Goal: Task Accomplishment & Management: Manage account settings

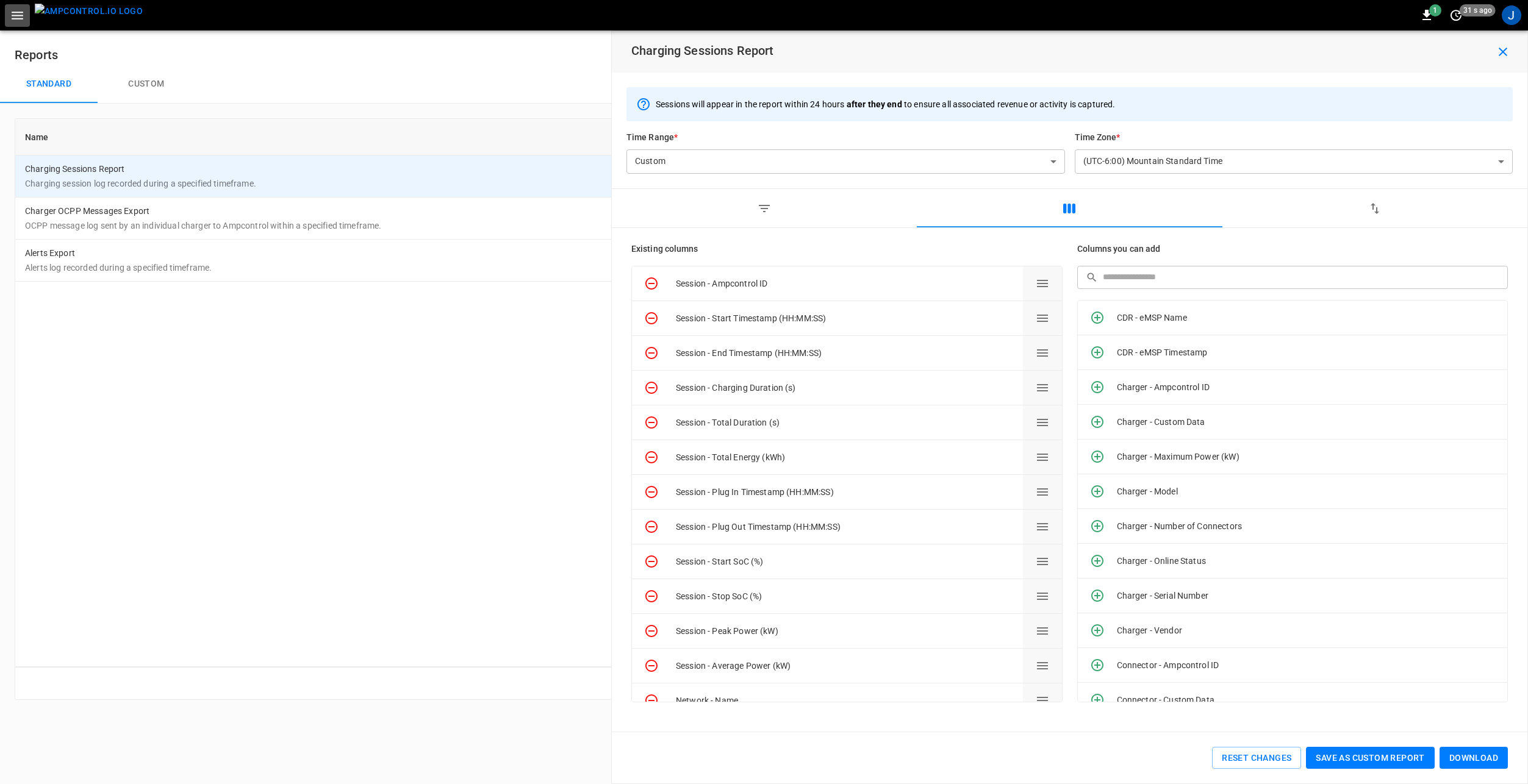
click at [24, 15] on icon "button" at bounding box center [17, 15] width 15 height 15
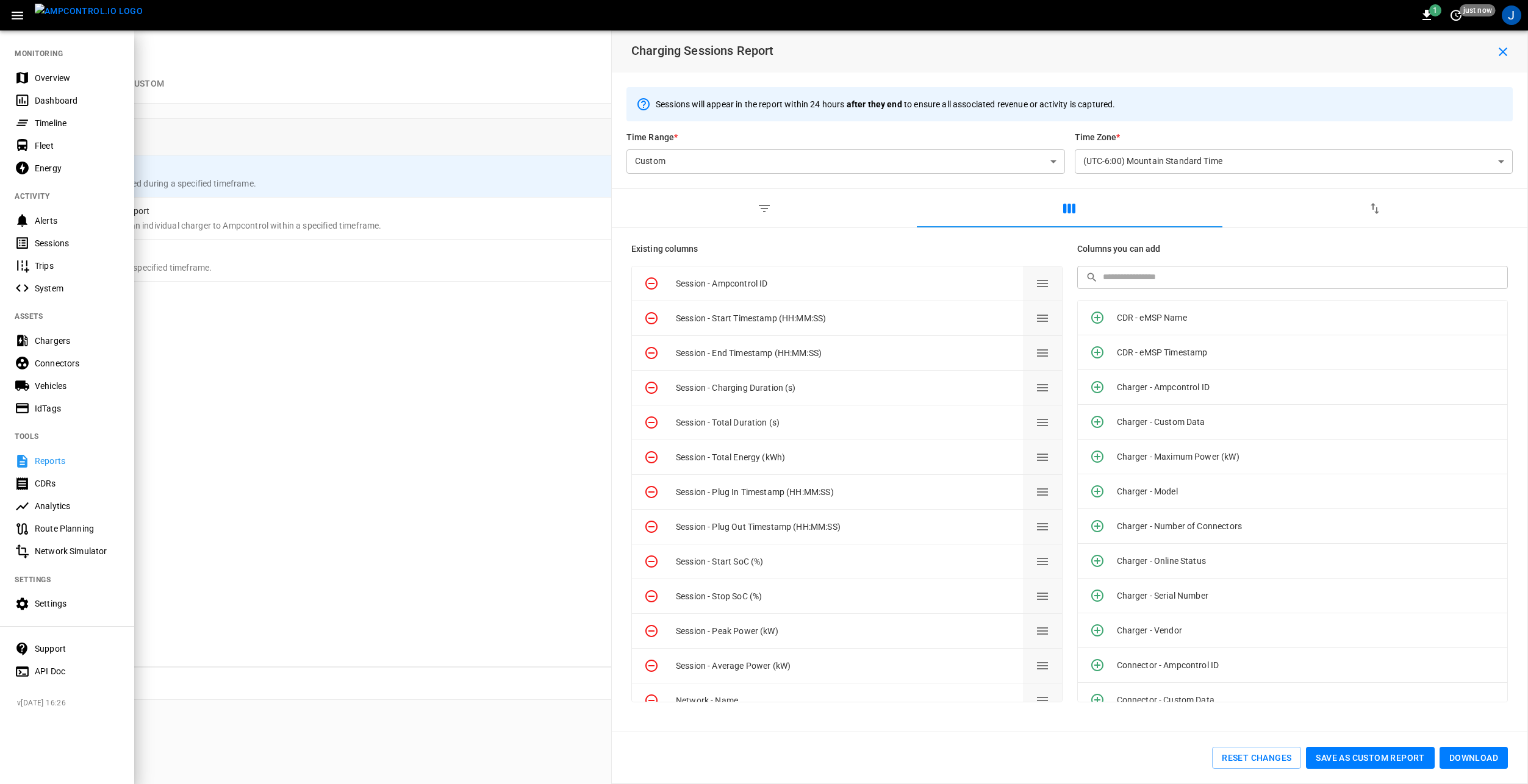
drag, startPoint x: 73, startPoint y: 409, endPoint x: 105, endPoint y: 408, distance: 32.0
click at [73, 409] on div "IdTags" at bounding box center [77, 408] width 85 height 12
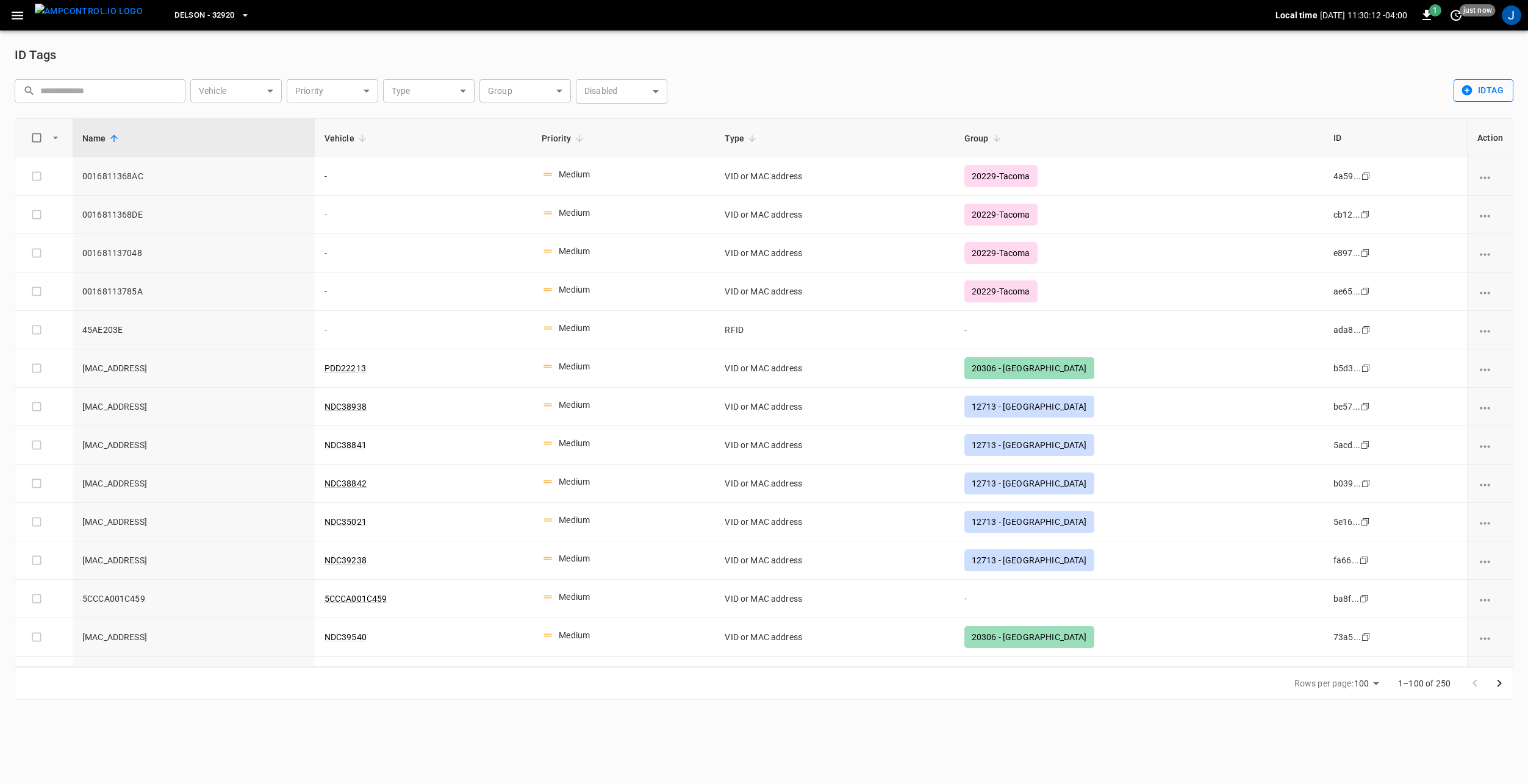
click at [1492, 92] on button "idTag" at bounding box center [1483, 90] width 60 height 22
click at [1499, 134] on li "Bulk Import" at bounding box center [1486, 137] width 64 height 20
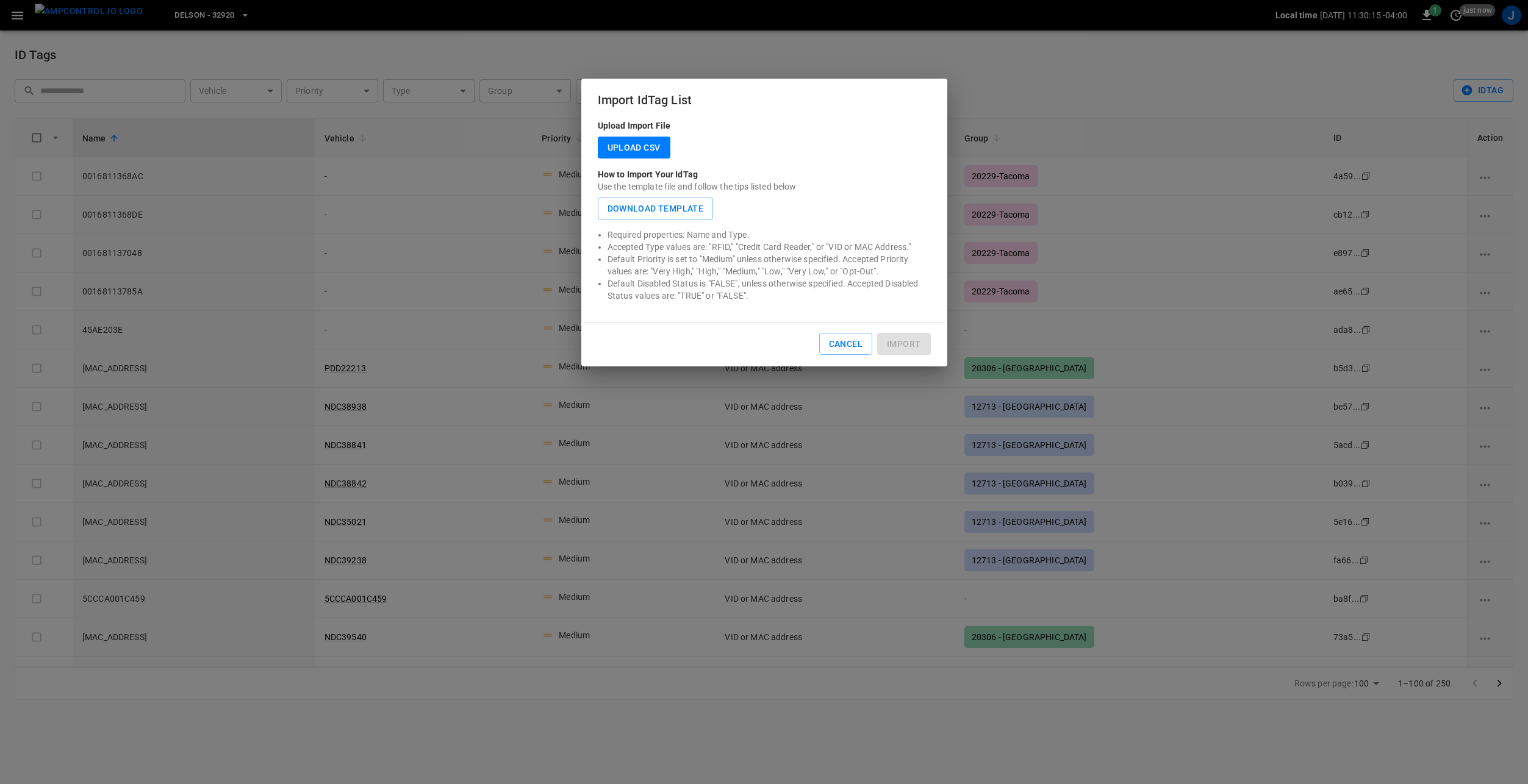
click at [629, 142] on label "Upload CSV" at bounding box center [634, 147] width 73 height 22
click at [0, 0] on input "Upload CSV" at bounding box center [0, 0] width 0 height 0
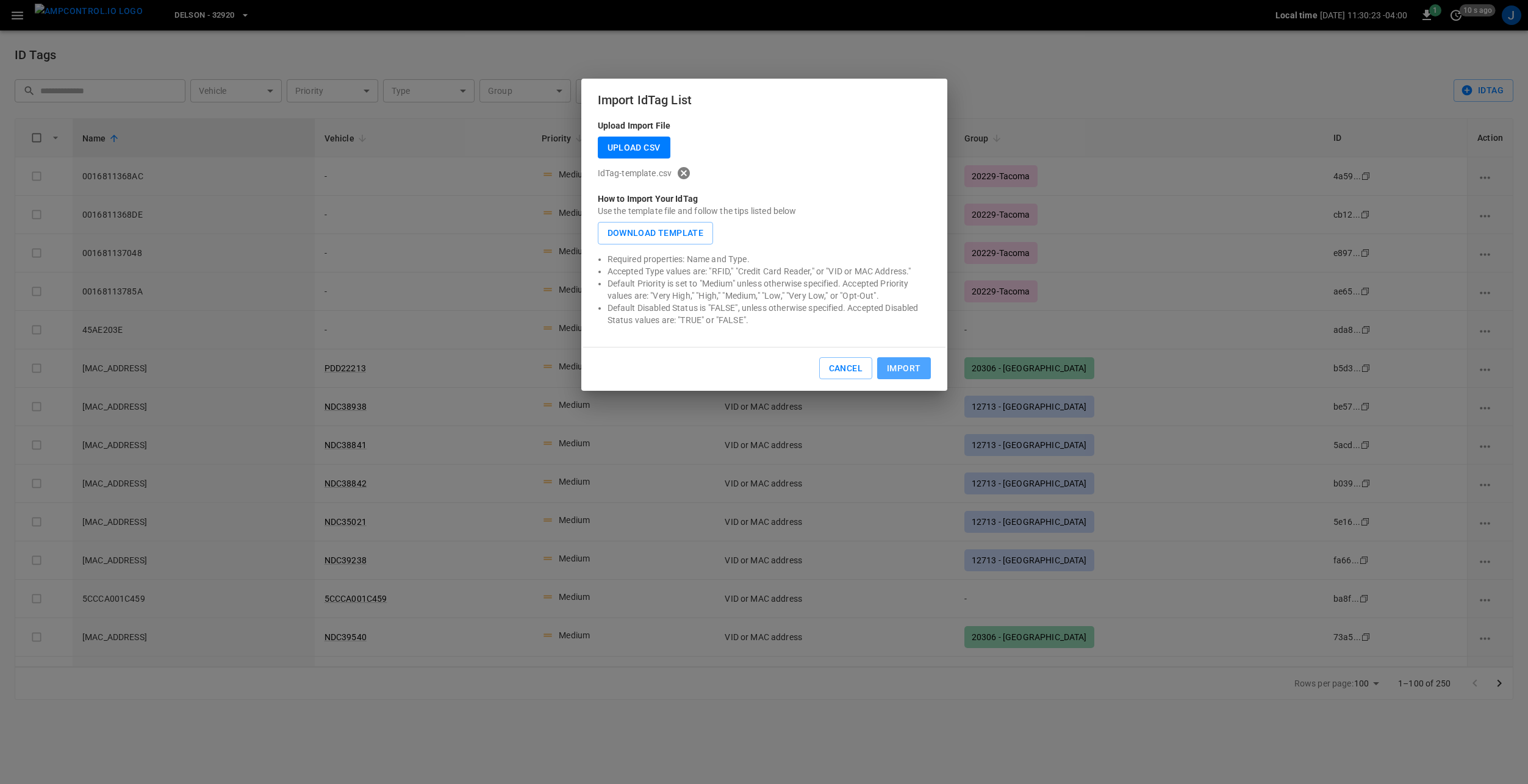
click at [897, 368] on button "Import" at bounding box center [903, 368] width 53 height 22
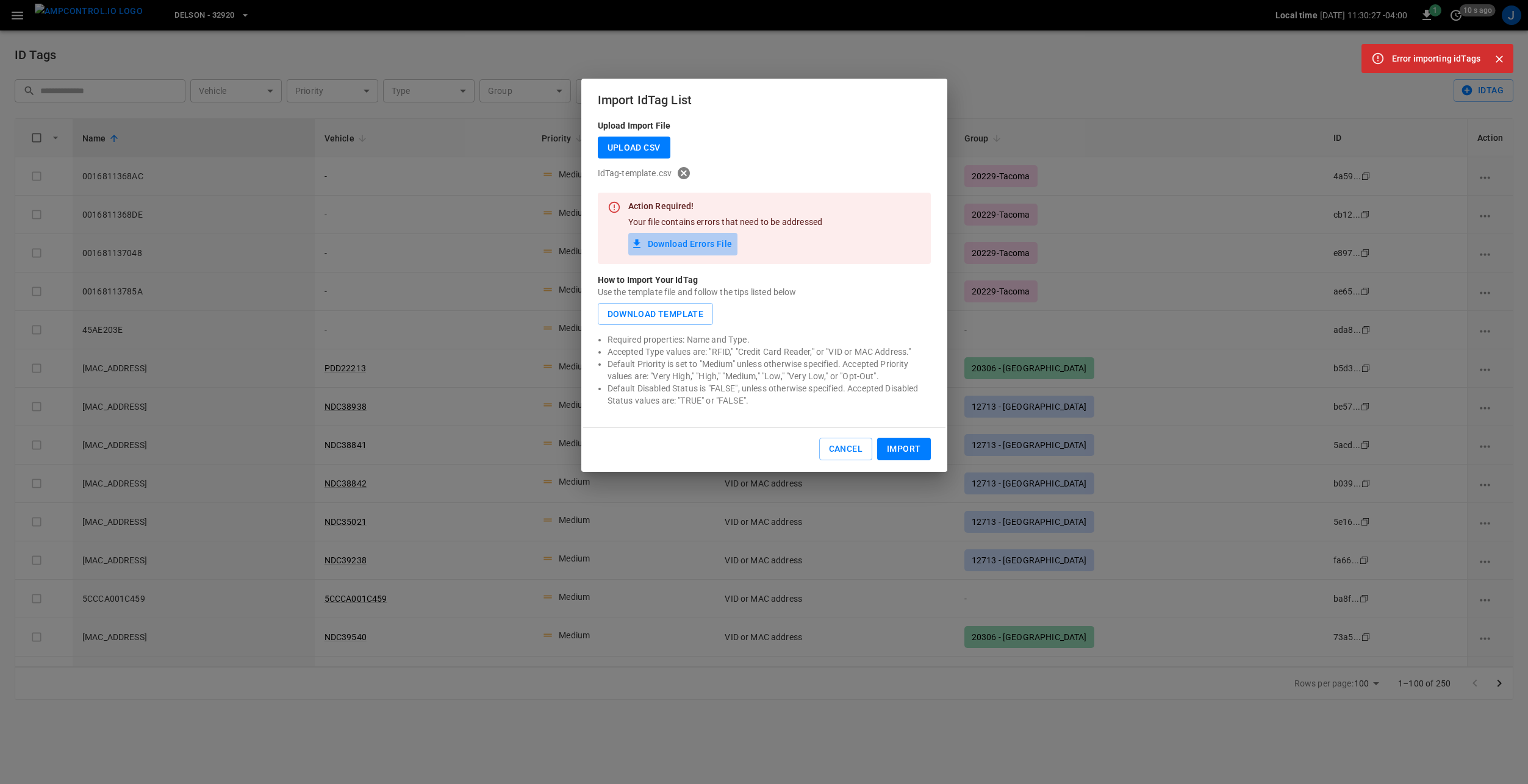
click at [711, 244] on button "Download Errors File" at bounding box center [682, 244] width 109 height 22
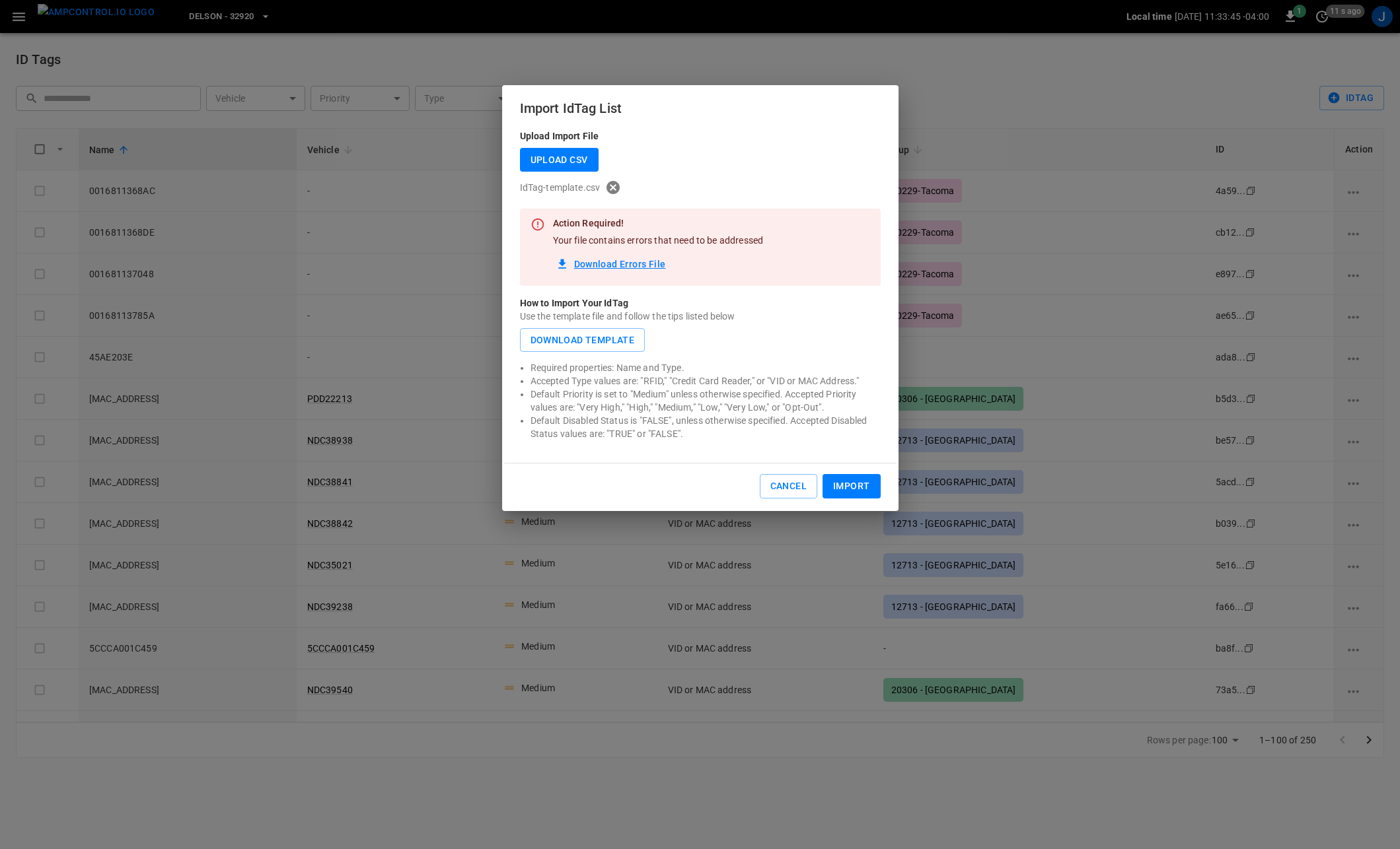
click at [568, 157] on label "Upload CSV" at bounding box center [560, 159] width 79 height 24
click at [0, 0] on input "Upload CSV" at bounding box center [0, 0] width 0 height 0
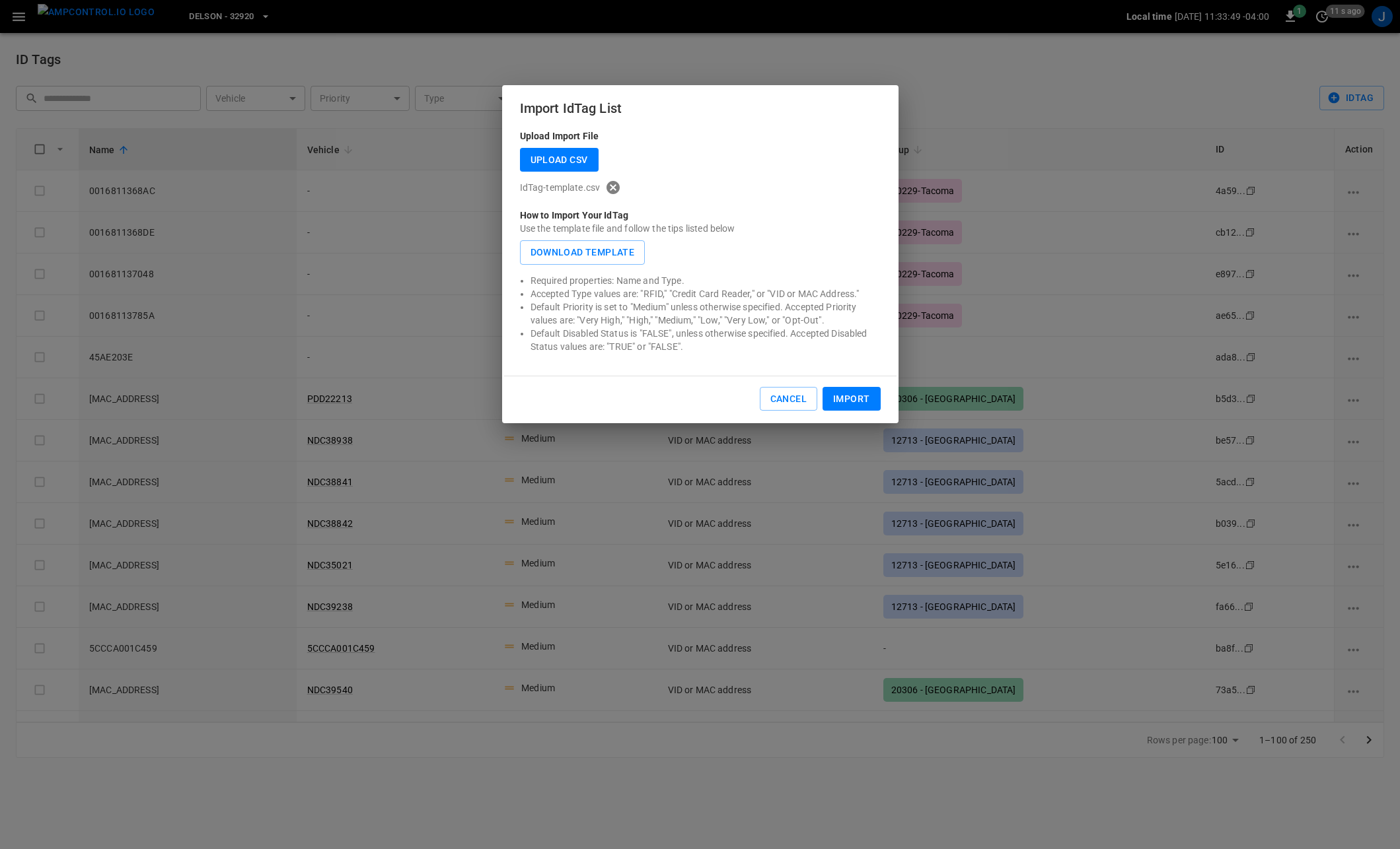
click at [854, 394] on button "Import" at bounding box center [851, 399] width 57 height 24
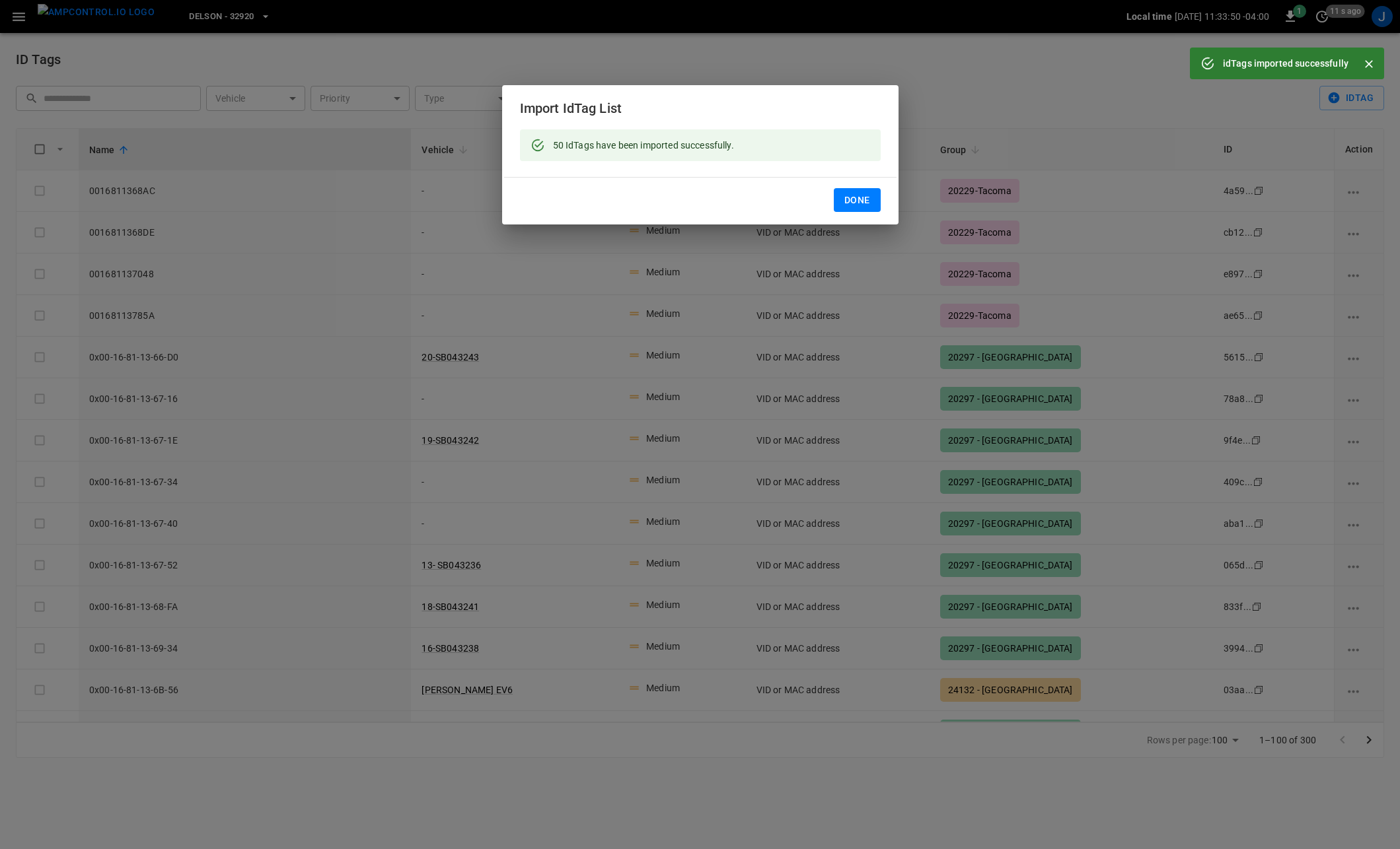
click at [849, 200] on button "Done" at bounding box center [857, 200] width 47 height 24
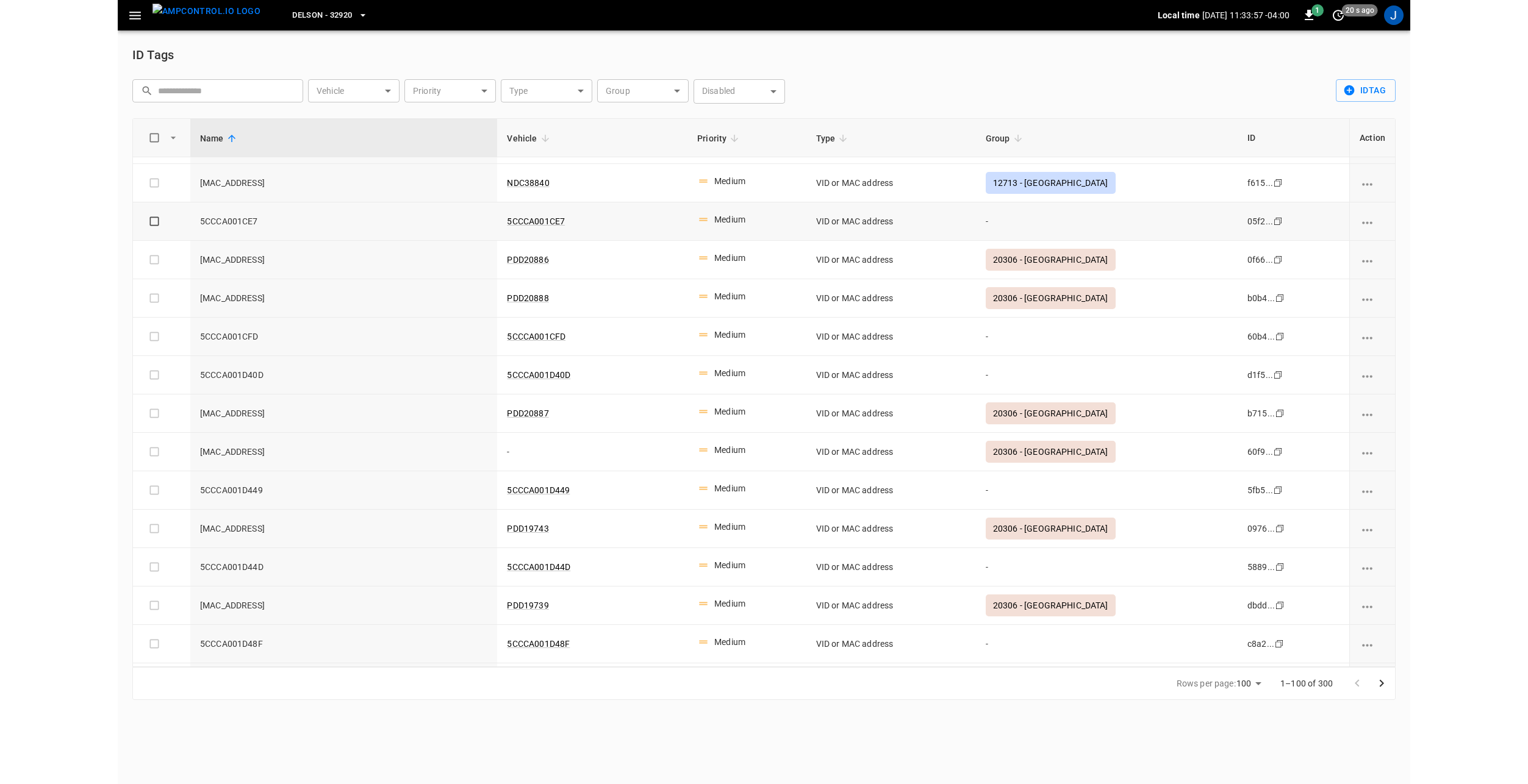
scroll to position [3049, 0]
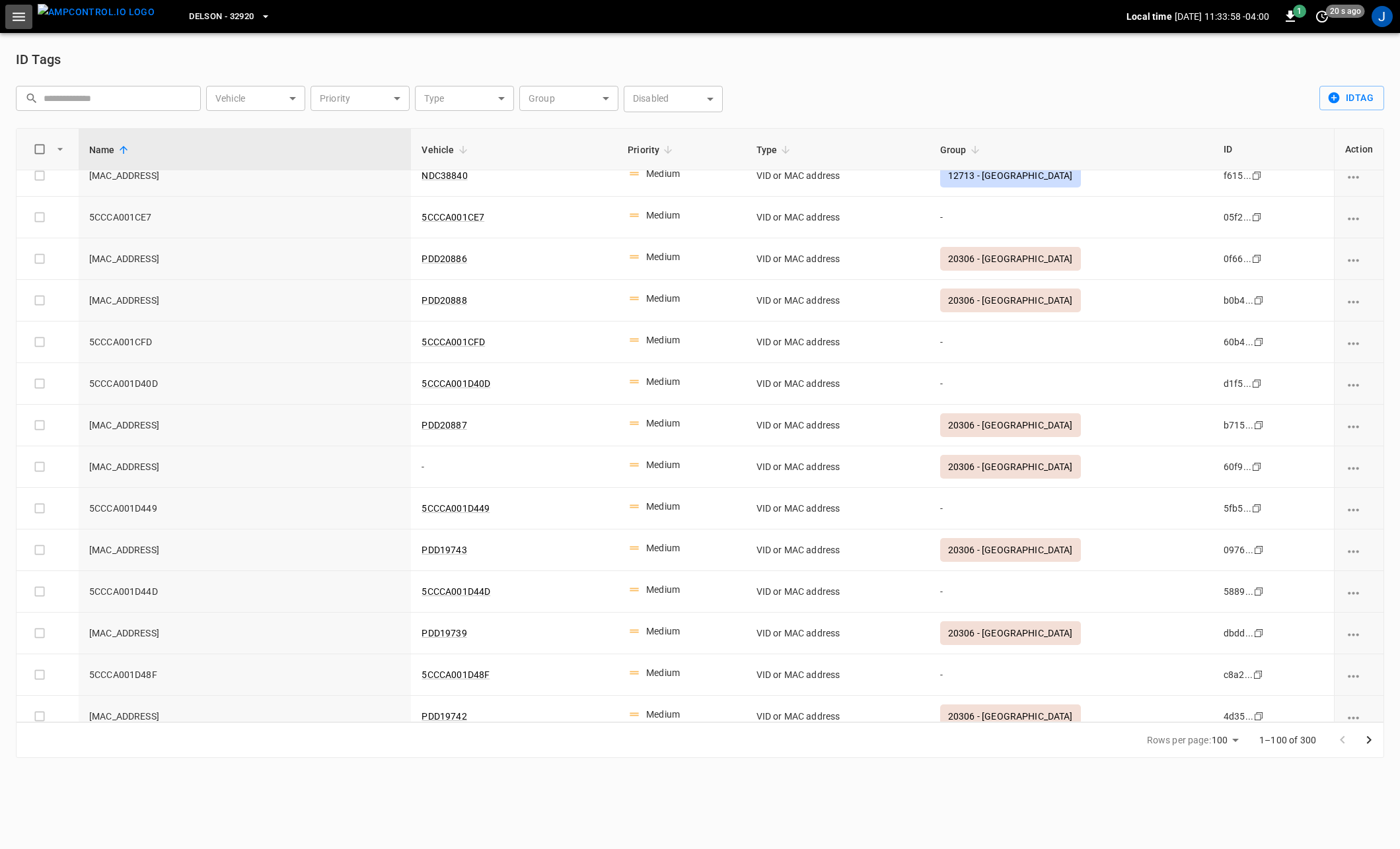
click at [18, 8] on icon "button" at bounding box center [19, 17] width 17 height 17
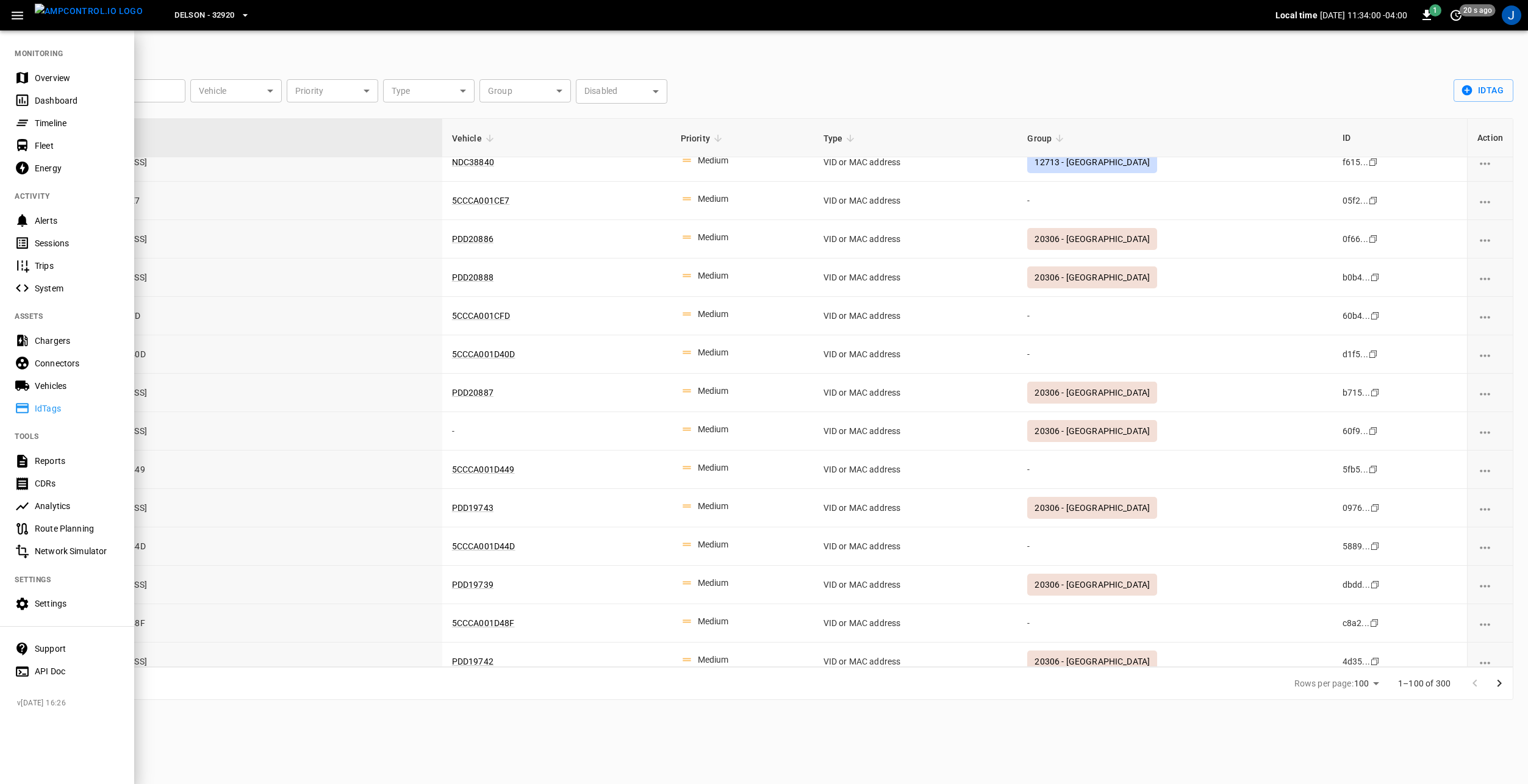
click at [73, 392] on div "Vehicles" at bounding box center [67, 385] width 134 height 22
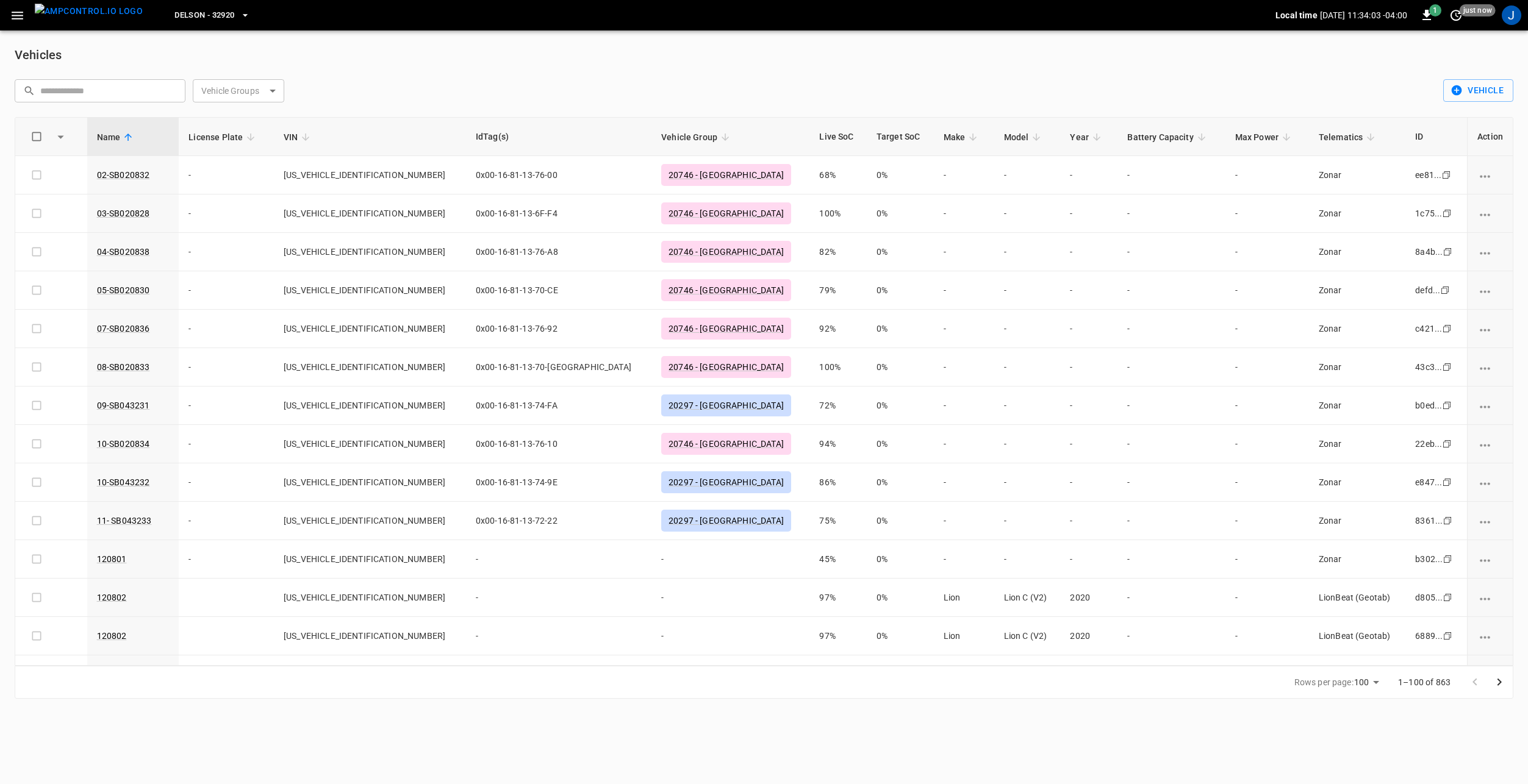
click at [241, 90] on body "Delson - 32920 Local time [DATE] 11:34:03 -04:00 1 just now J Vehicles ​ ​ Vehi…" at bounding box center [764, 357] width 1528 height 713
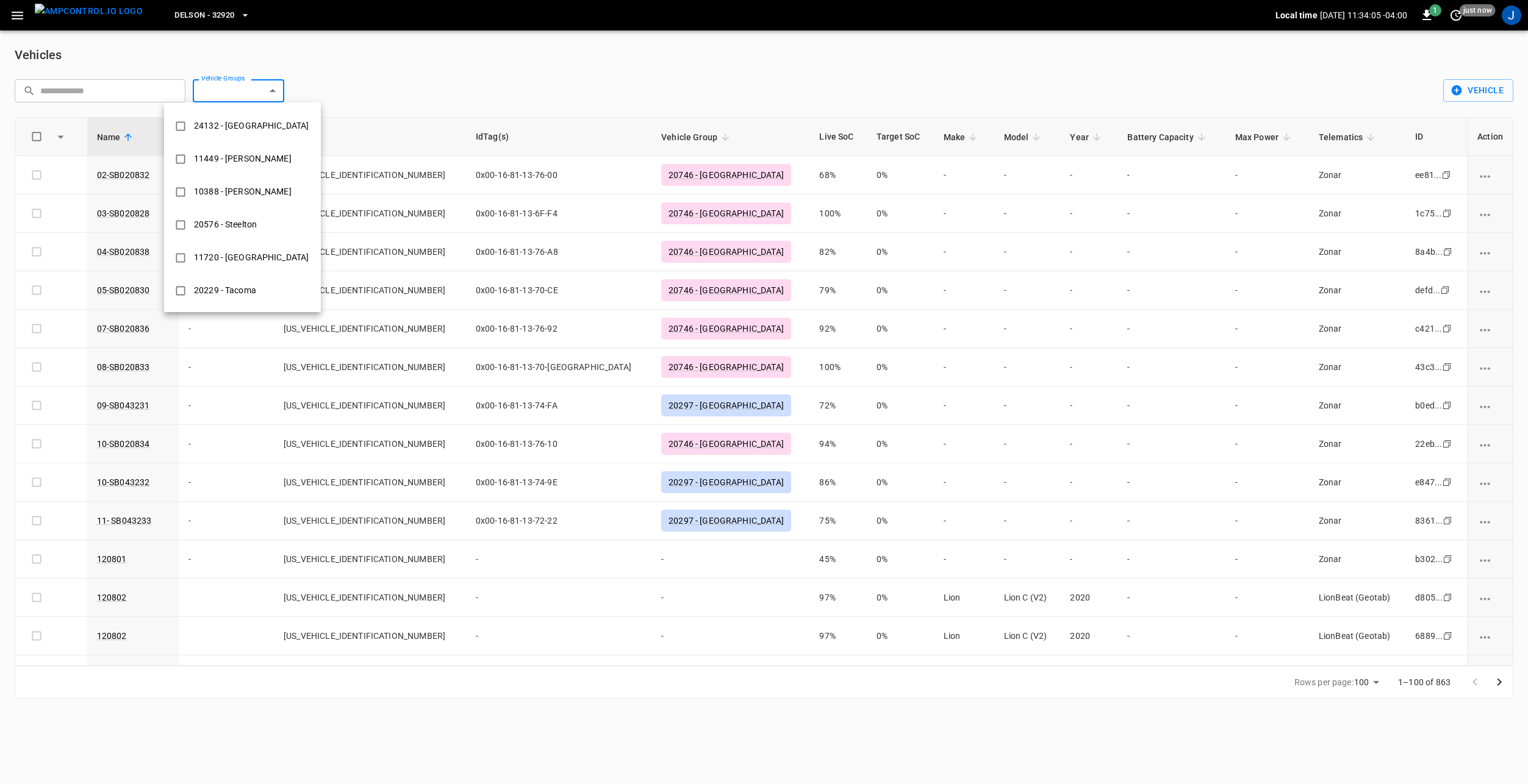
click at [245, 129] on div "24132 - [GEOGRAPHIC_DATA]" at bounding box center [251, 125] width 129 height 22
type input "**********"
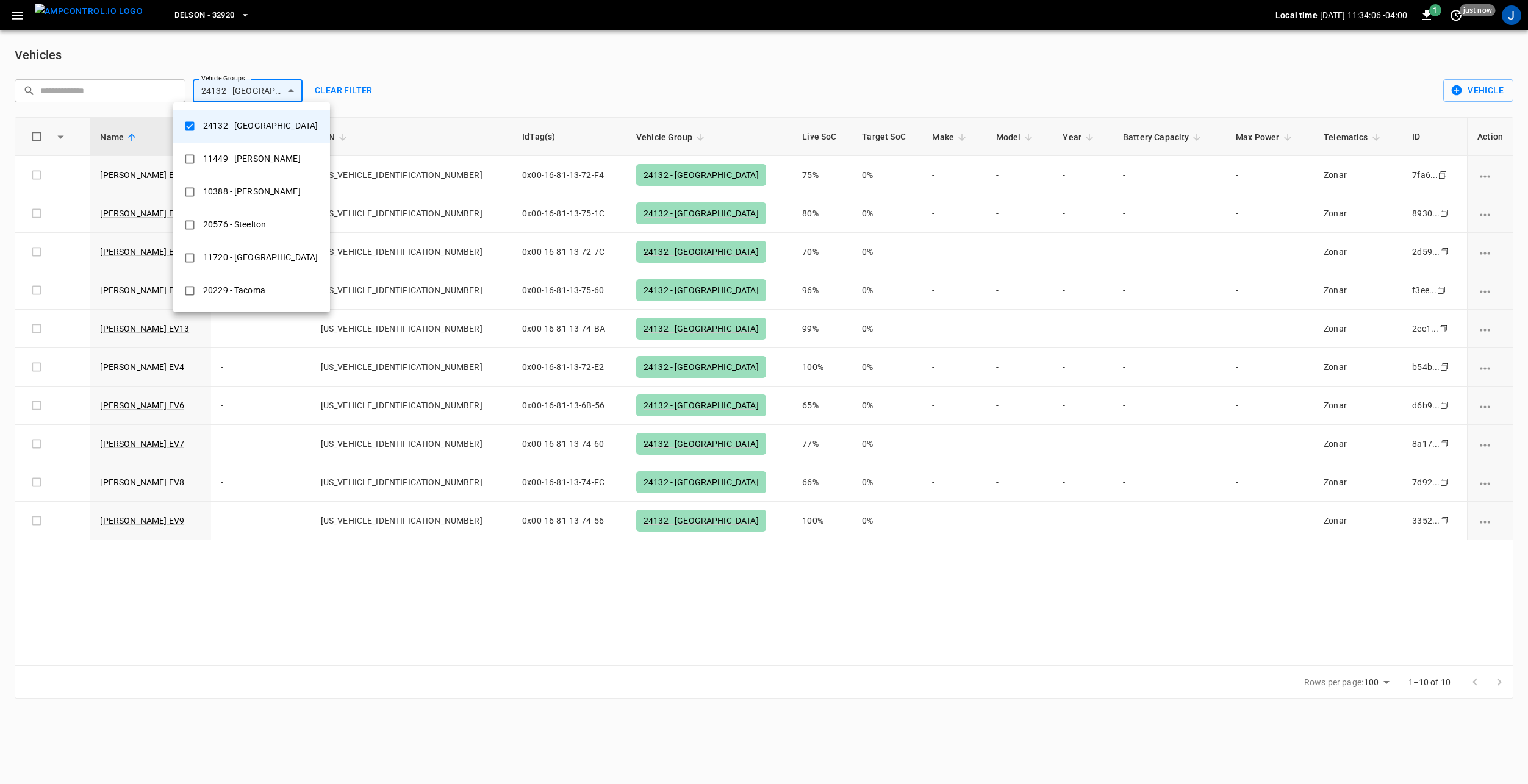
click at [626, 87] on div at bounding box center [764, 392] width 1528 height 784
click at [217, 94] on body "**********" at bounding box center [764, 357] width 1528 height 713
click at [491, 70] on div at bounding box center [764, 392] width 1528 height 784
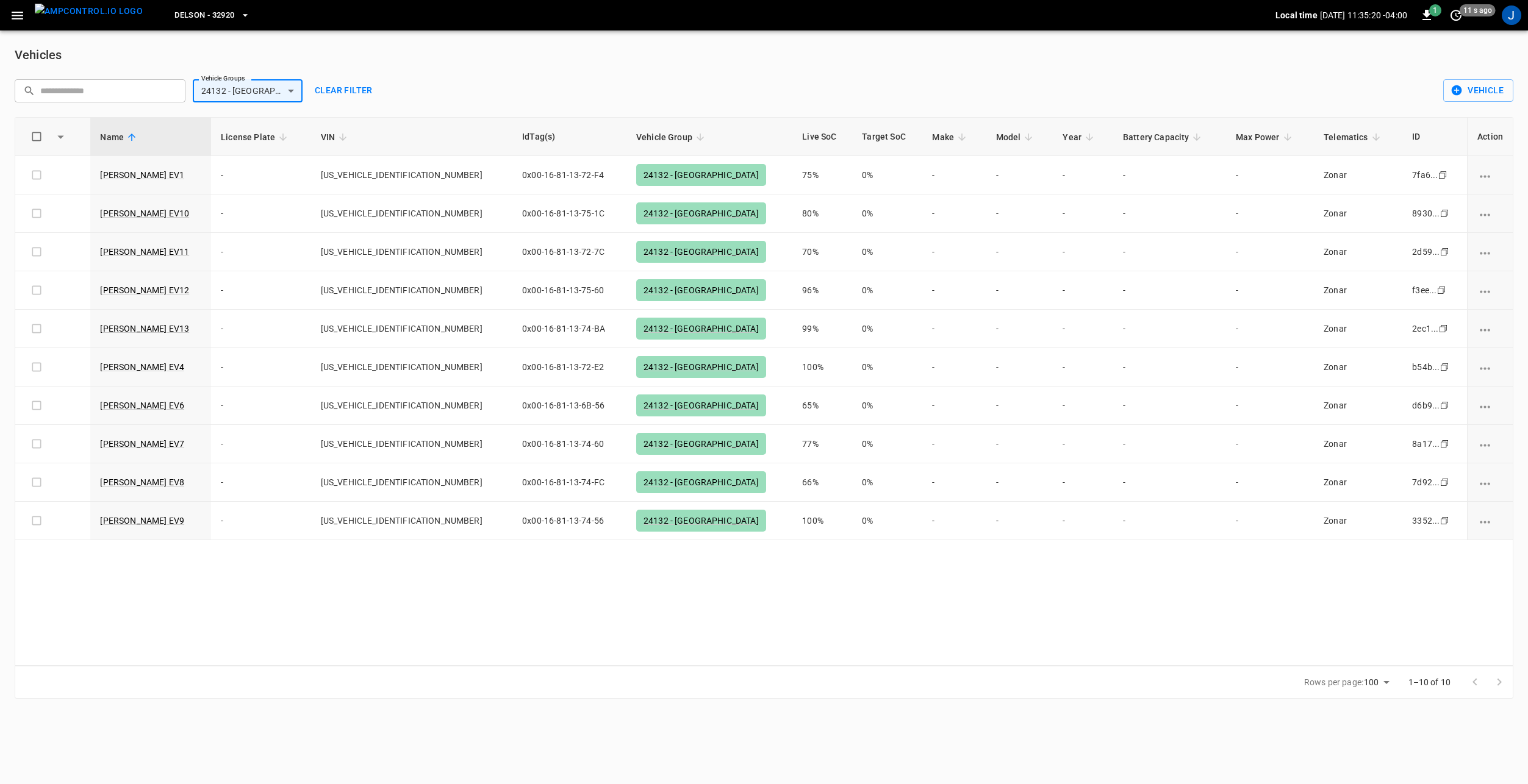
click at [88, 9] on img "menu" at bounding box center [89, 11] width 108 height 15
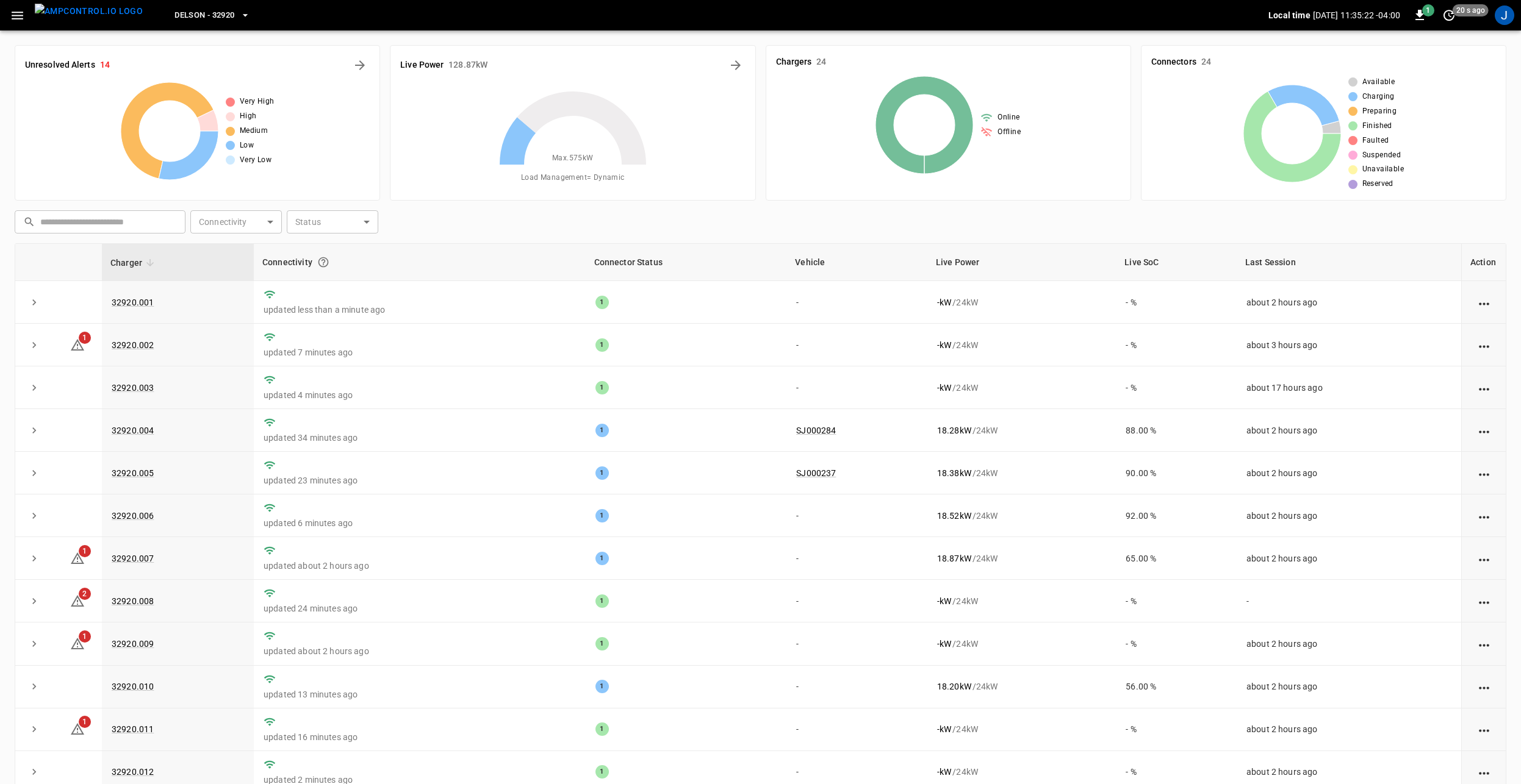
click at [19, 17] on icon "button" at bounding box center [17, 15] width 15 height 15
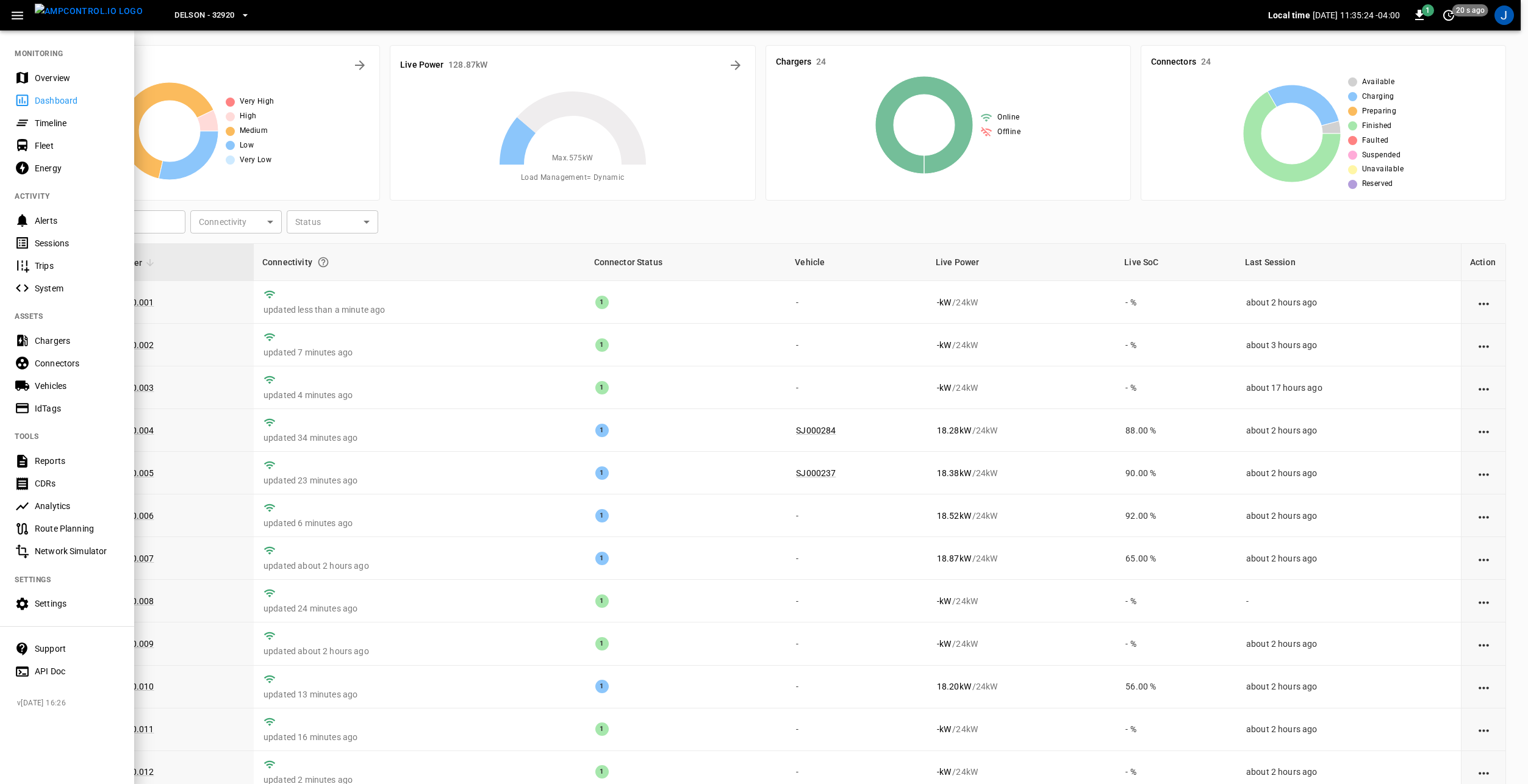
click at [180, 13] on span "Delson - 32920" at bounding box center [204, 15] width 60 height 14
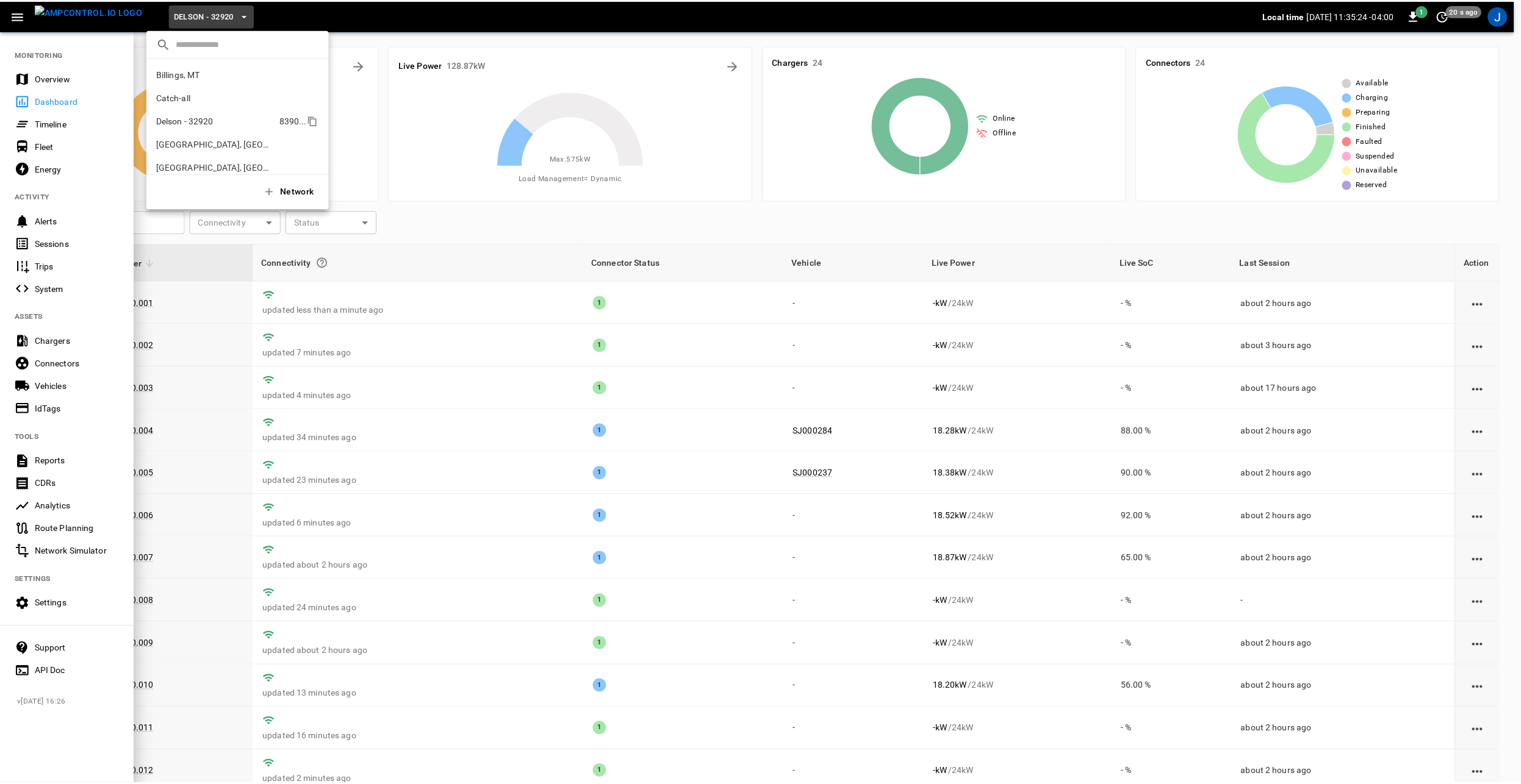
scroll to position [43, 0]
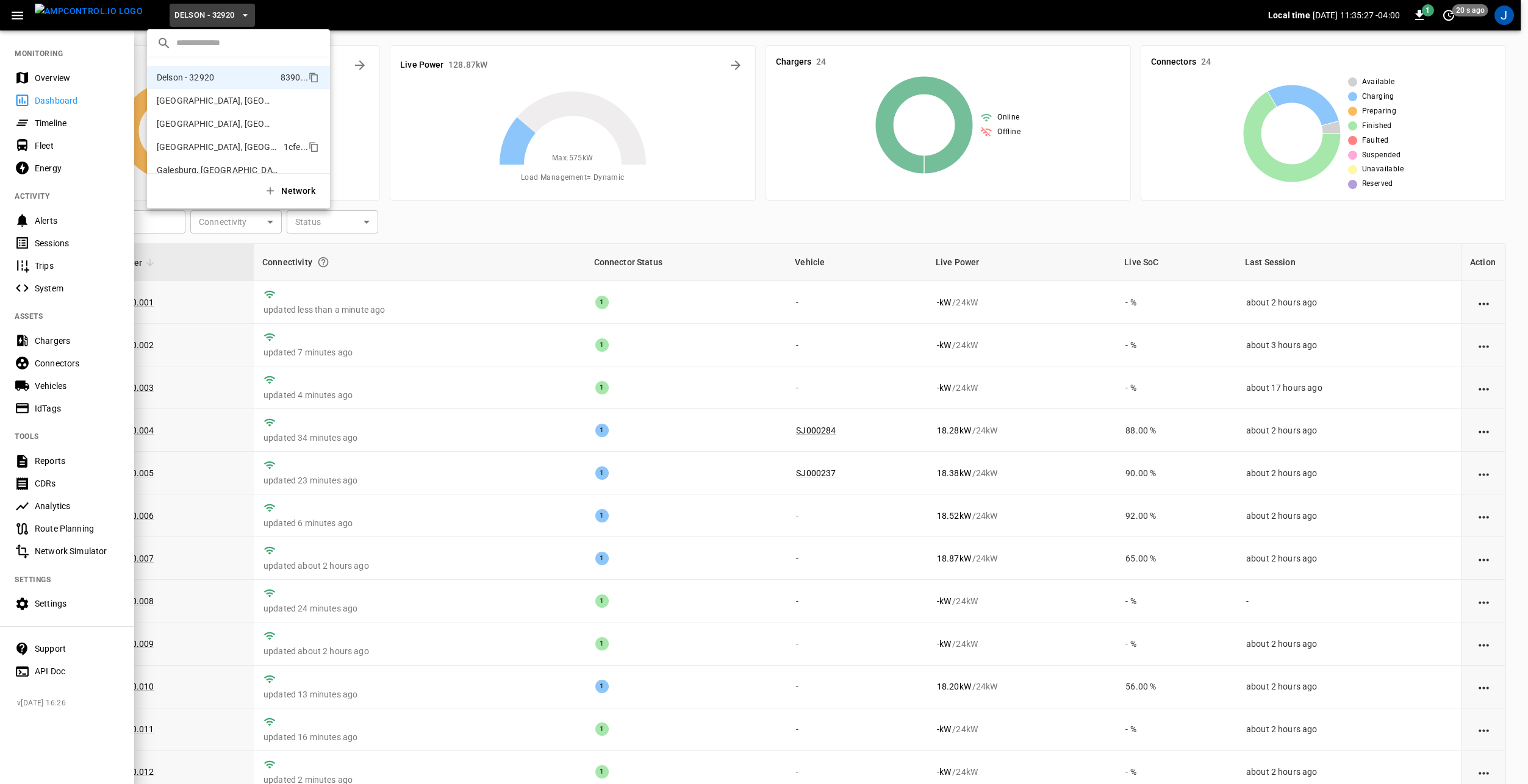
click at [220, 147] on p "[GEOGRAPHIC_DATA], [GEOGRAPHIC_DATA]" at bounding box center [218, 146] width 122 height 12
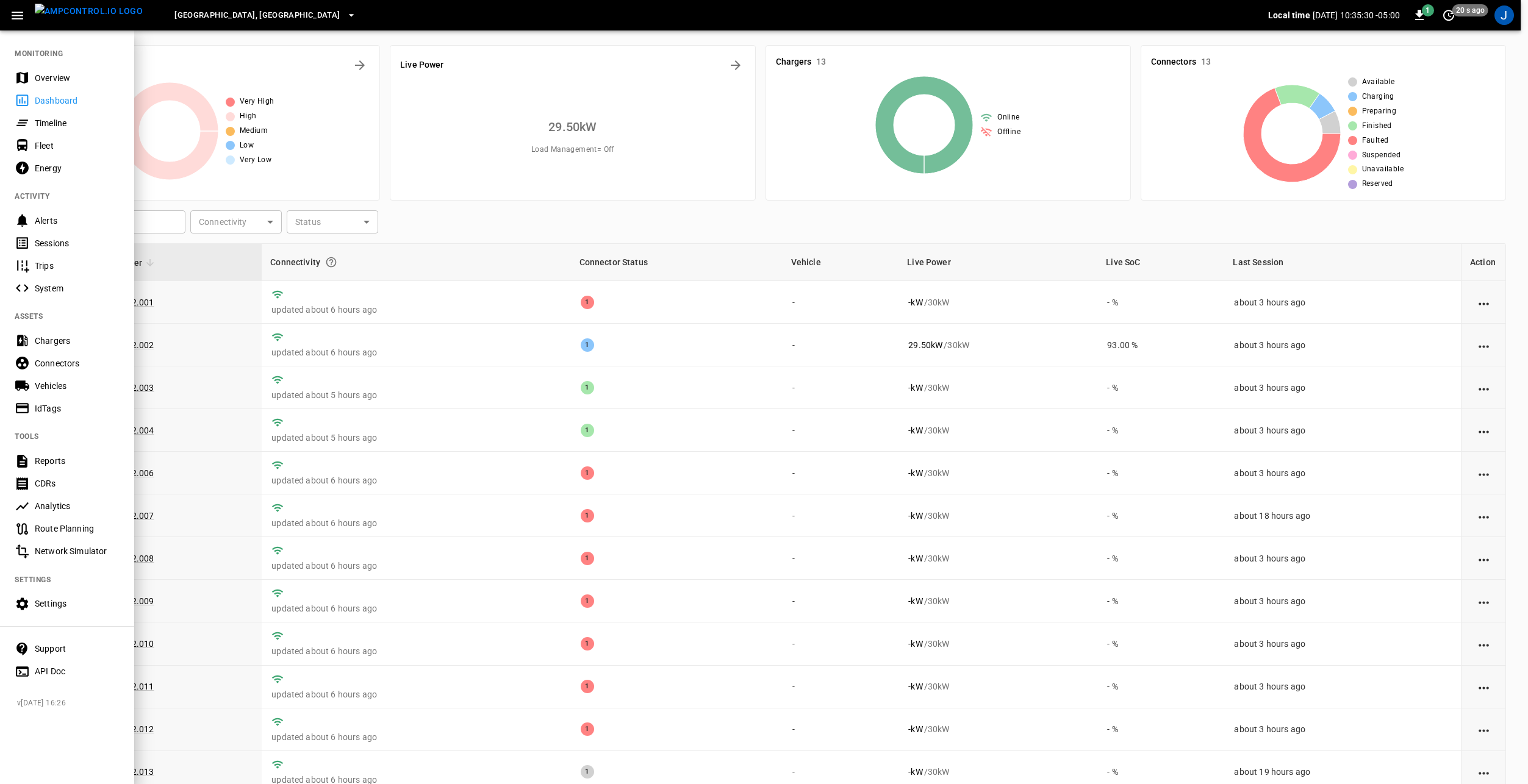
click at [689, 383] on div at bounding box center [764, 392] width 1528 height 784
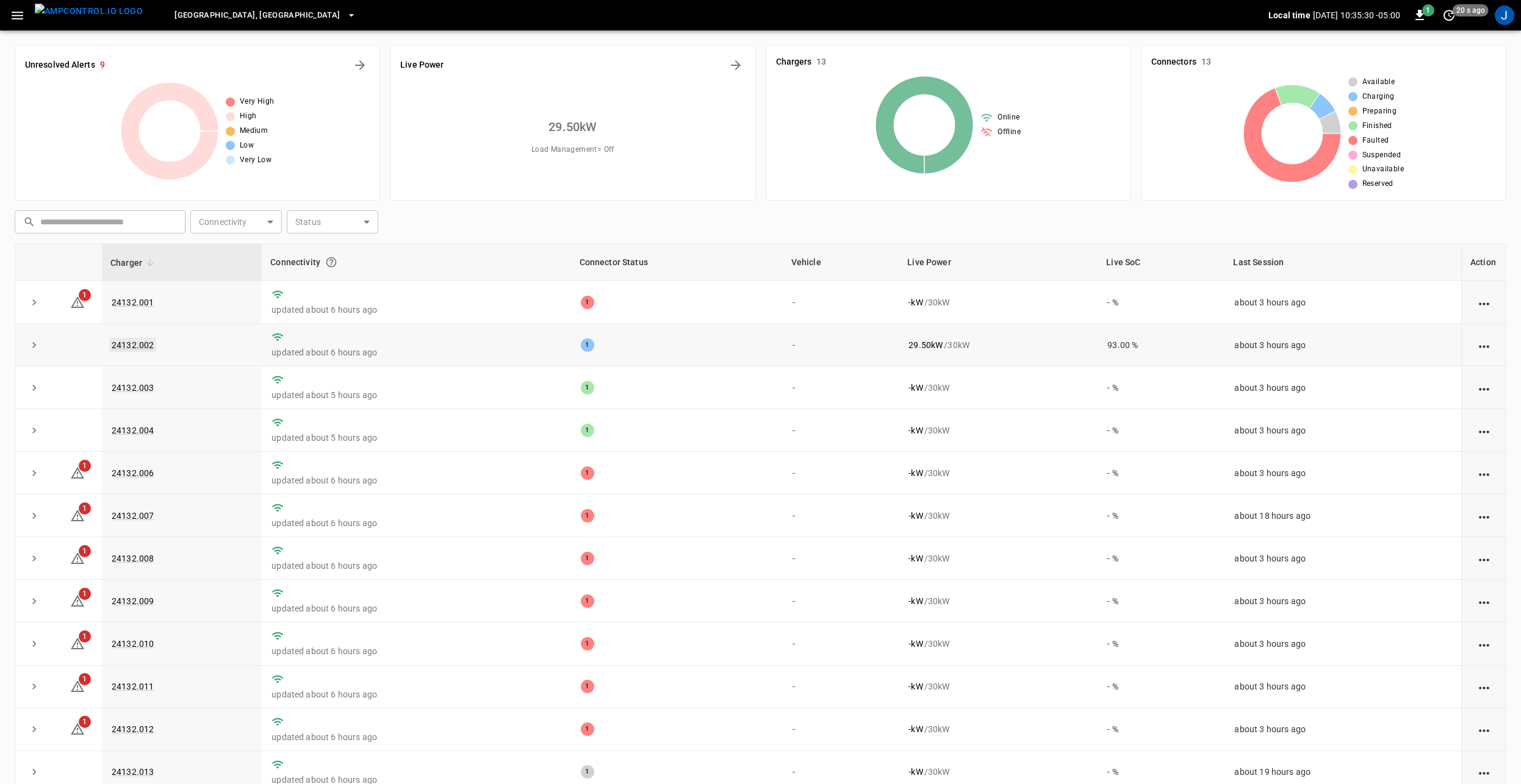
click at [133, 345] on link "24132.002" at bounding box center [133, 345] width 47 height 15
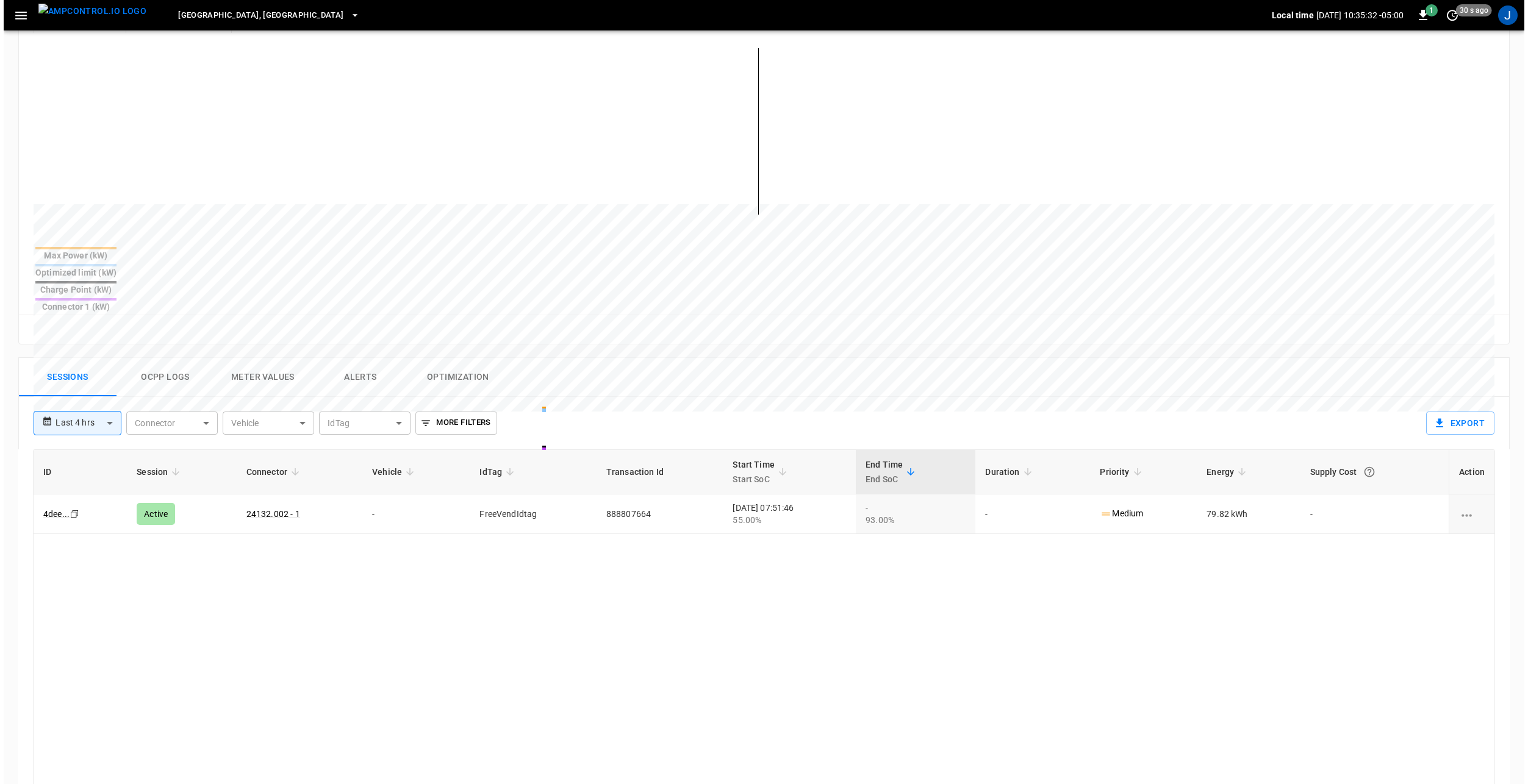
scroll to position [305, 0]
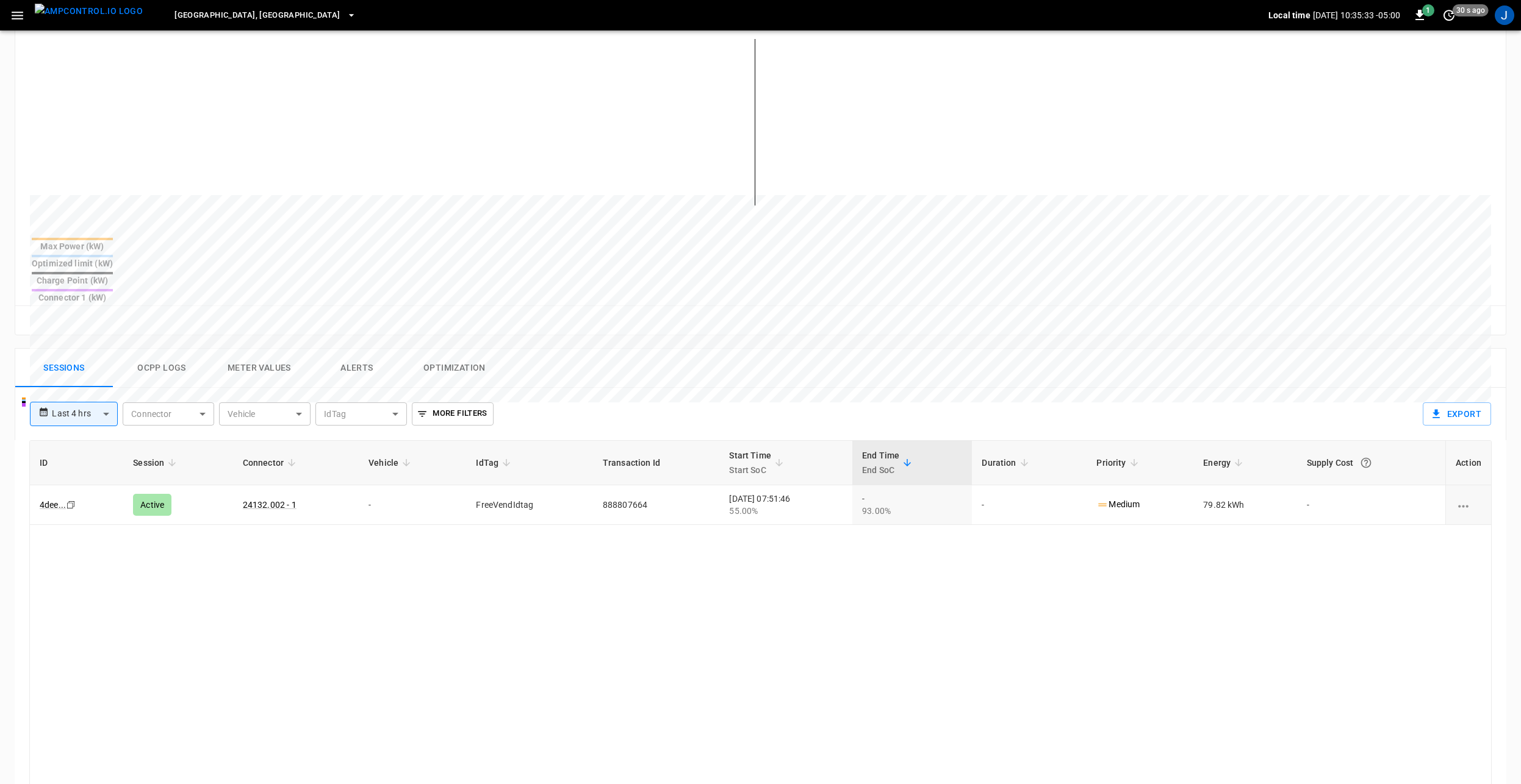
click at [168, 349] on button "Ocpp logs" at bounding box center [161, 368] width 97 height 39
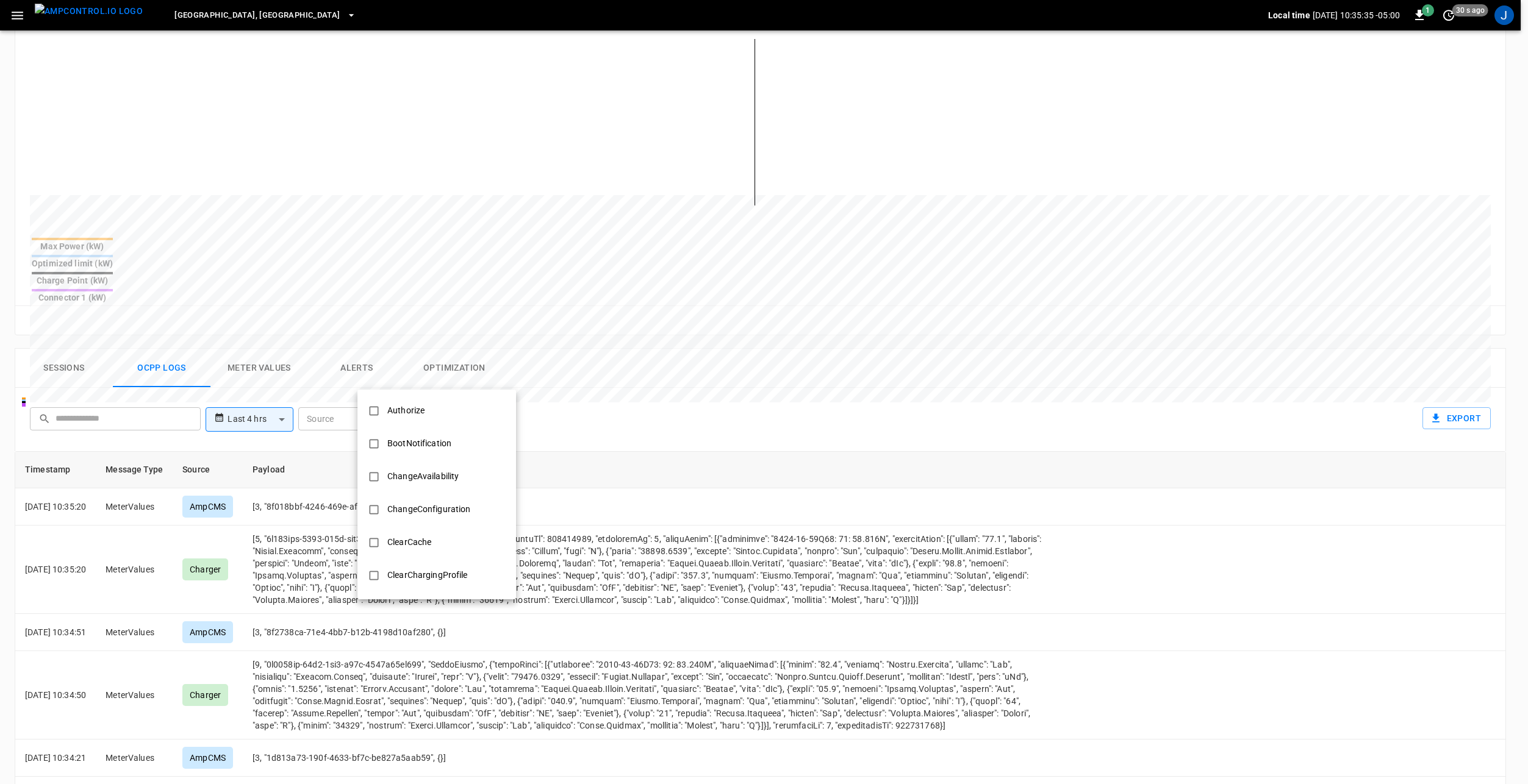
click at [439, 378] on body "**********" at bounding box center [764, 371] width 1528 height 1353
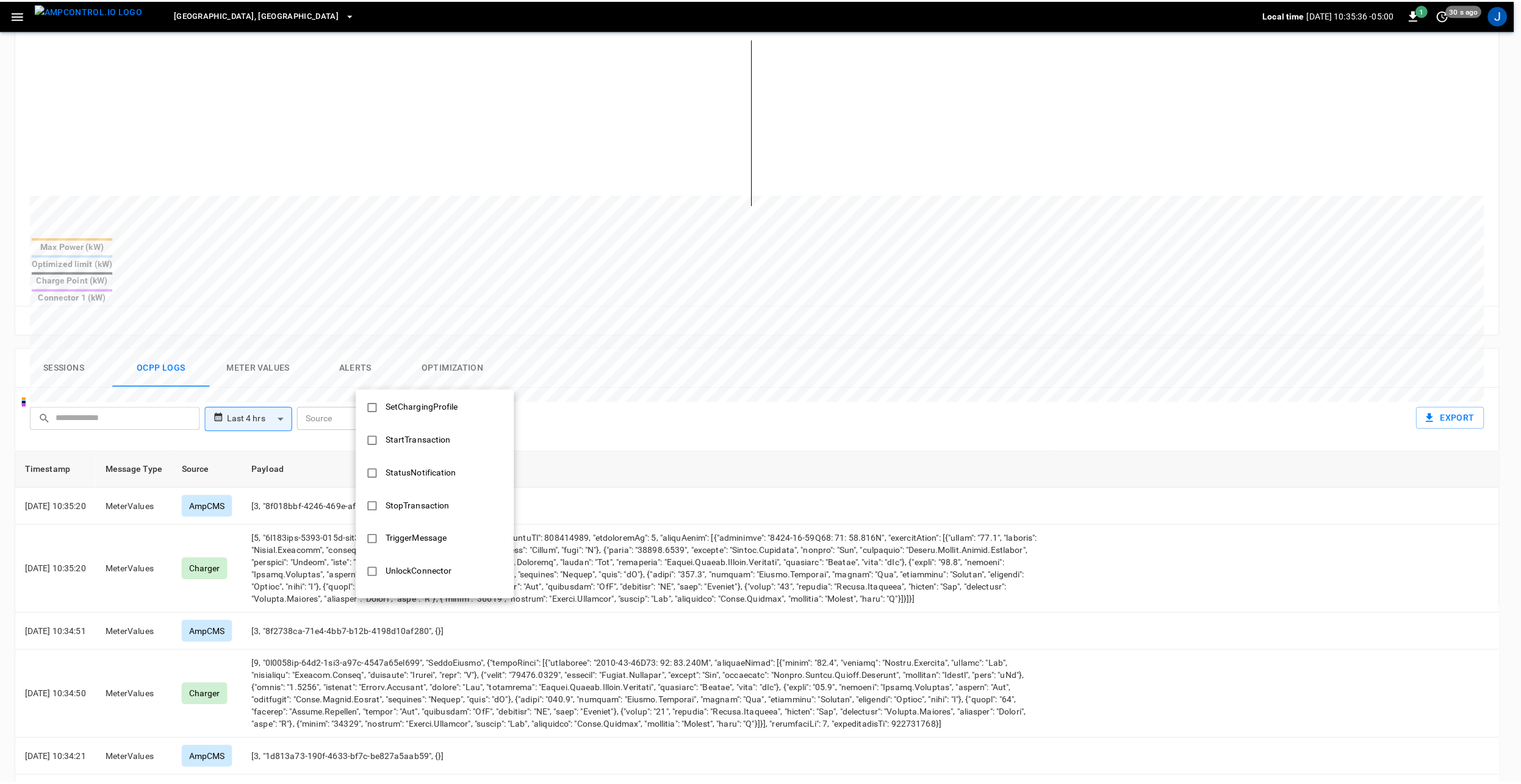
scroll to position [590, 0]
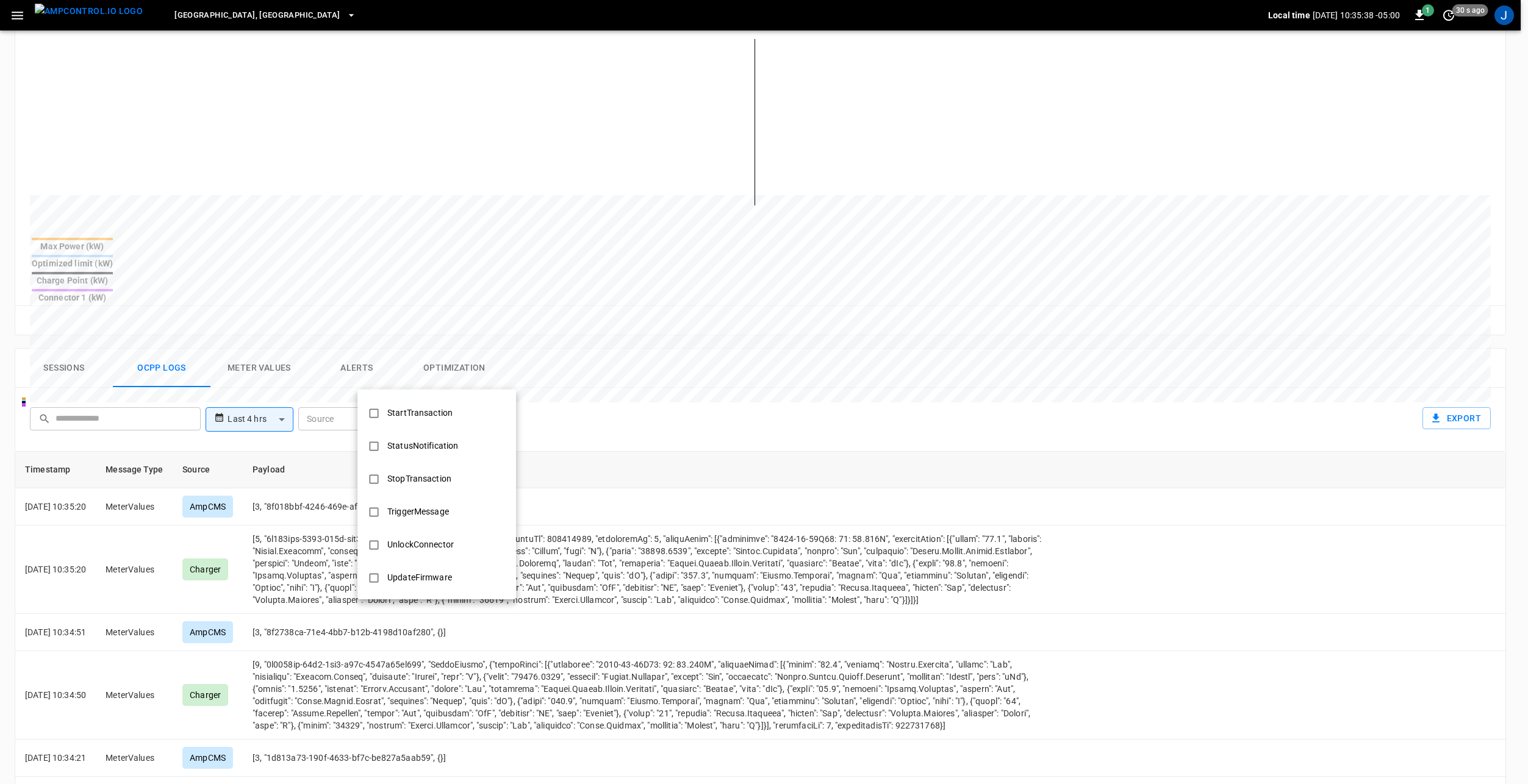
click at [424, 418] on div "StartTransaction" at bounding box center [420, 413] width 80 height 22
type input "**********"
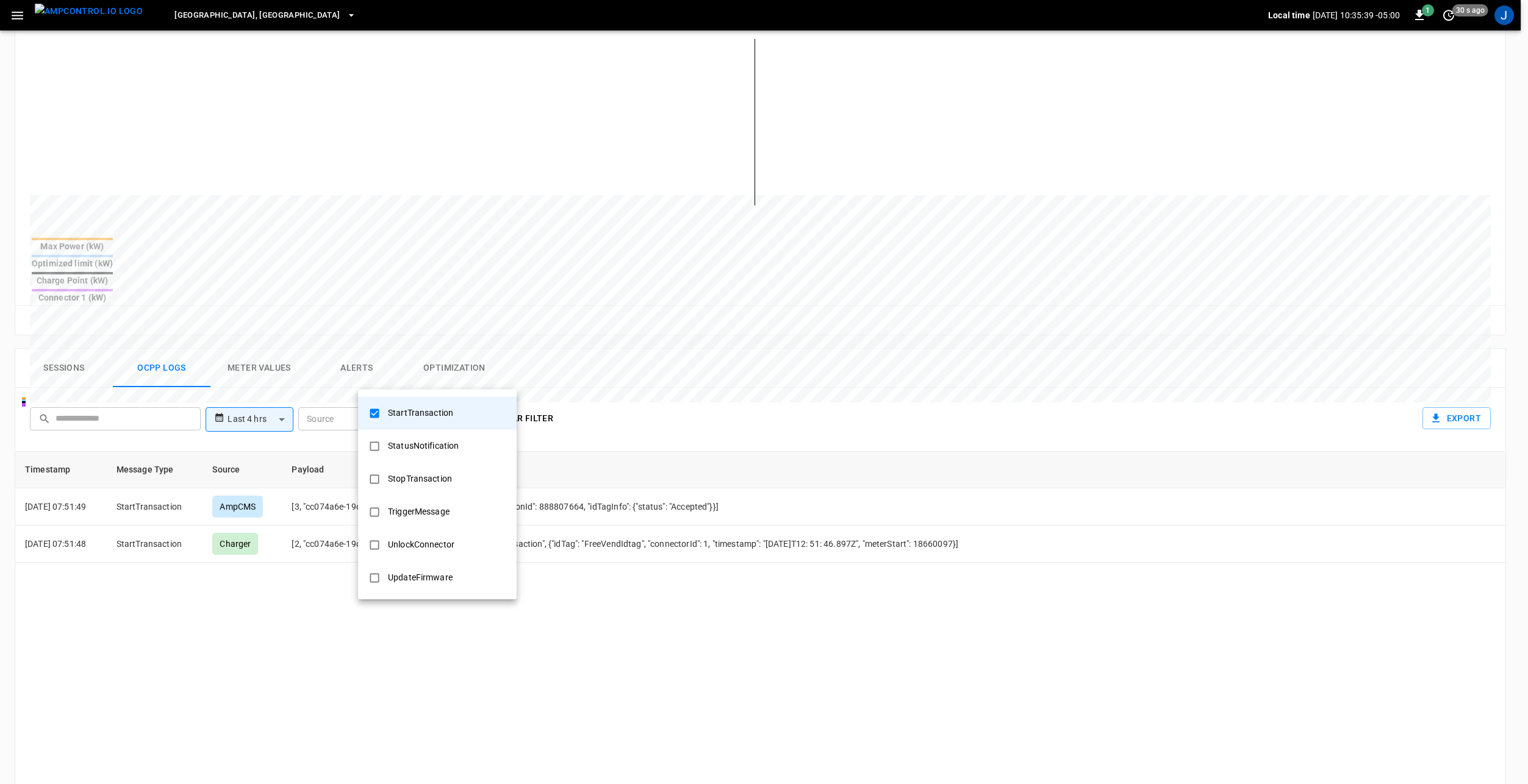
click at [752, 388] on div at bounding box center [764, 392] width 1528 height 784
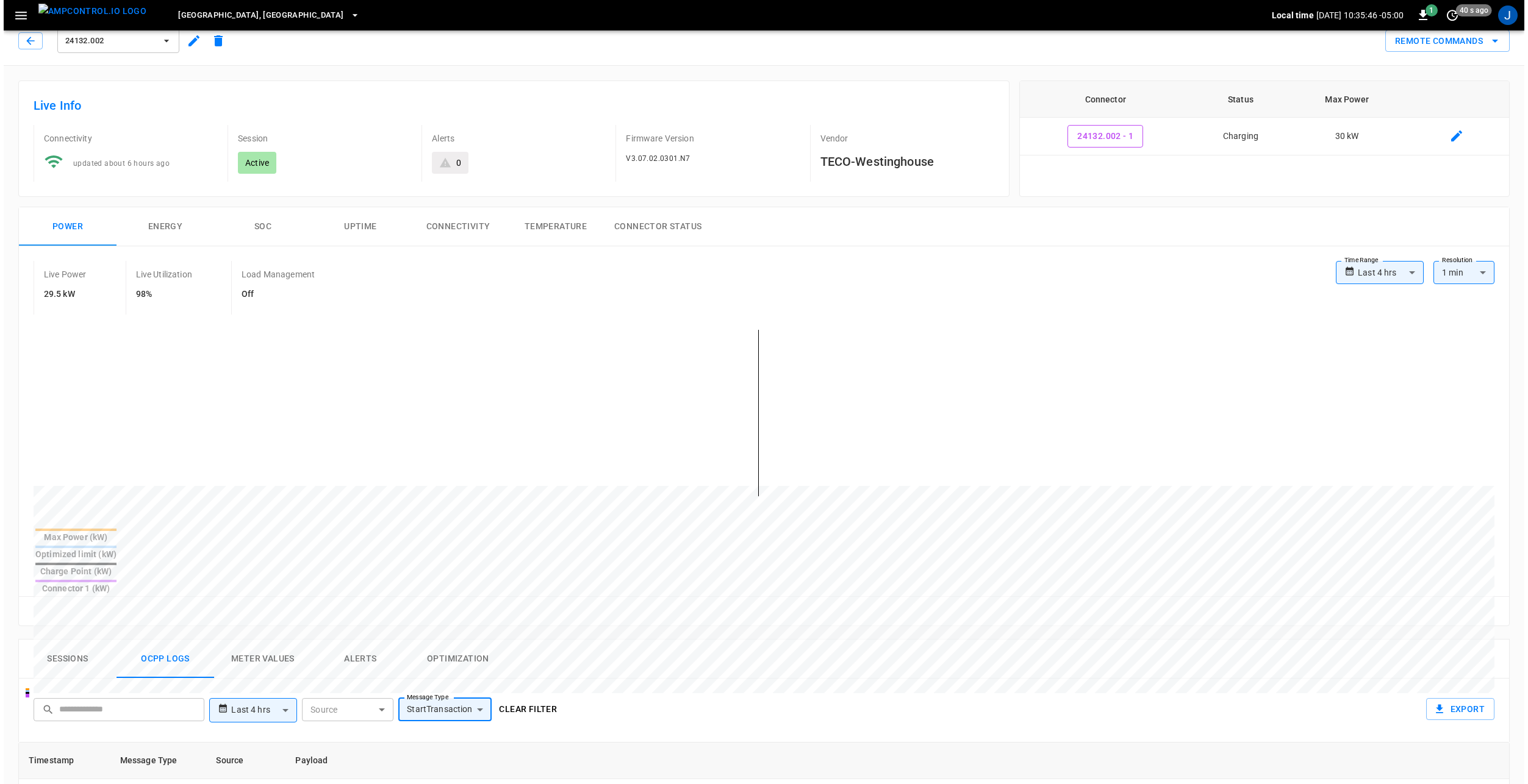
scroll to position [0, 0]
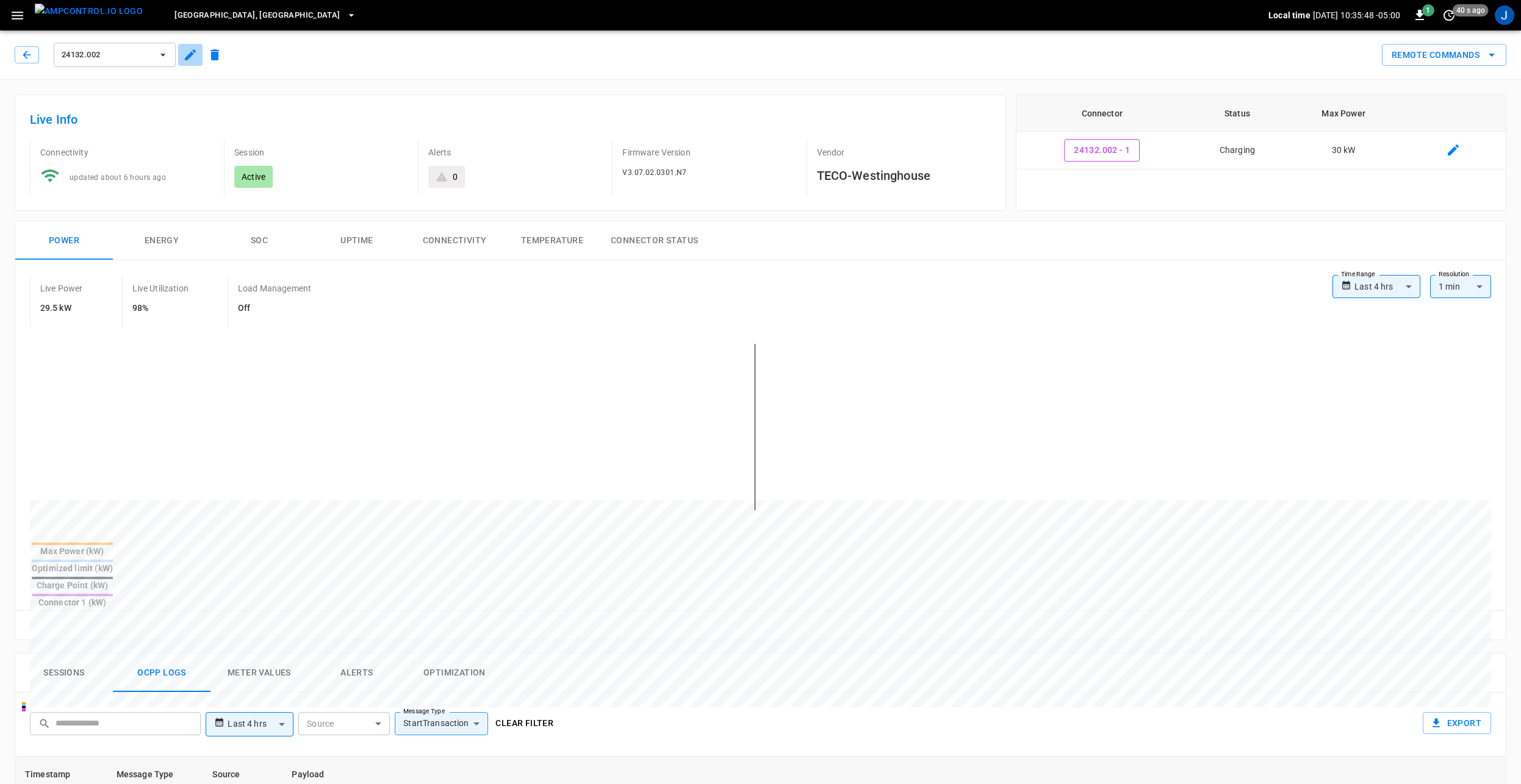
click at [191, 48] on icon "button" at bounding box center [190, 55] width 15 height 15
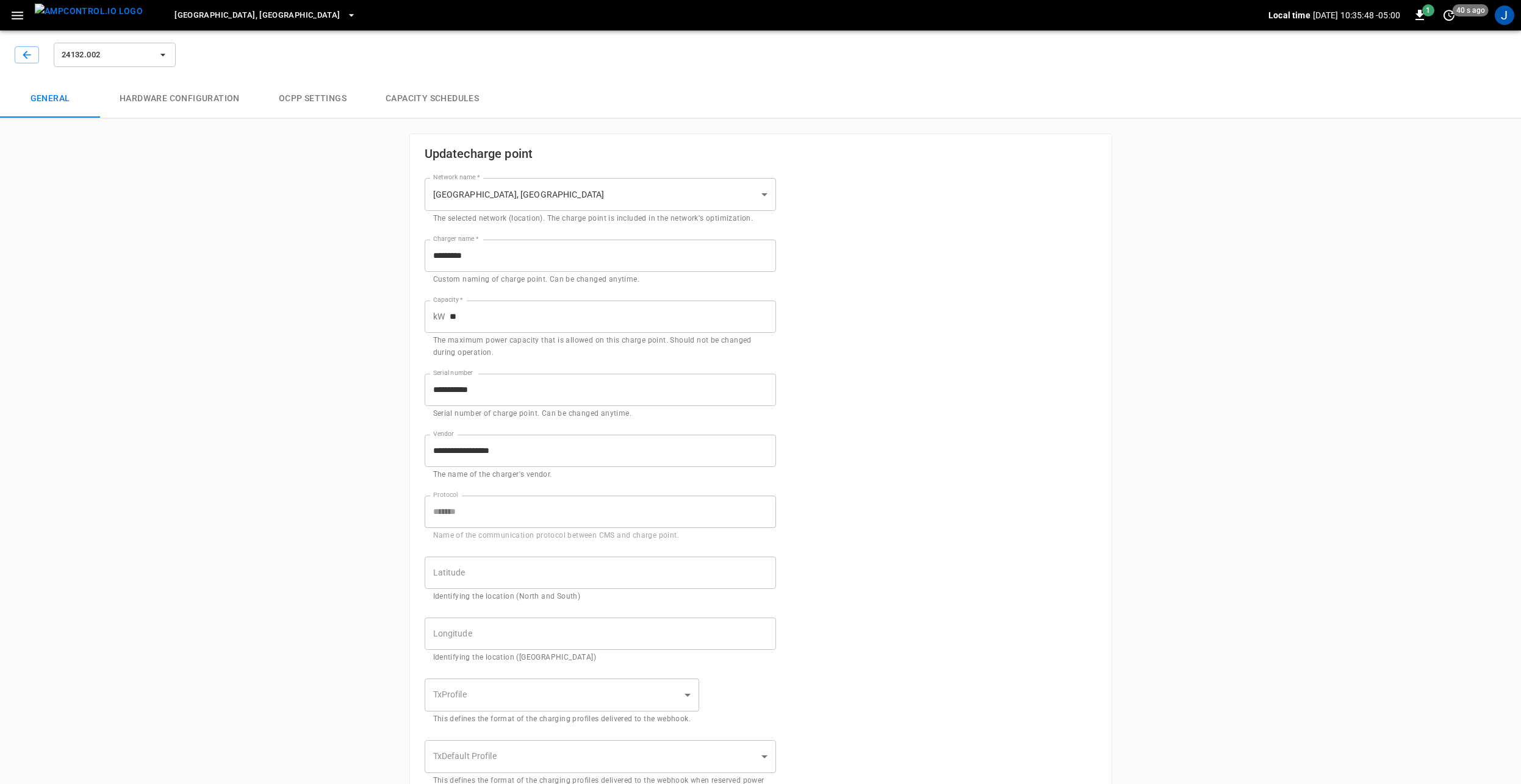
type input "**********"
click at [192, 102] on button "Hardware configuration" at bounding box center [180, 98] width 159 height 39
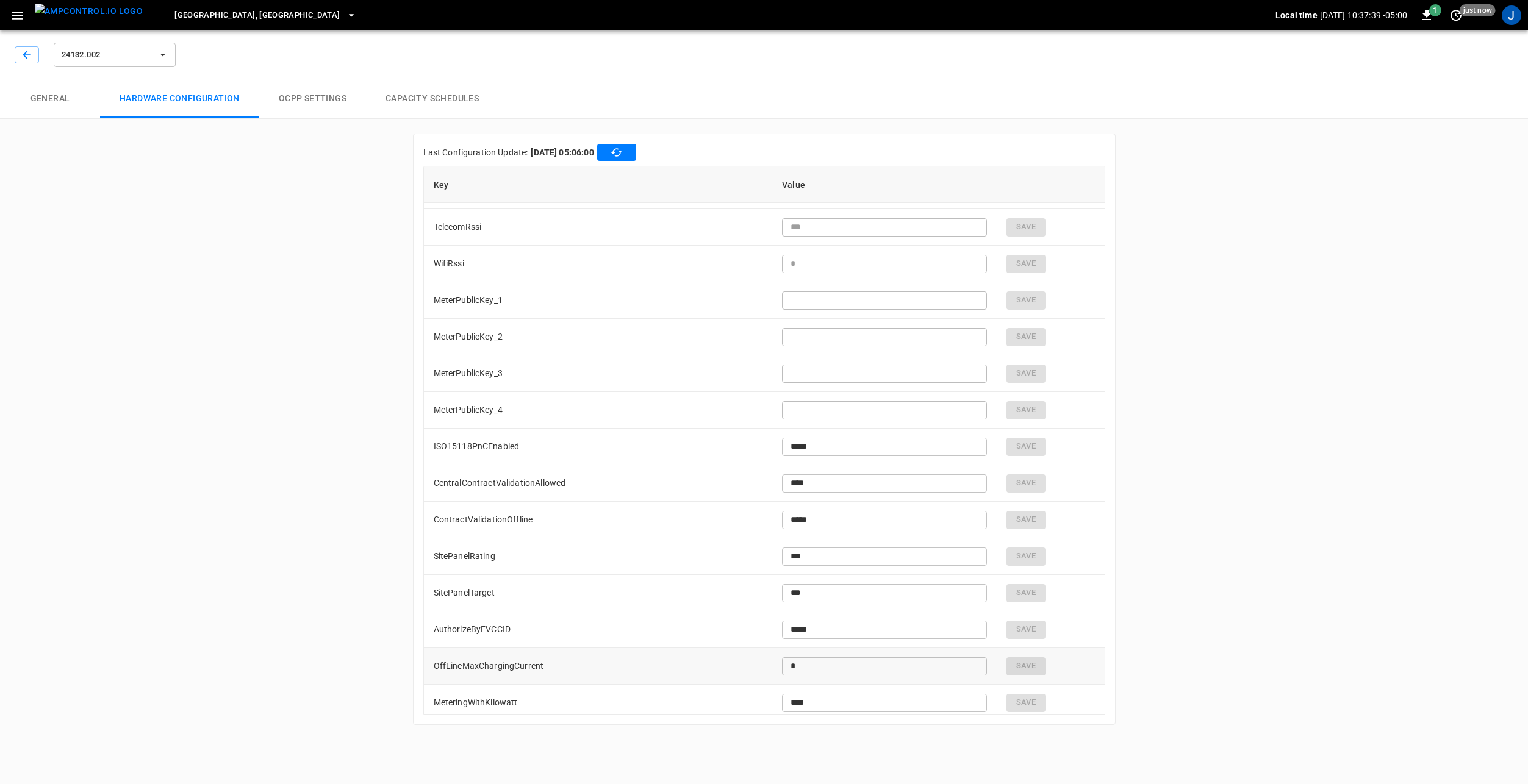
scroll to position [2770, 0]
click at [809, 447] on input "*****" at bounding box center [885, 451] width 205 height 22
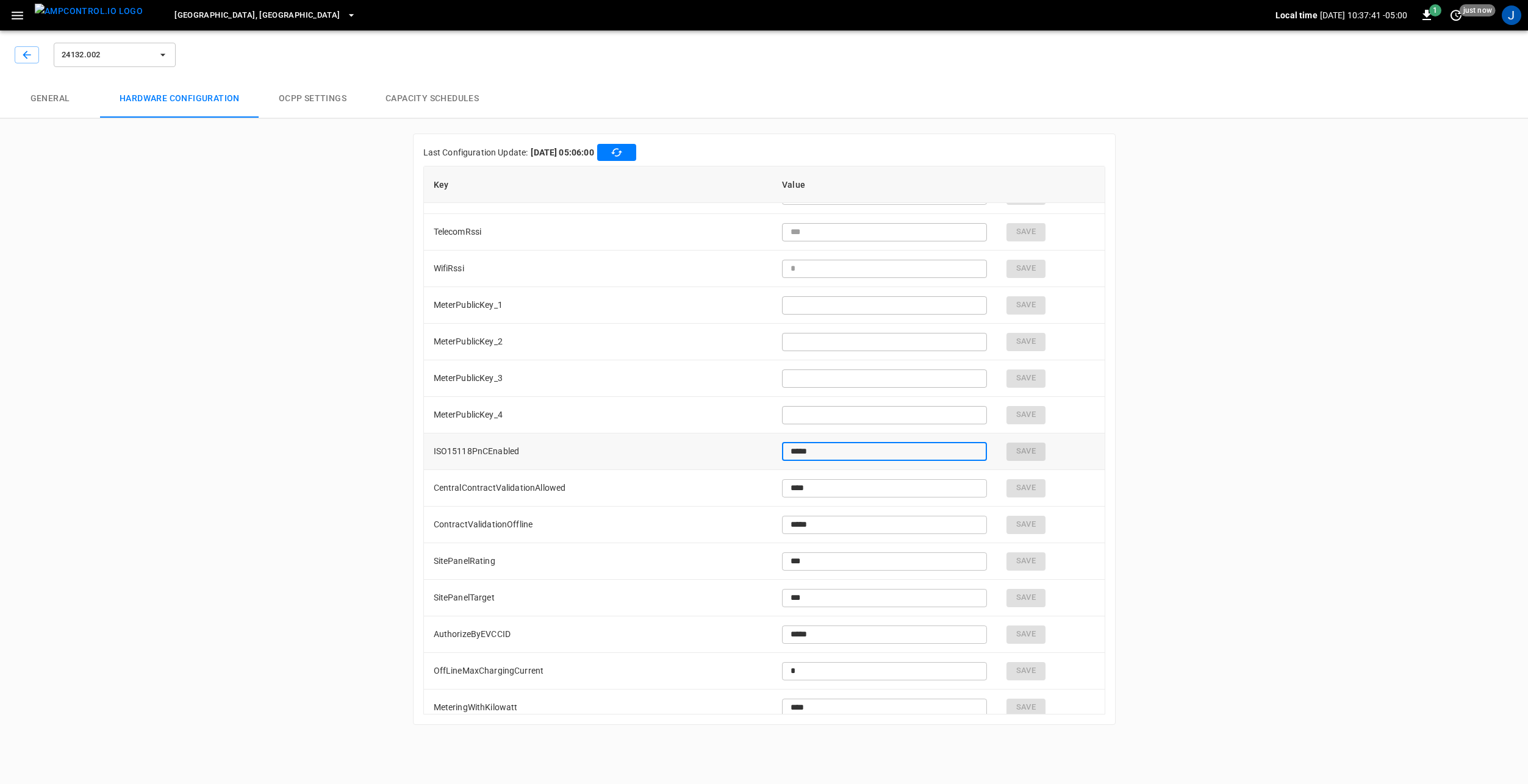
drag, startPoint x: 813, startPoint y: 453, endPoint x: 744, endPoint y: 448, distance: 69.2
click at [755, 450] on tr "ISO15118PnCEnabled ***** ​ Save" at bounding box center [764, 452] width 681 height 36
type input "****"
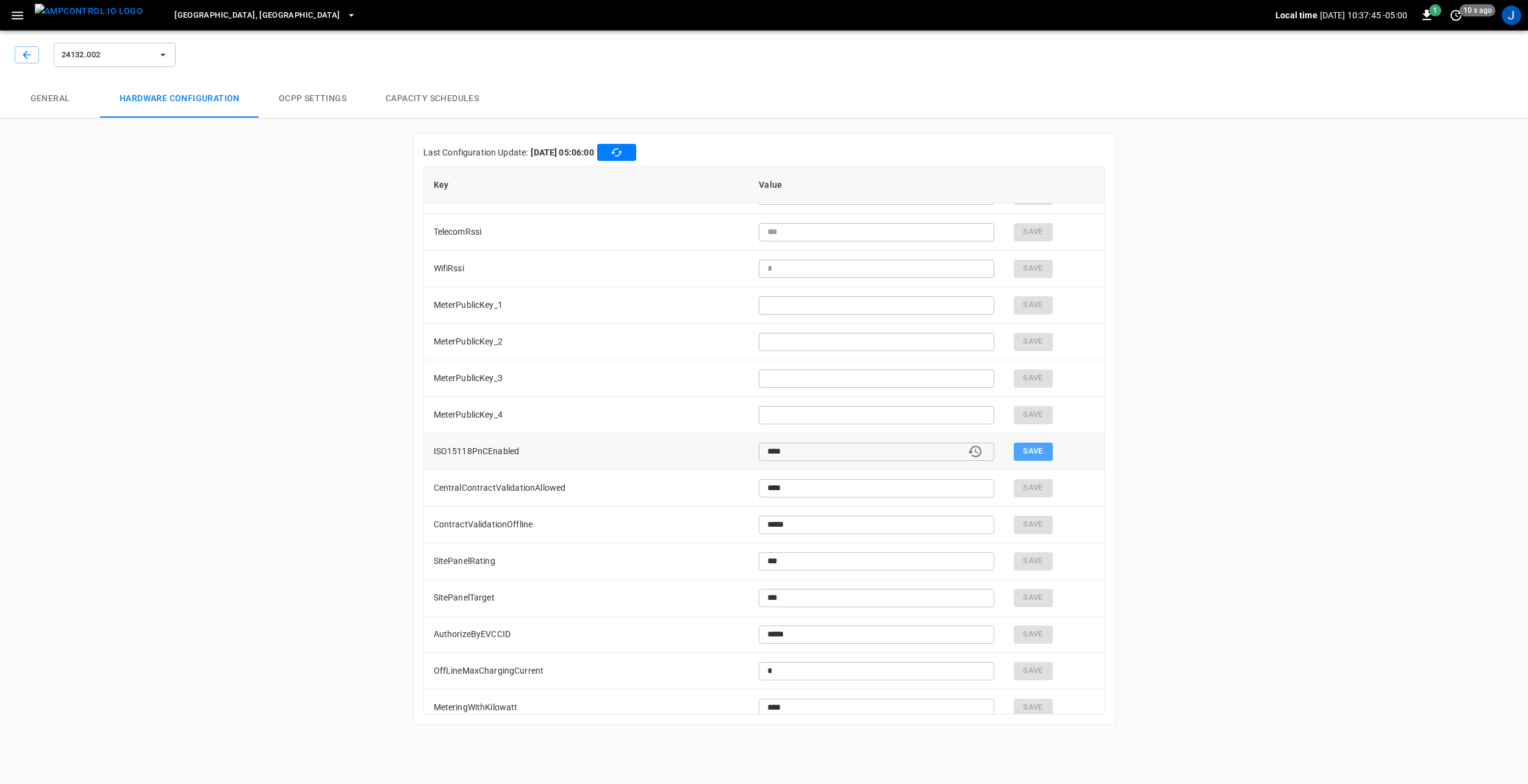
click at [1031, 446] on button "Save" at bounding box center [1032, 452] width 39 height 18
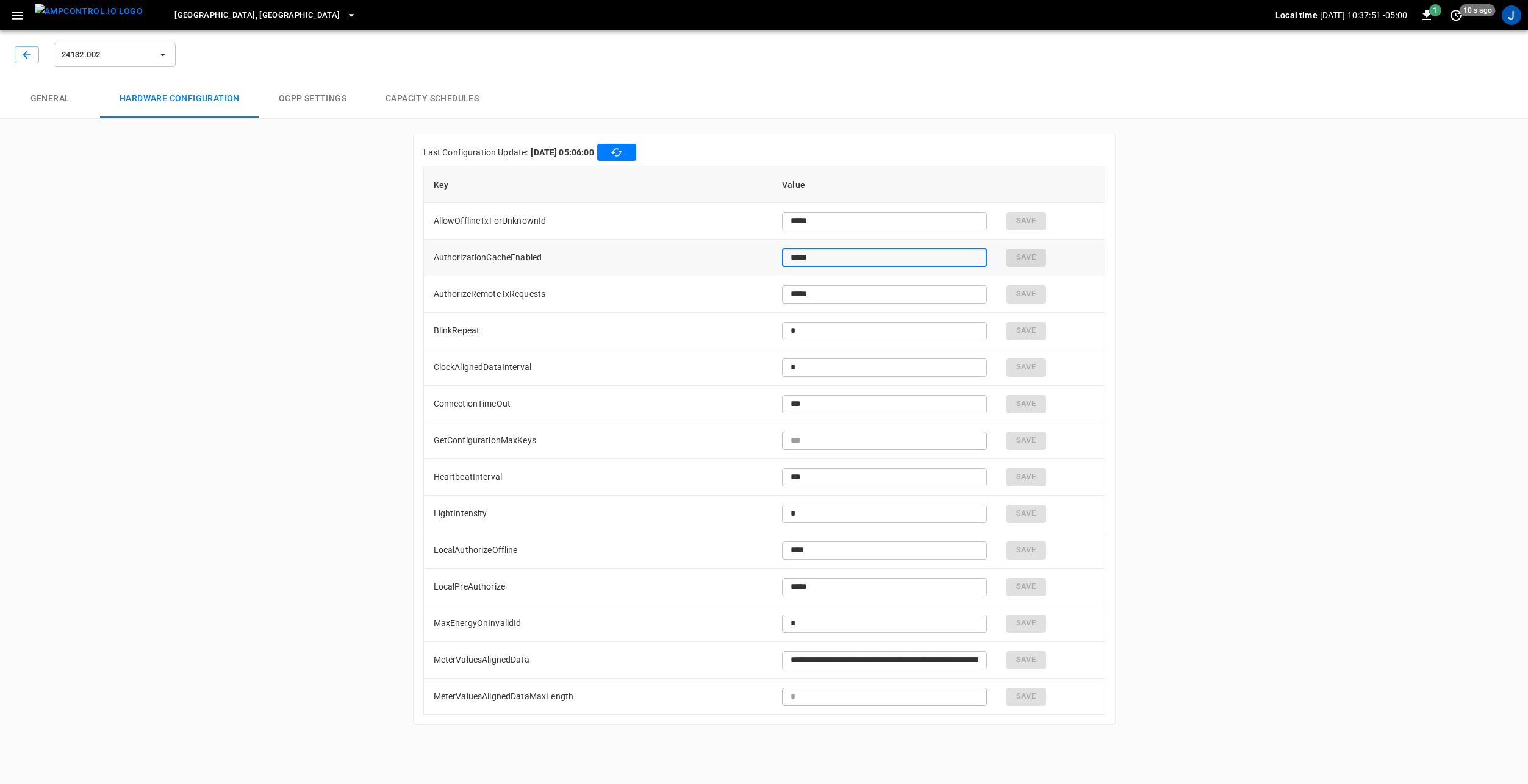
drag, startPoint x: 799, startPoint y: 259, endPoint x: 739, endPoint y: 263, distance: 60.1
click at [740, 263] on tr "AuthorizationCacheEnabled ***** ​ Save" at bounding box center [764, 257] width 681 height 36
type input "****"
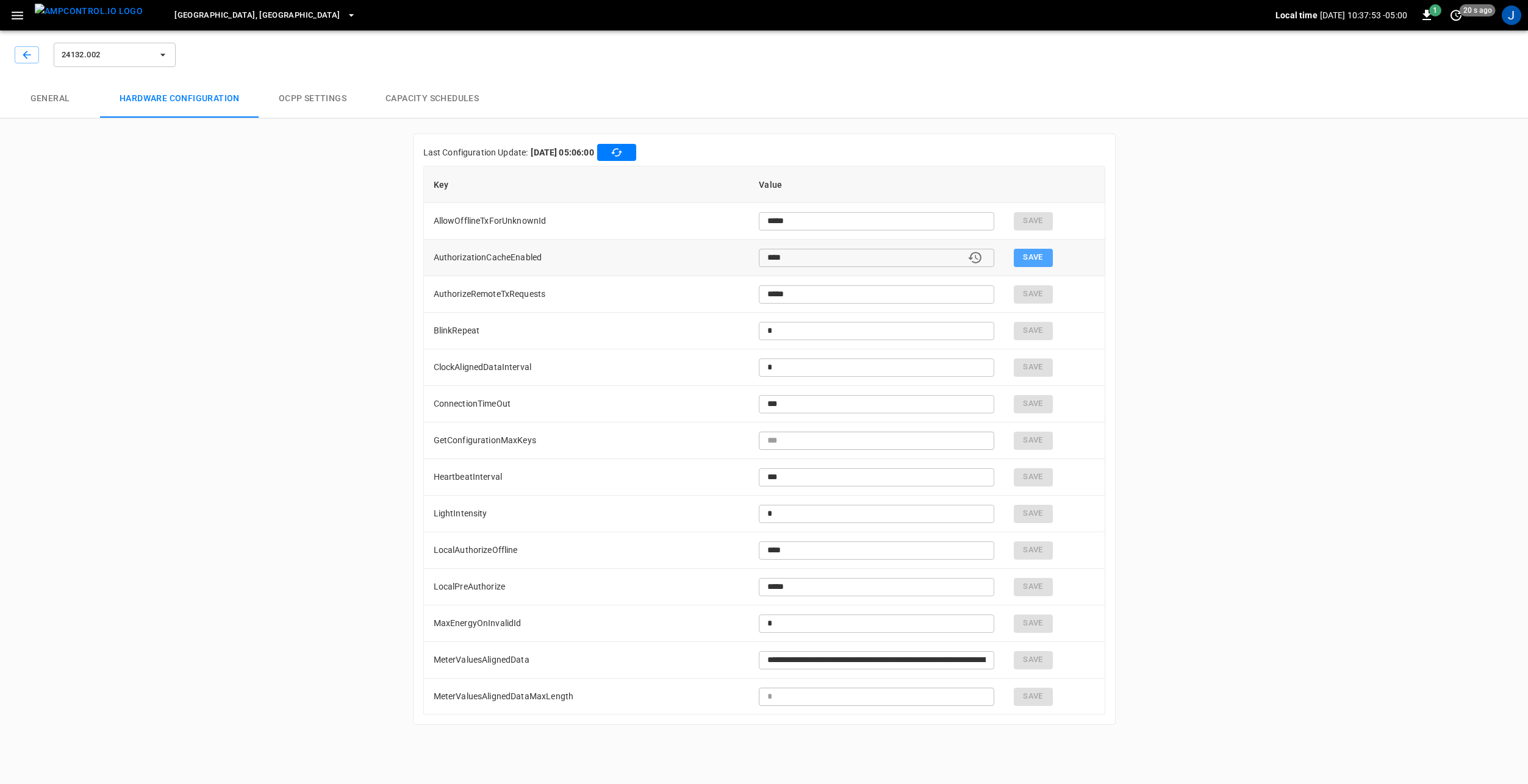
click at [1019, 256] on button "Save" at bounding box center [1032, 258] width 39 height 18
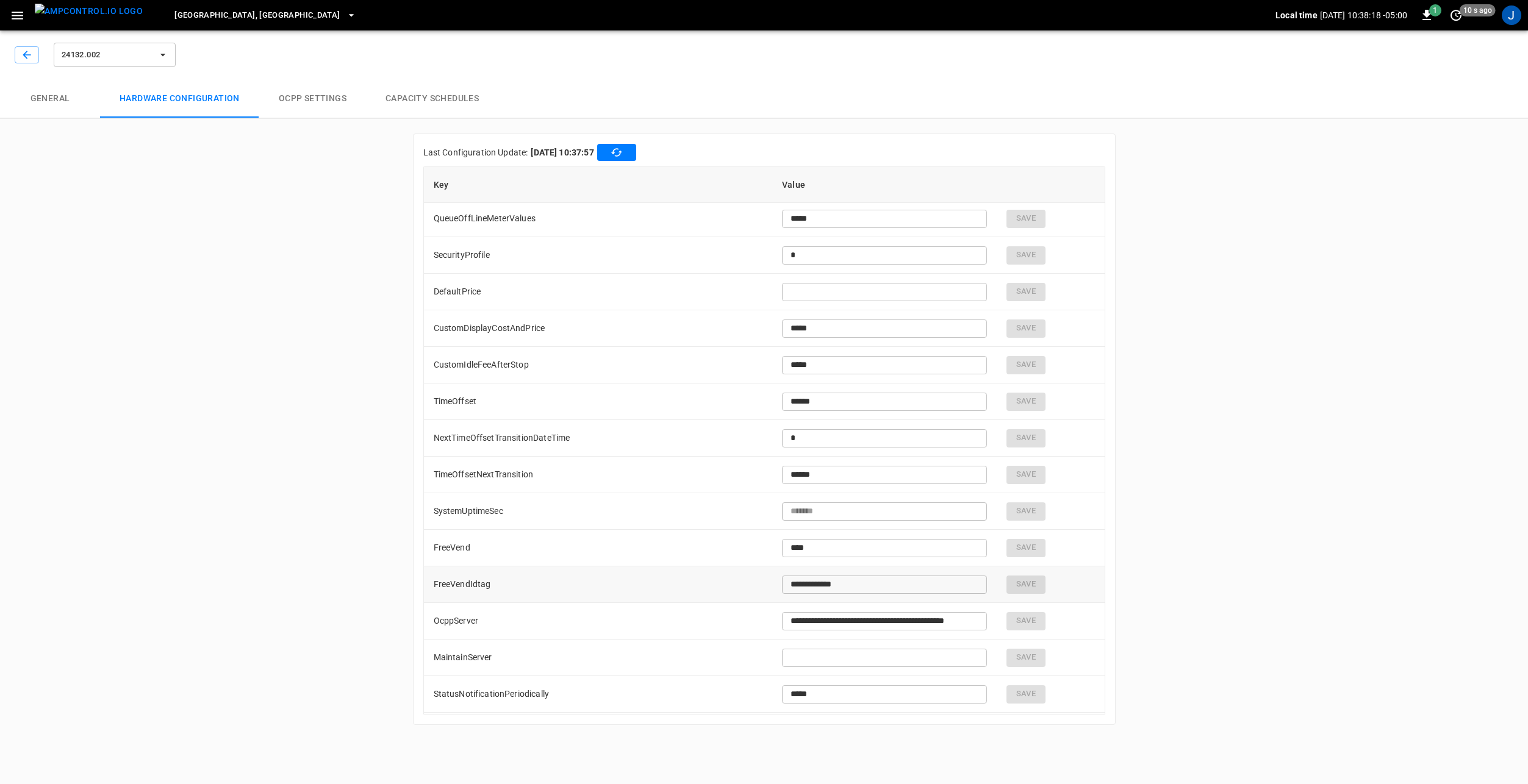
scroll to position [1281, 0]
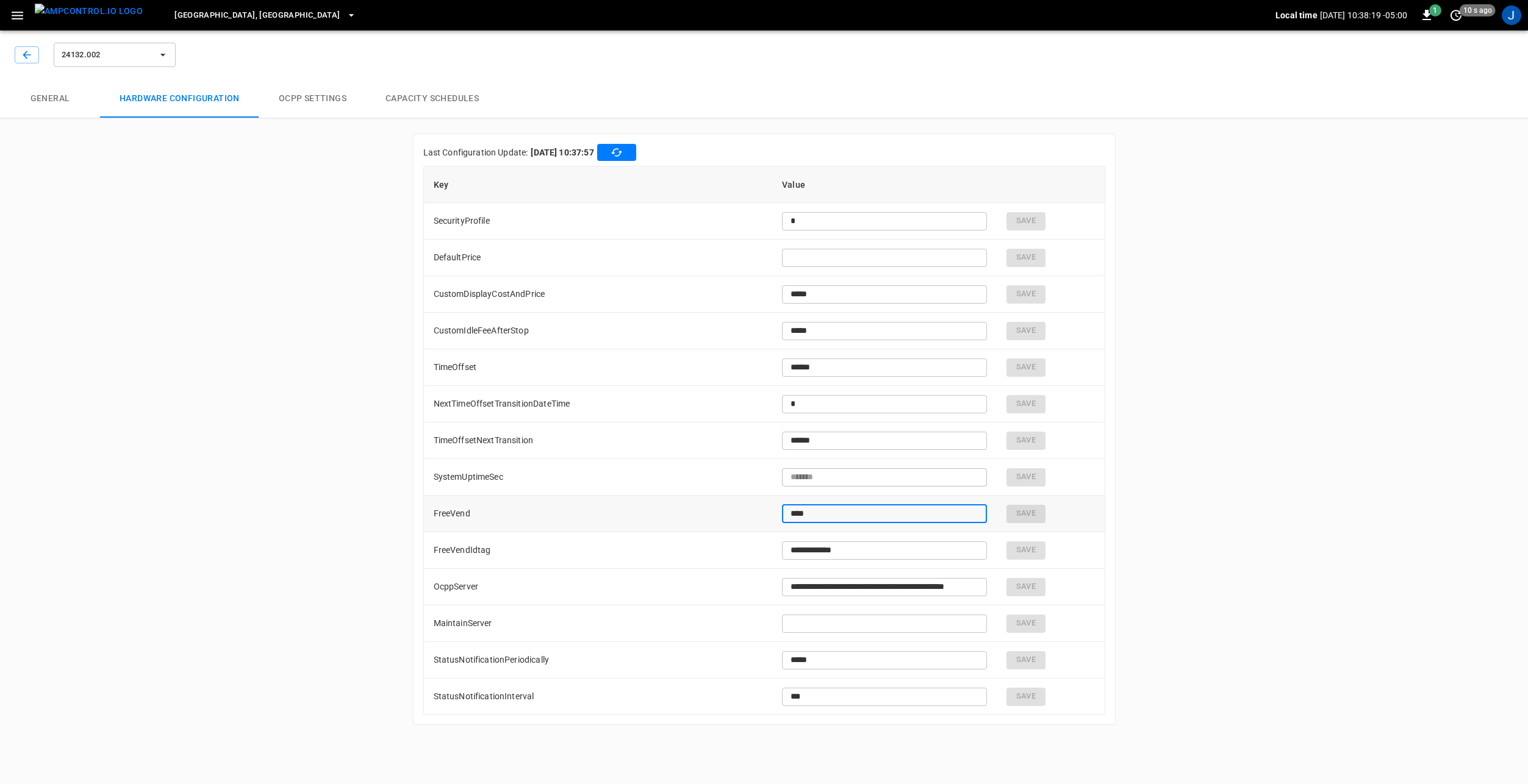
drag, startPoint x: 806, startPoint y: 514, endPoint x: 741, endPoint y: 515, distance: 65.0
click at [750, 511] on tr "FreeVend **** ​ Save" at bounding box center [764, 513] width 681 height 36
type input "*****"
click at [1022, 515] on button "Save" at bounding box center [1032, 514] width 39 height 18
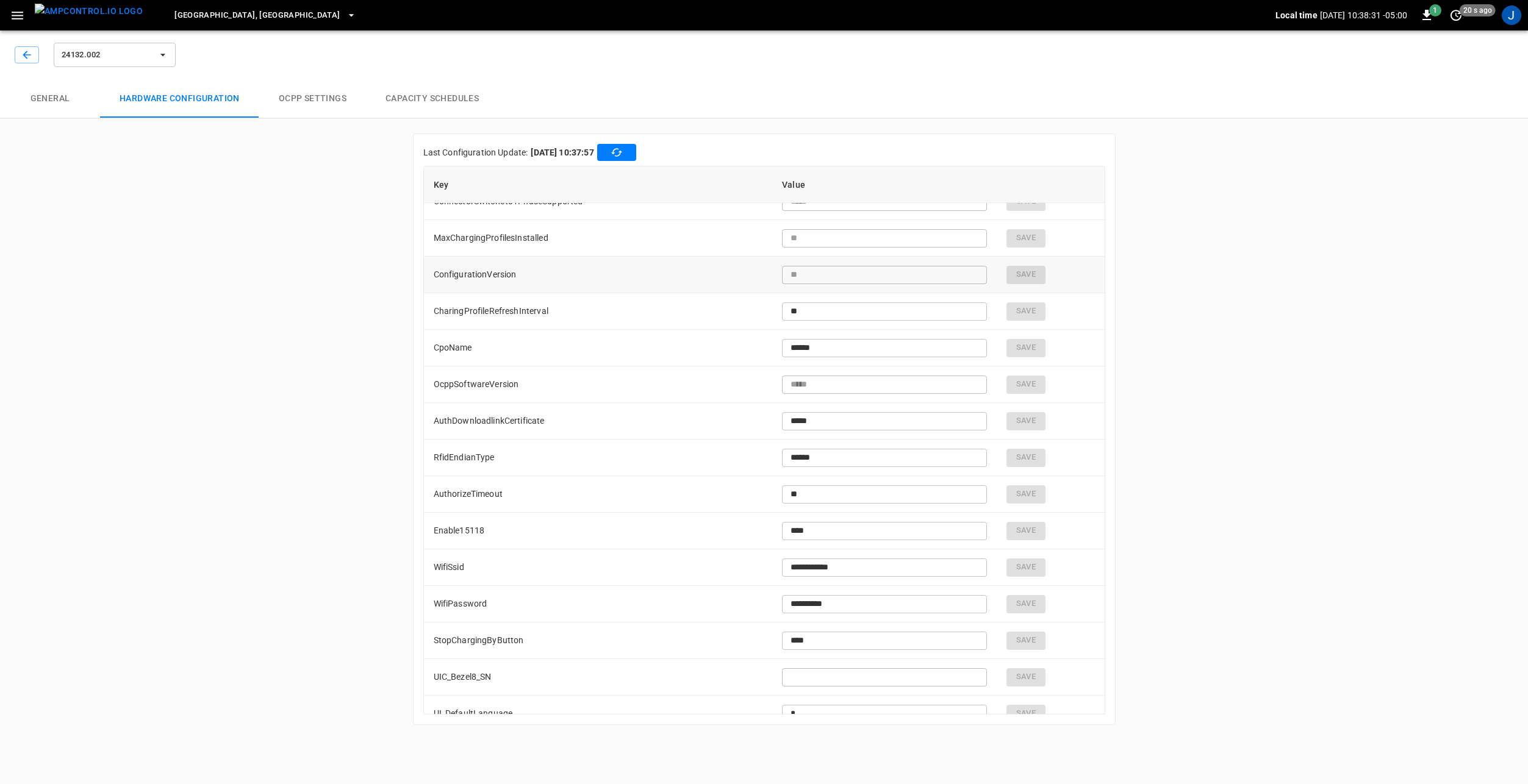
scroll to position [2256, 0]
type input "*******"
type input "*****"
type input "***"
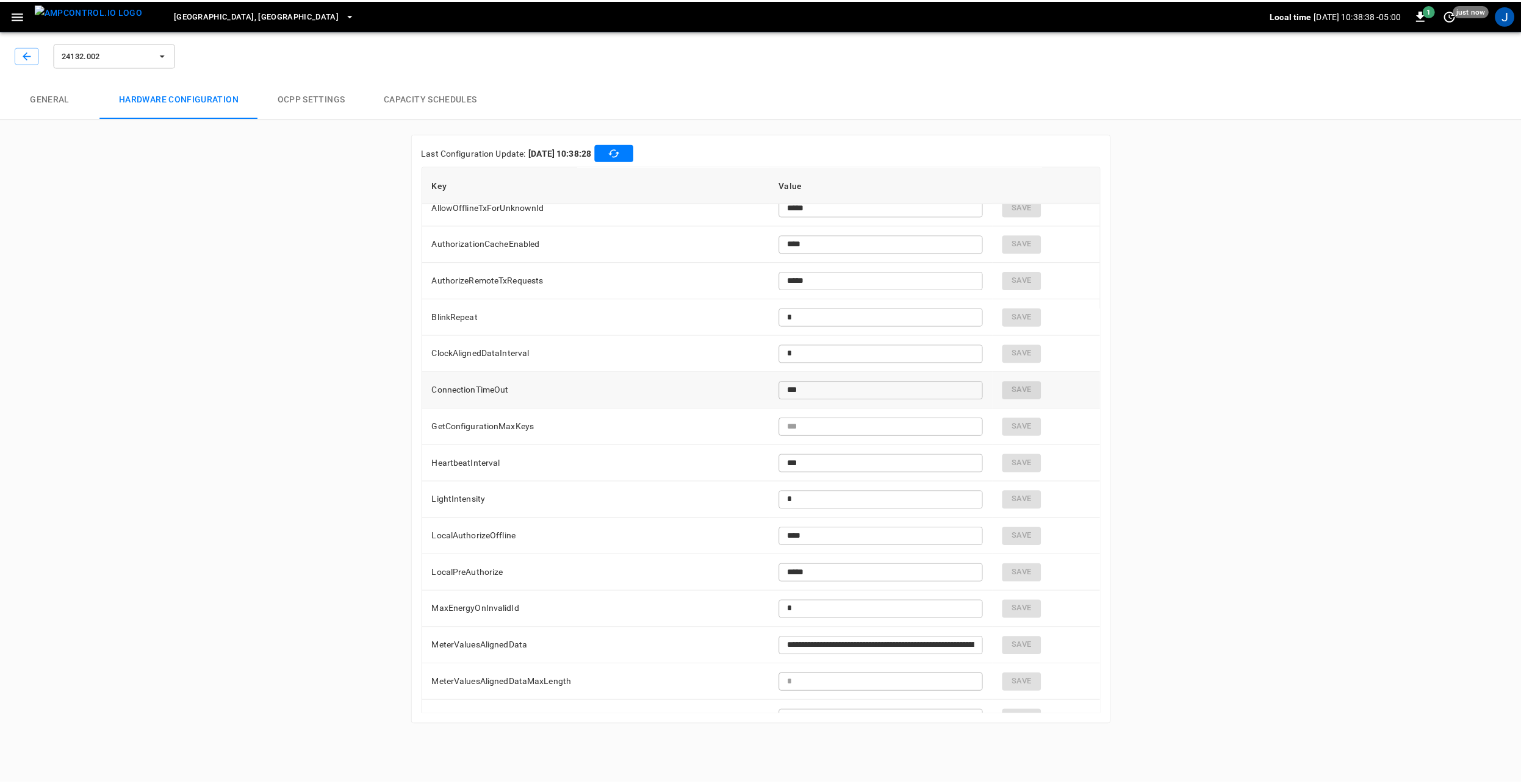
scroll to position [0, 0]
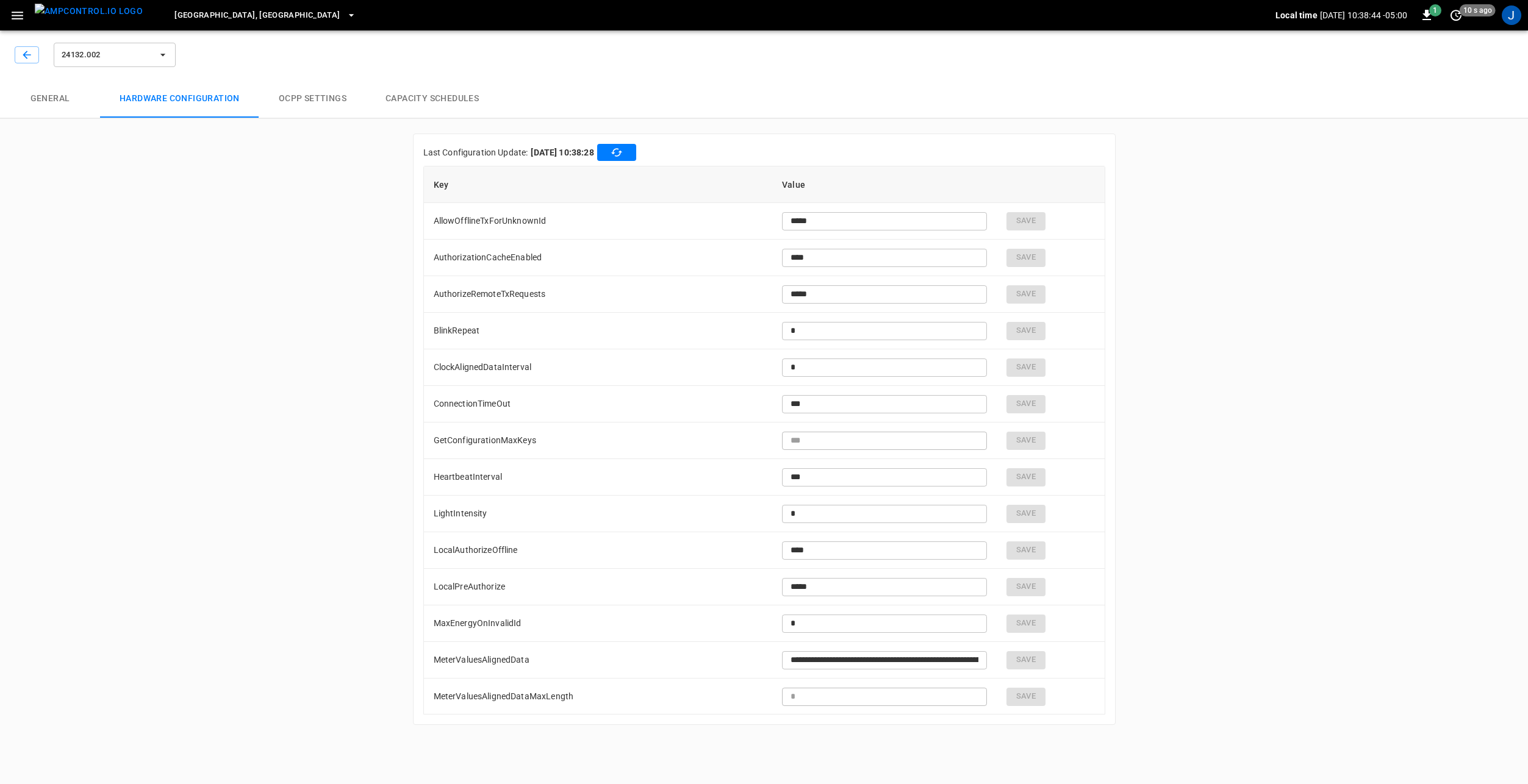
click at [180, 192] on div "**********" at bounding box center [764, 382] width 1528 height 714
click at [62, 99] on button "General" at bounding box center [50, 98] width 100 height 39
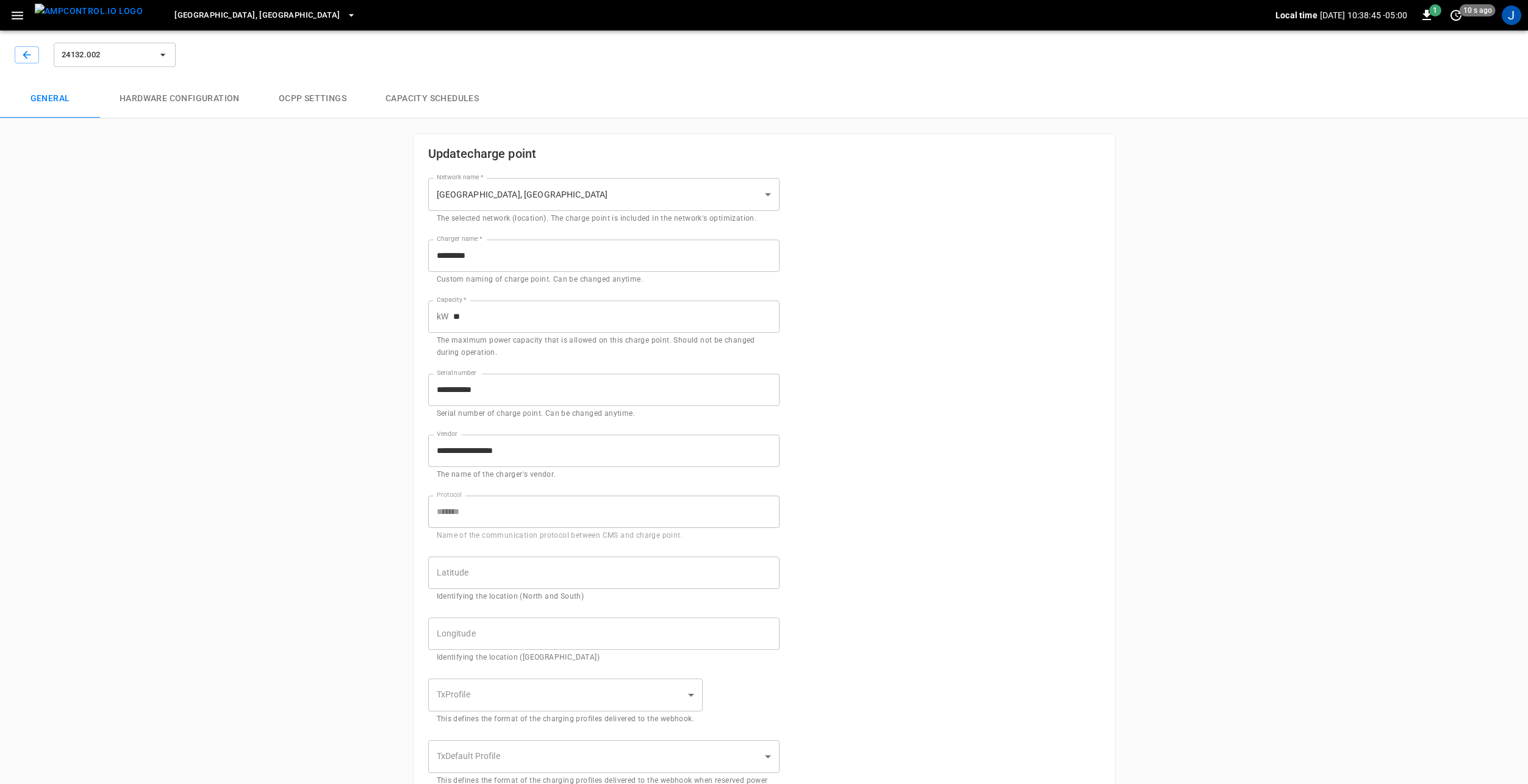
type input "**********"
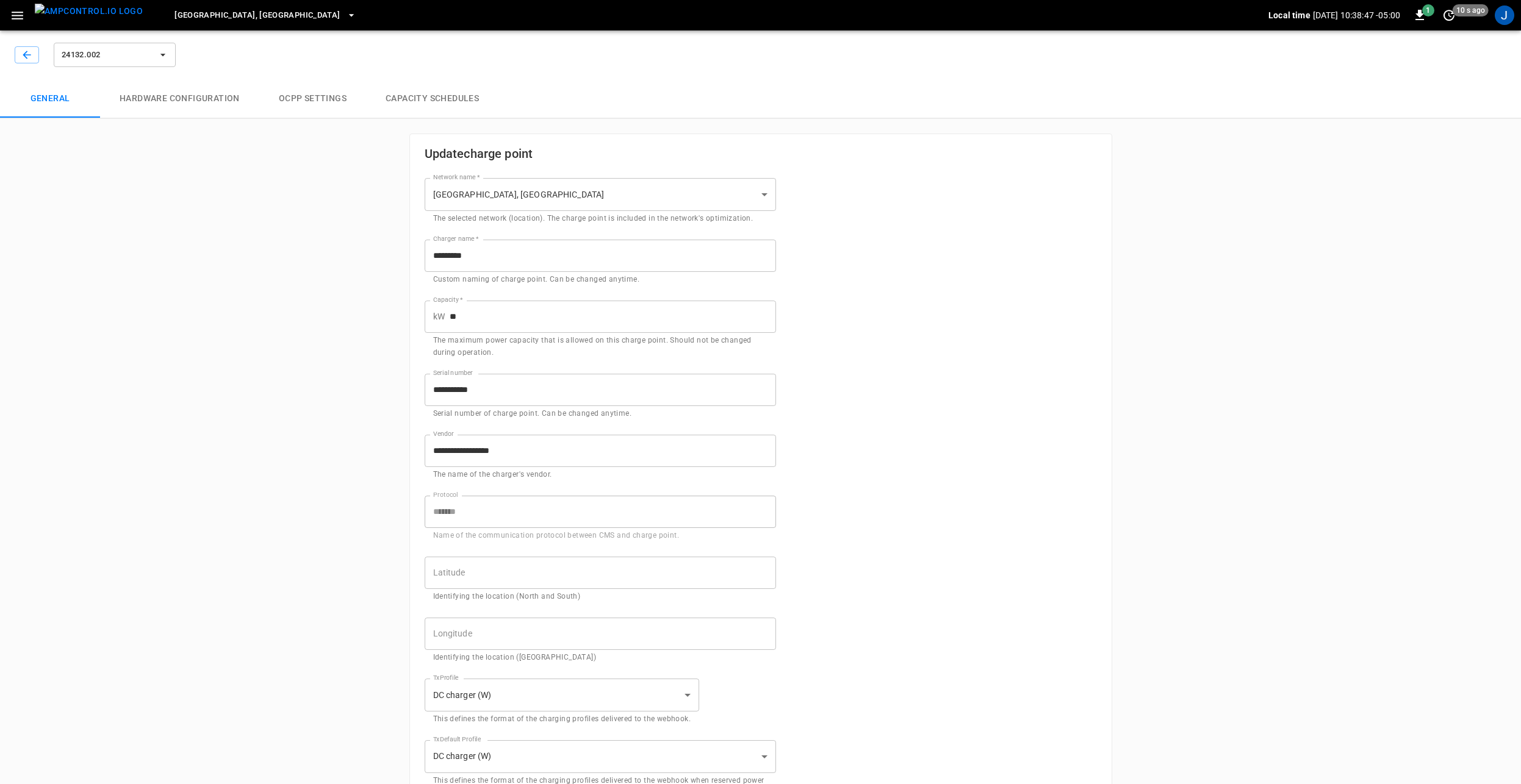
click at [96, 13] on img "menu" at bounding box center [89, 11] width 108 height 15
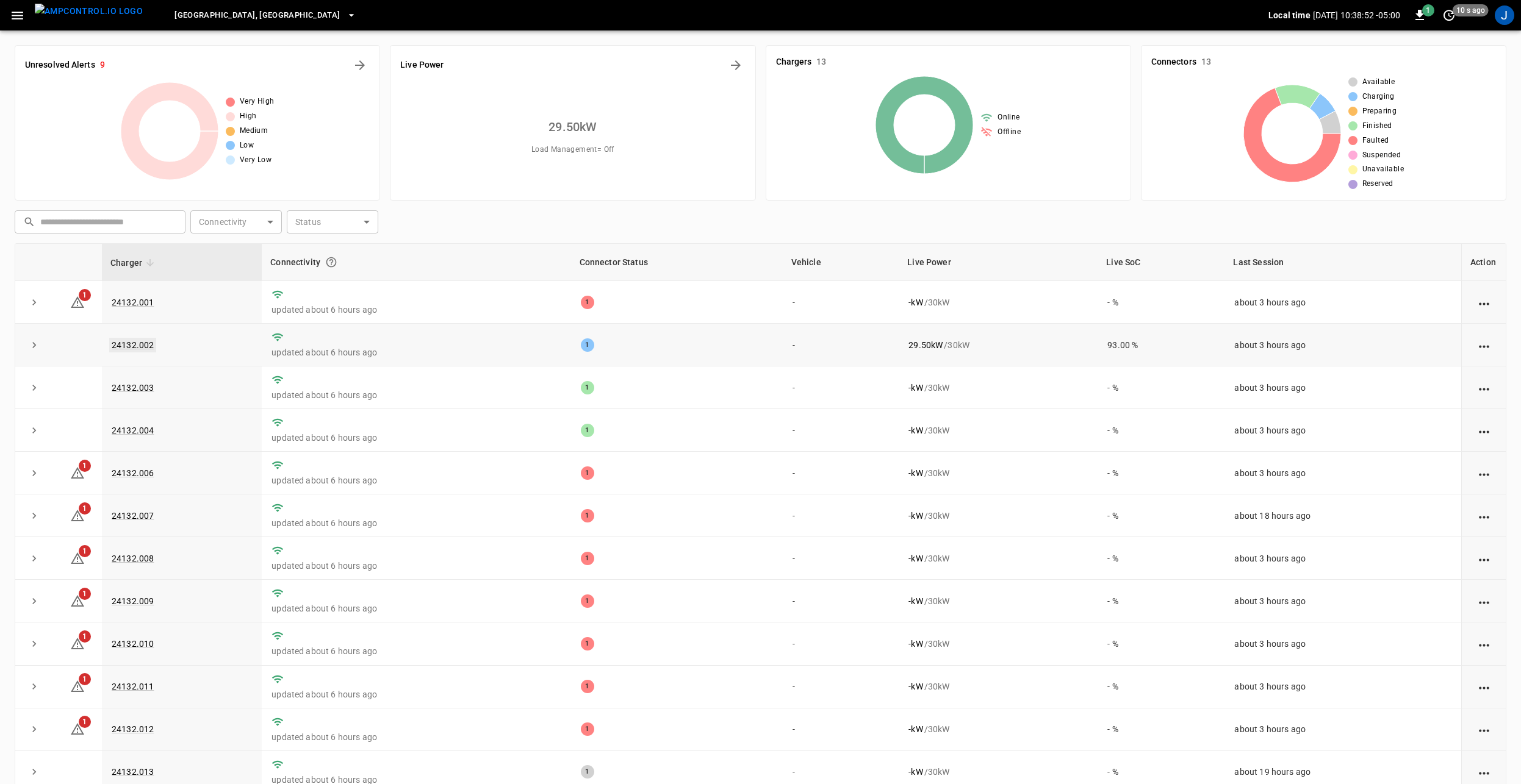
click at [132, 345] on link "24132.002" at bounding box center [133, 345] width 47 height 15
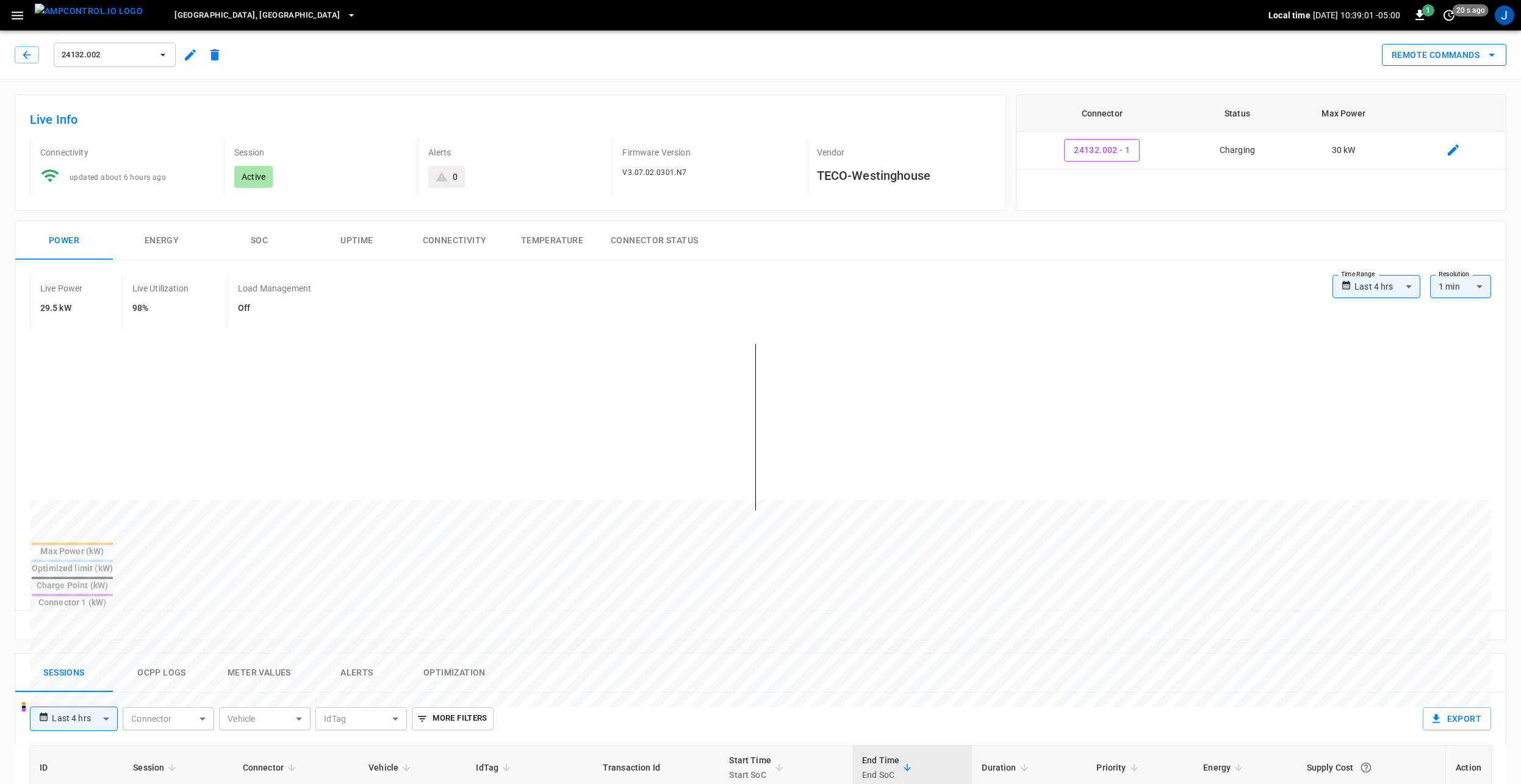
click at [1439, 51] on button "Remote Commands" at bounding box center [1444, 55] width 124 height 22
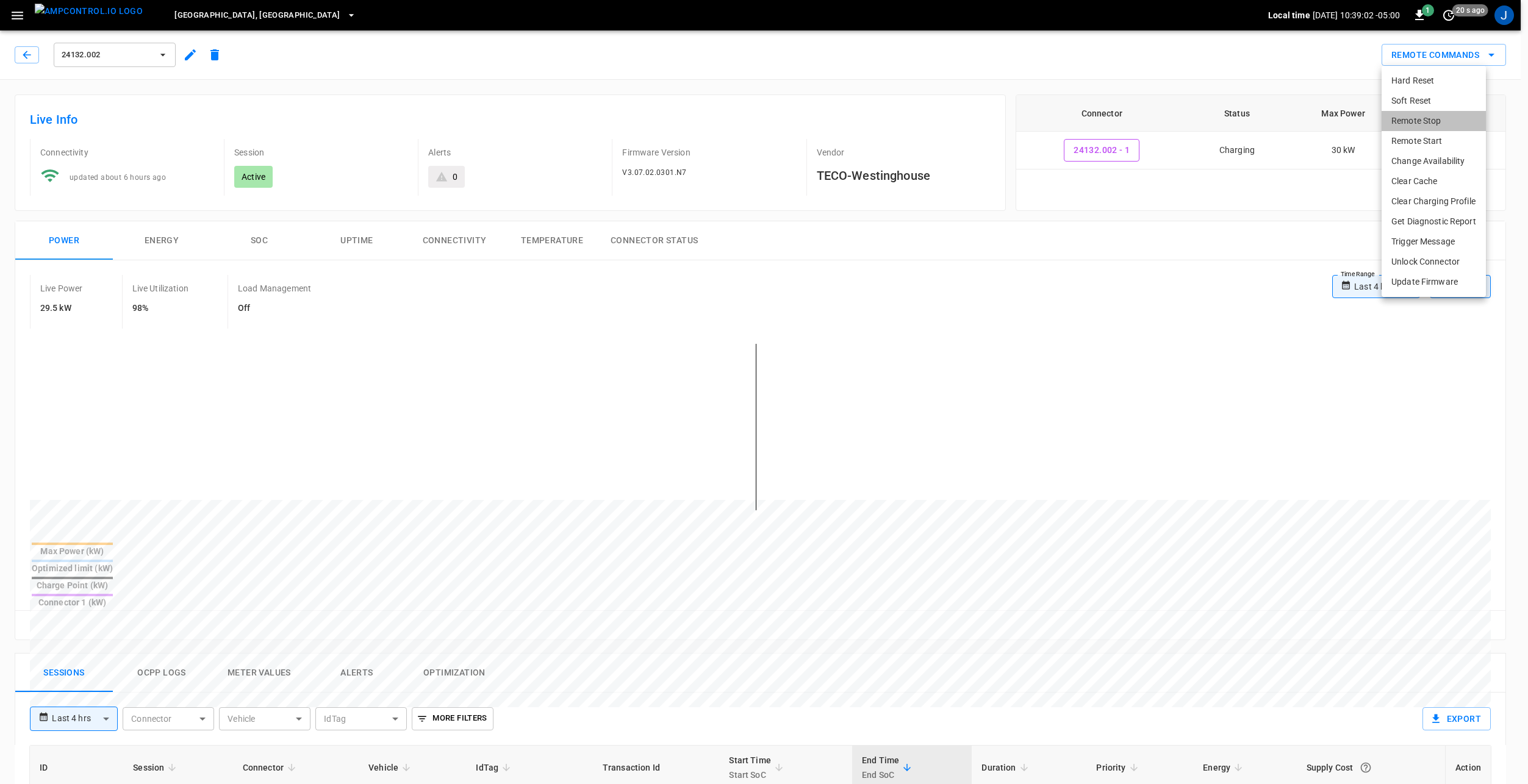
click at [1452, 124] on li "Remote Stop" at bounding box center [1434, 121] width 104 height 20
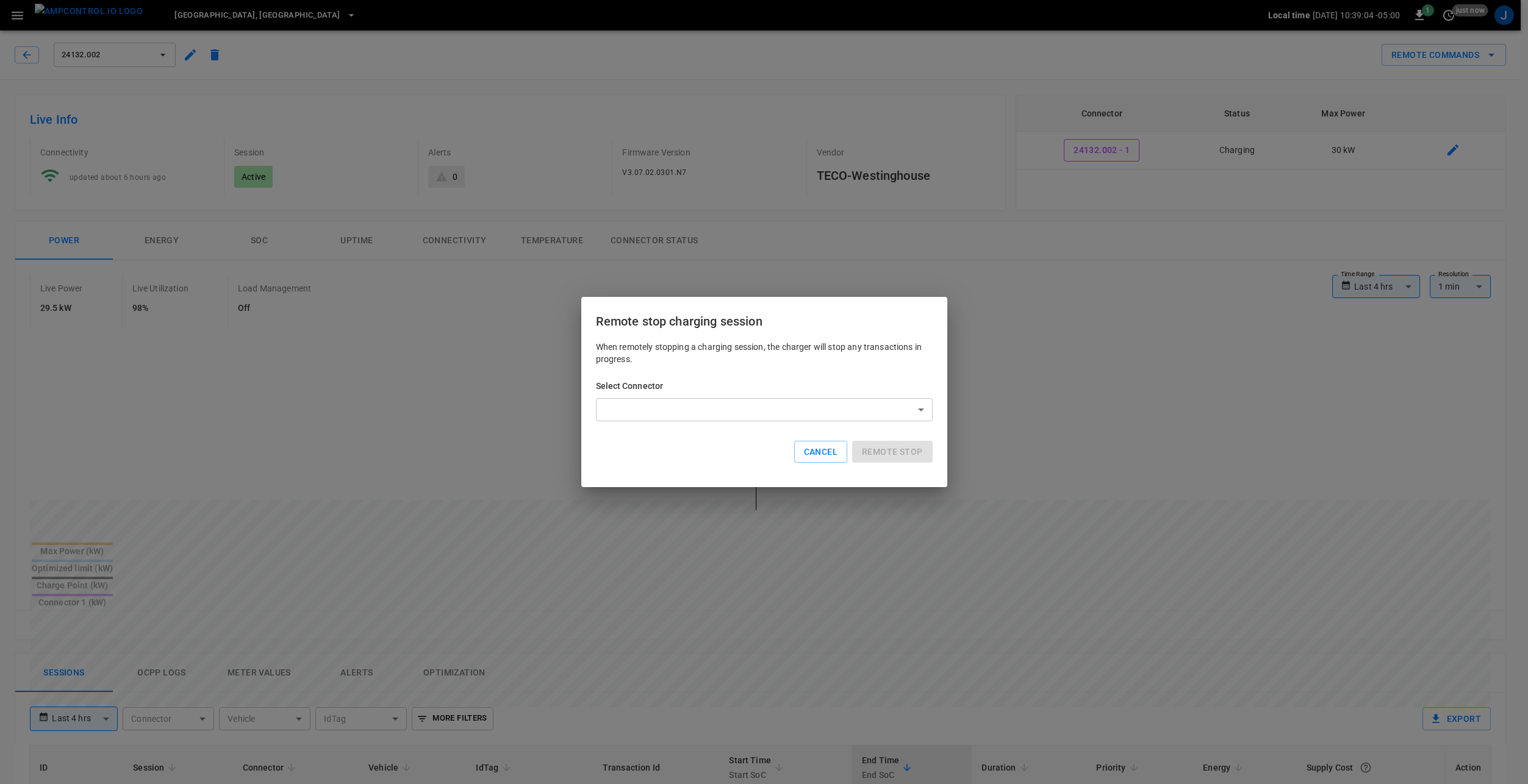
click at [702, 408] on body "**********" at bounding box center [764, 671] width 1528 height 1342
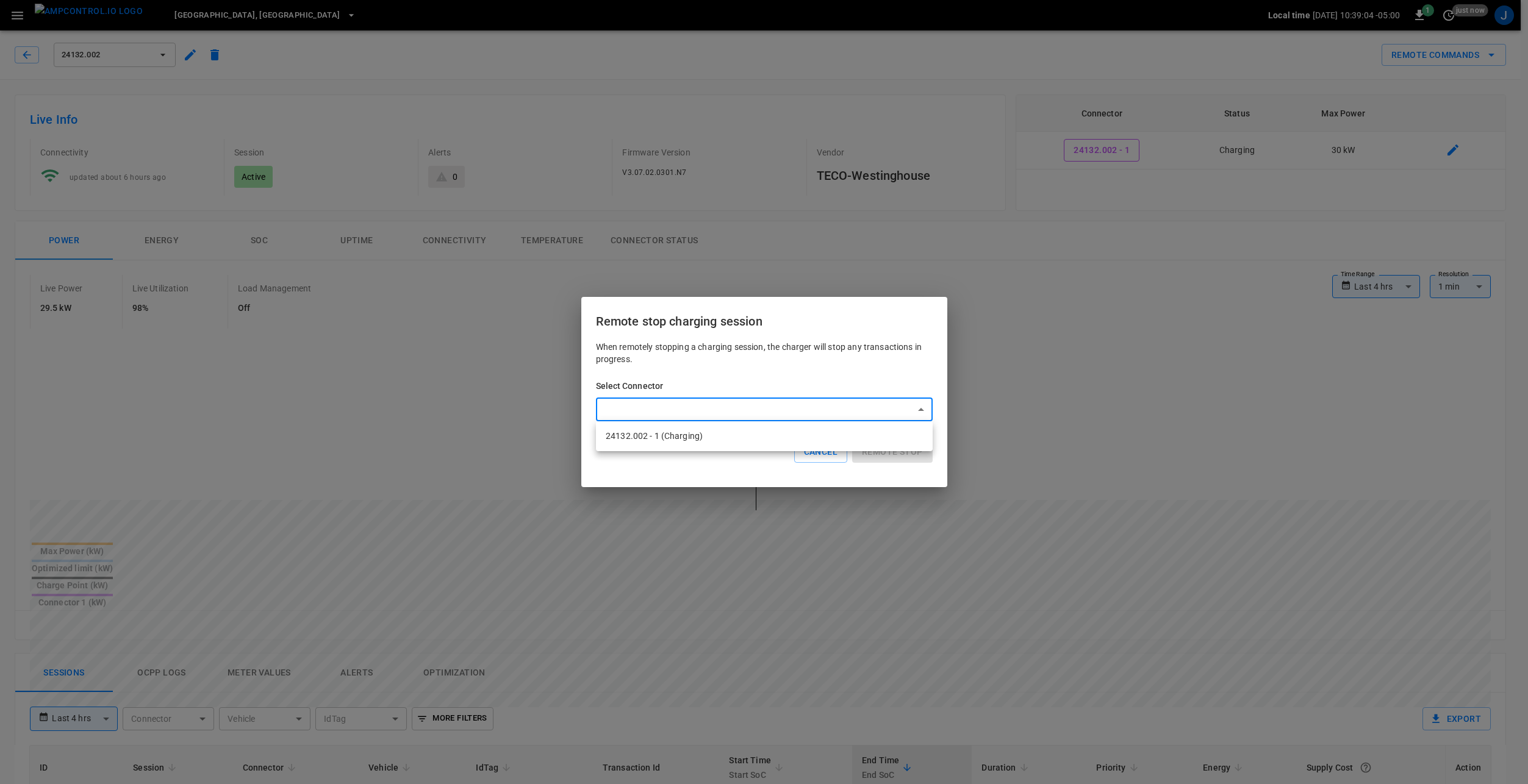
click at [710, 439] on li "24132.002 - 1 (Charging)" at bounding box center [764, 436] width 337 height 20
type input "**********"
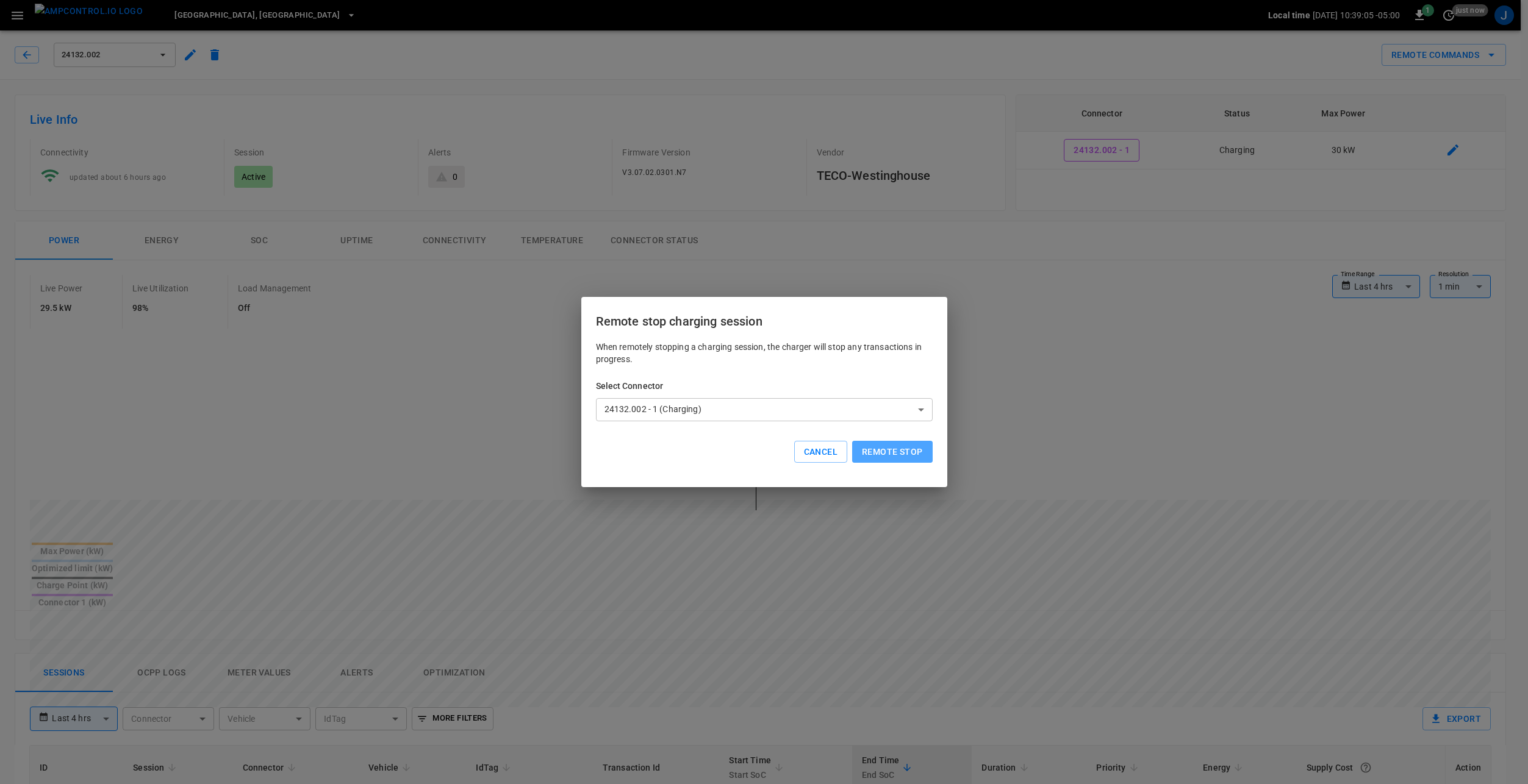
click at [892, 445] on button "Remote stop" at bounding box center [892, 452] width 80 height 22
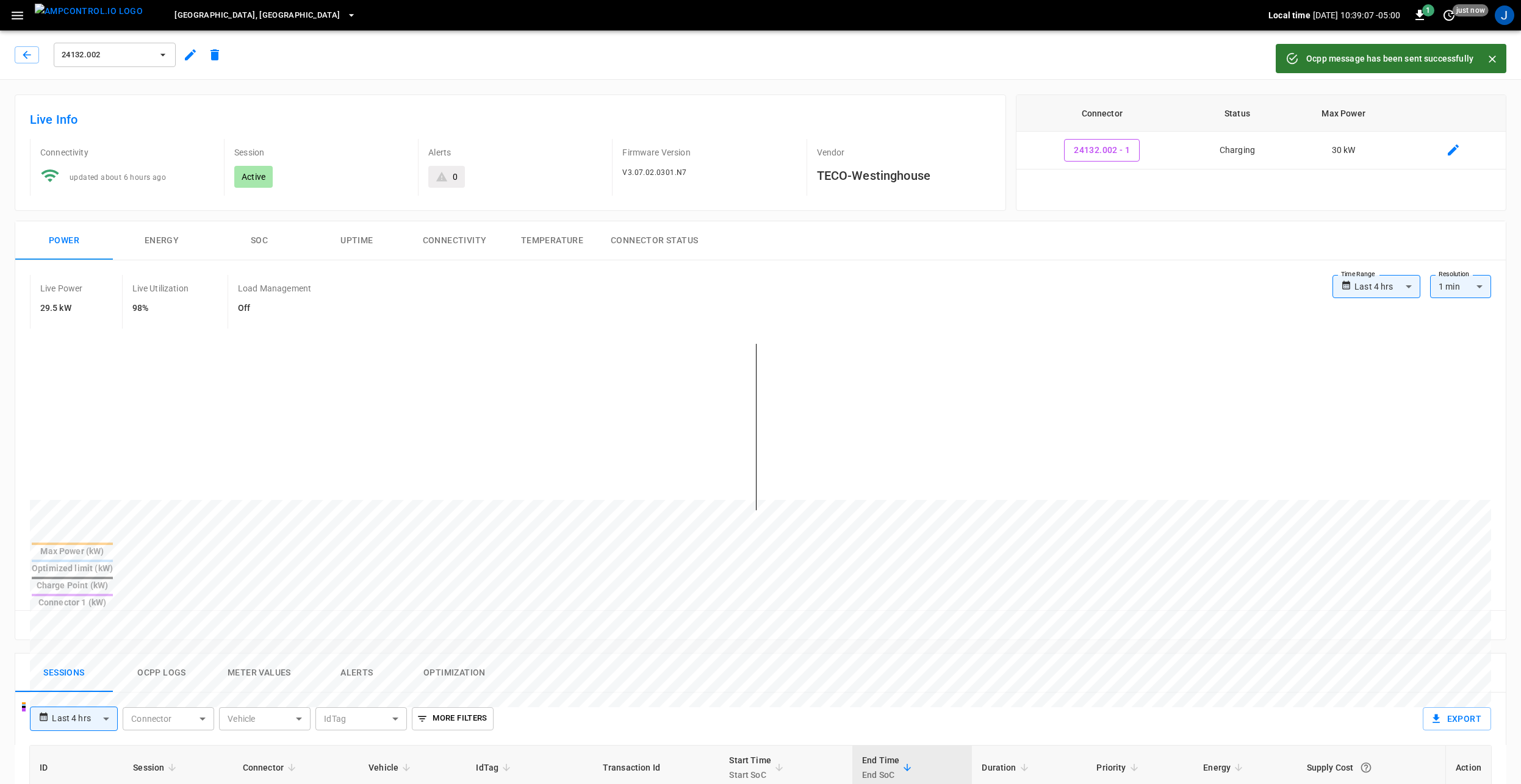
click at [1497, 62] on icon "Close" at bounding box center [1492, 59] width 12 height 12
click at [1445, 53] on button "Remote Commands" at bounding box center [1444, 55] width 124 height 22
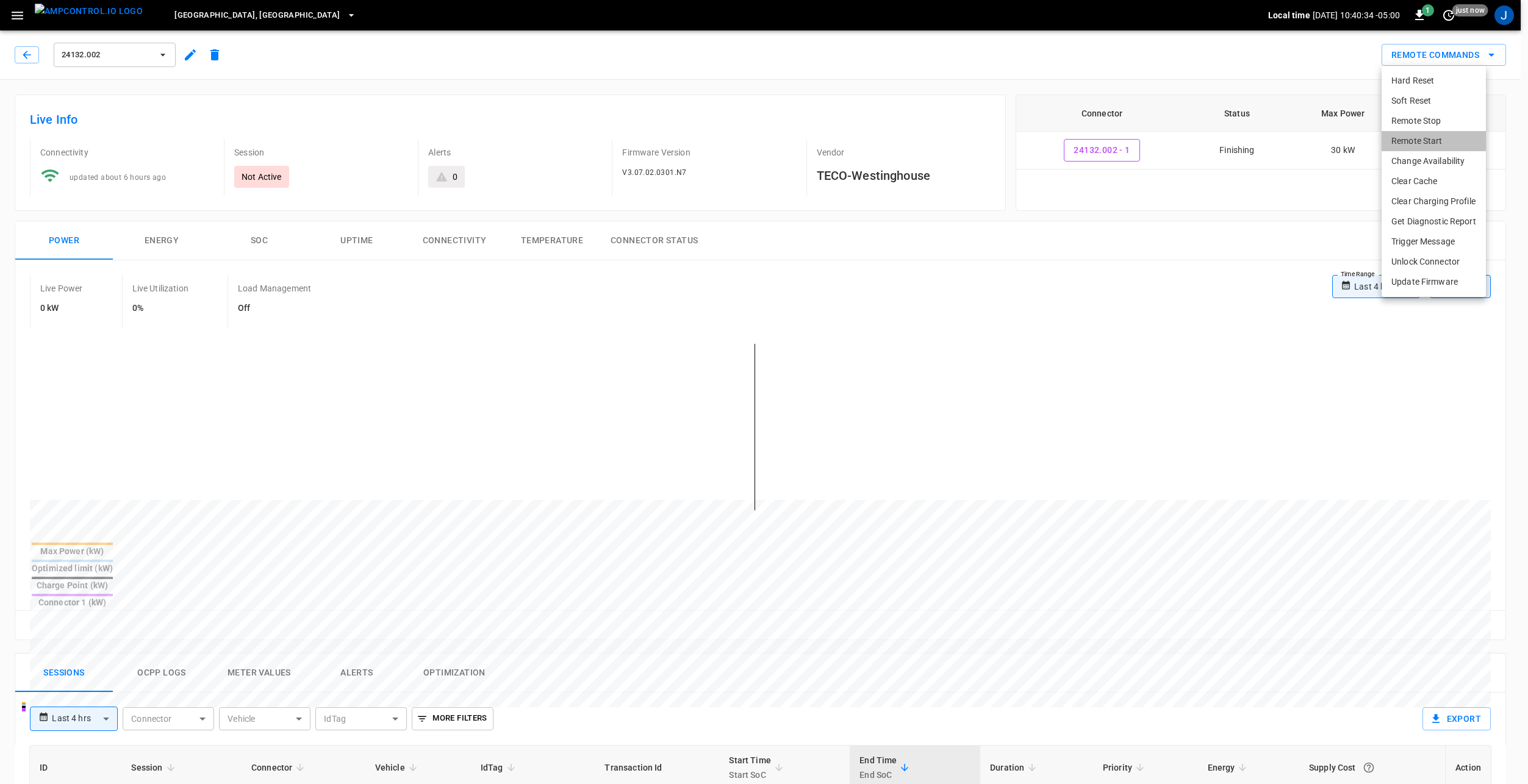
click at [1446, 141] on li "Remote Start" at bounding box center [1434, 141] width 104 height 20
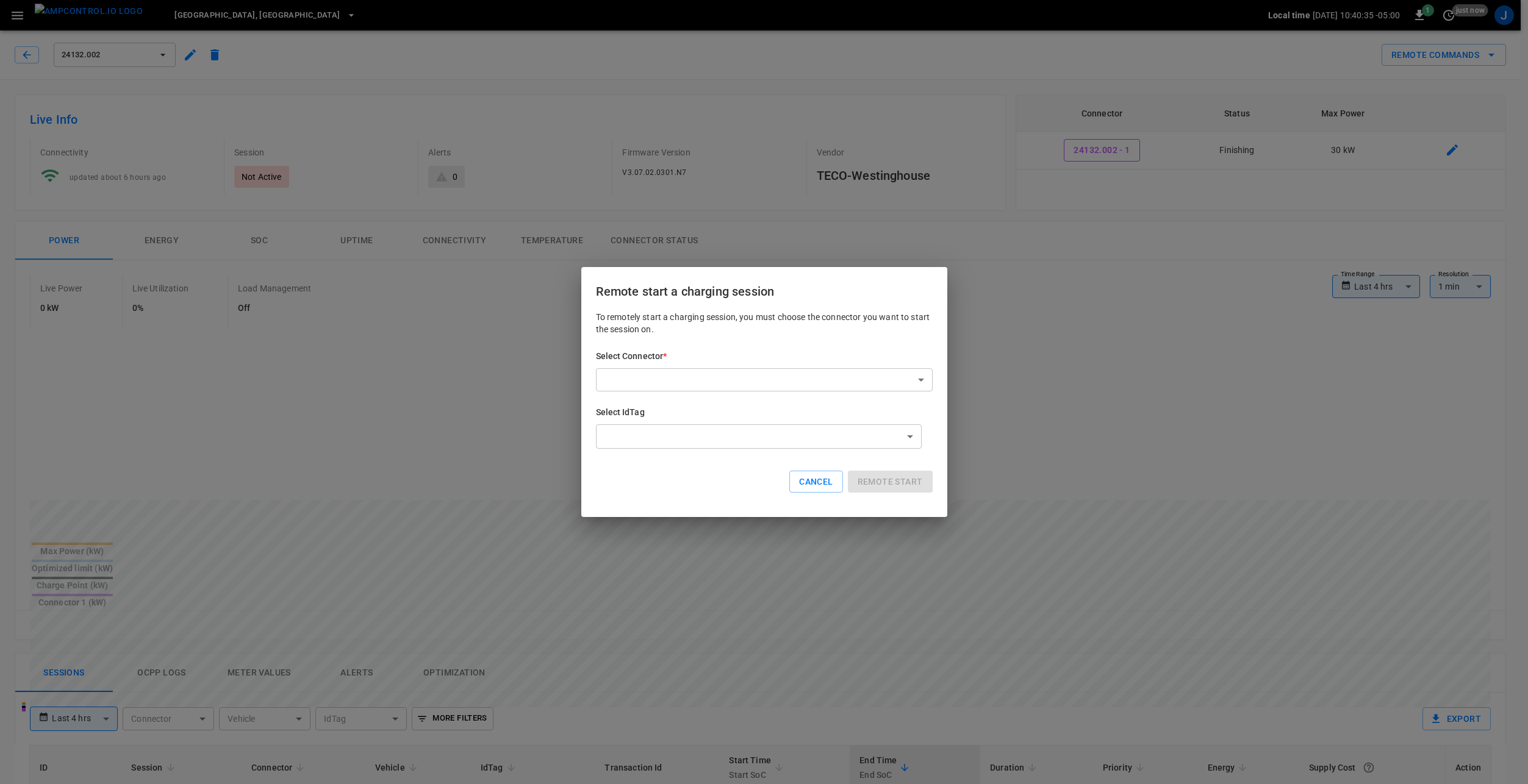
click at [712, 381] on body "**********" at bounding box center [764, 671] width 1528 height 1342
click at [683, 410] on li "24132.002 - 1 (Finishing)" at bounding box center [764, 406] width 337 height 20
type input "**********"
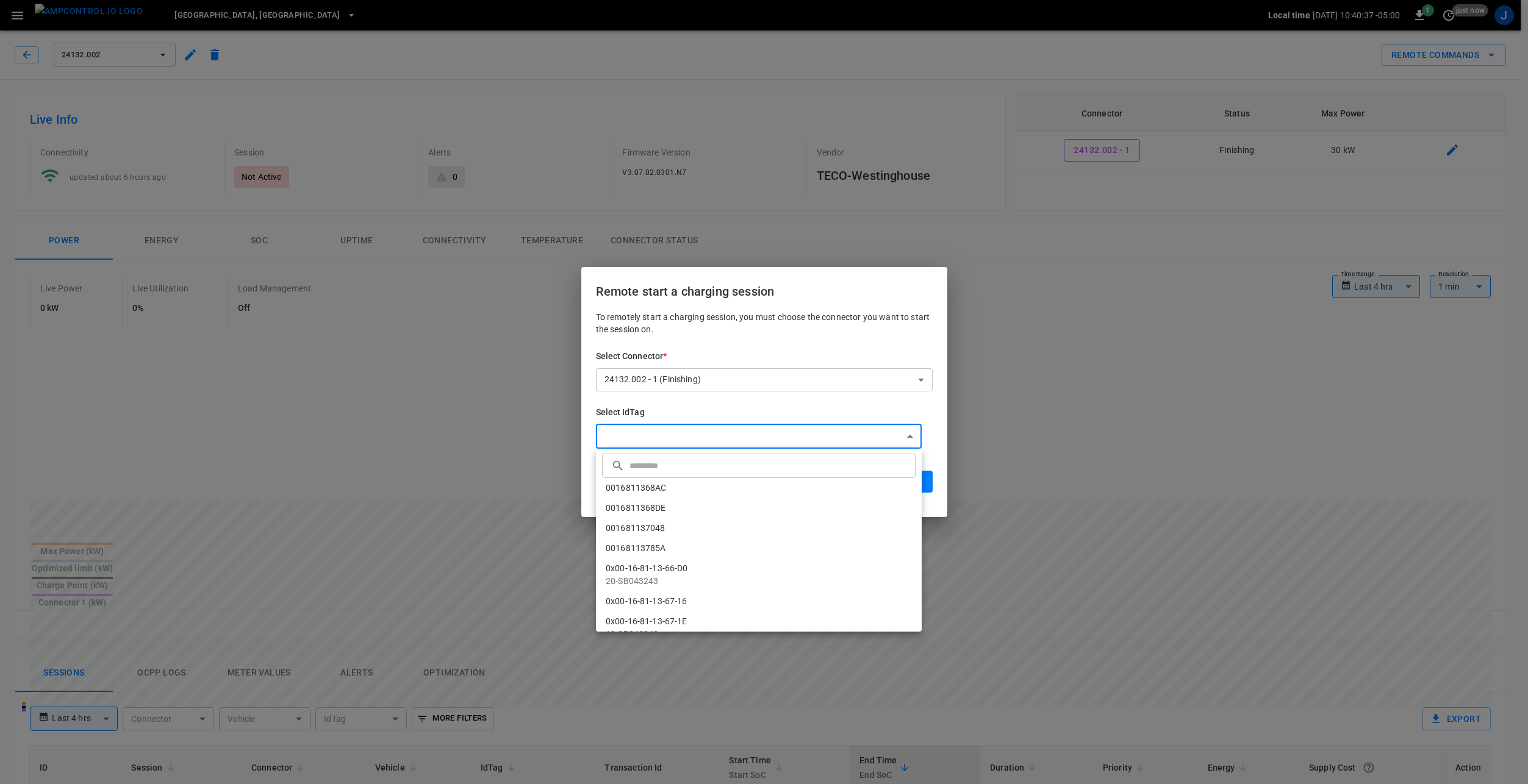
click at [663, 438] on body "**********" at bounding box center [764, 671] width 1528 height 1342
click at [663, 438] on div at bounding box center [764, 392] width 1528 height 784
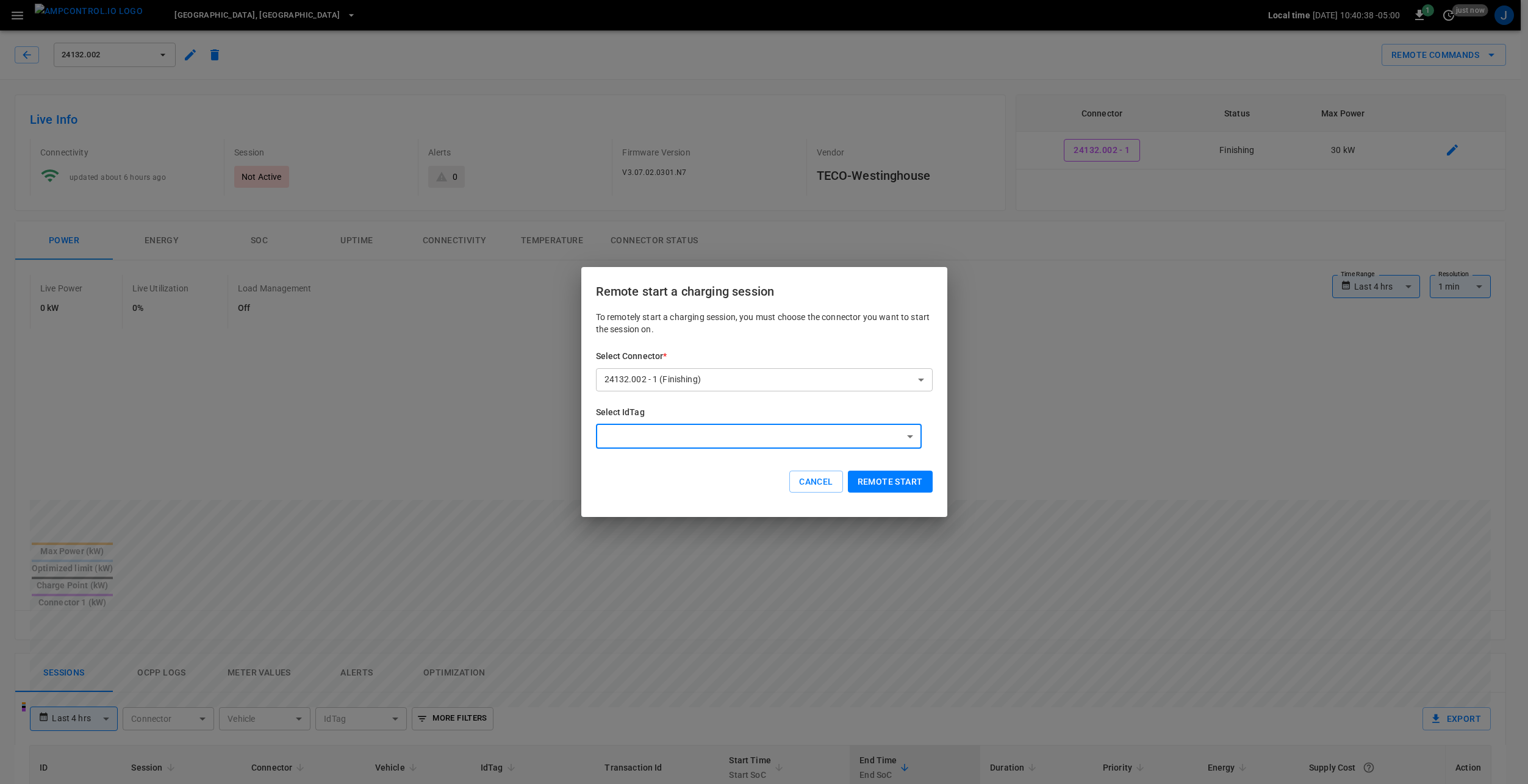
click at [888, 480] on button "Remote start" at bounding box center [890, 481] width 85 height 22
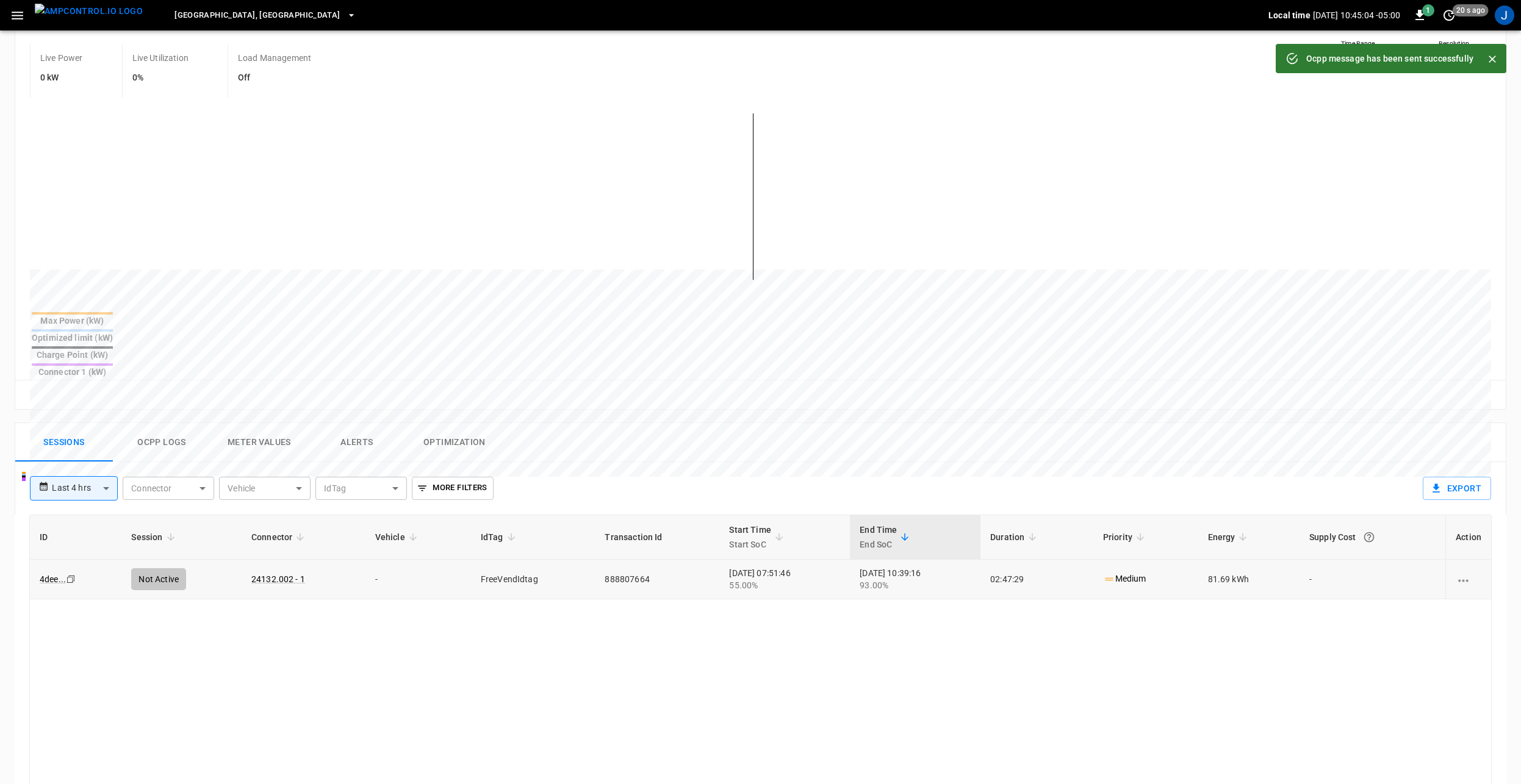
scroll to position [244, 0]
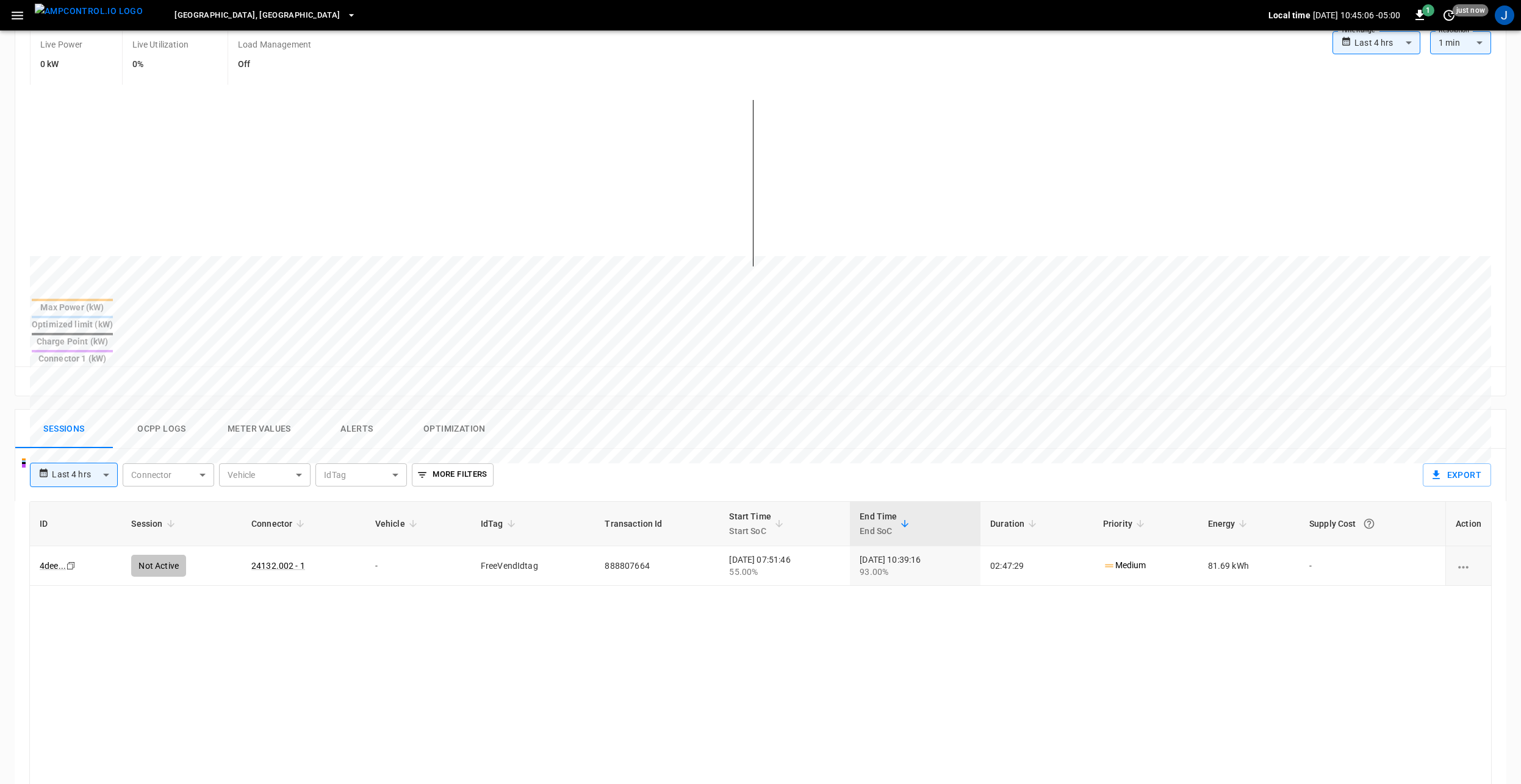
click at [145, 410] on button "Ocpp logs" at bounding box center [161, 429] width 97 height 39
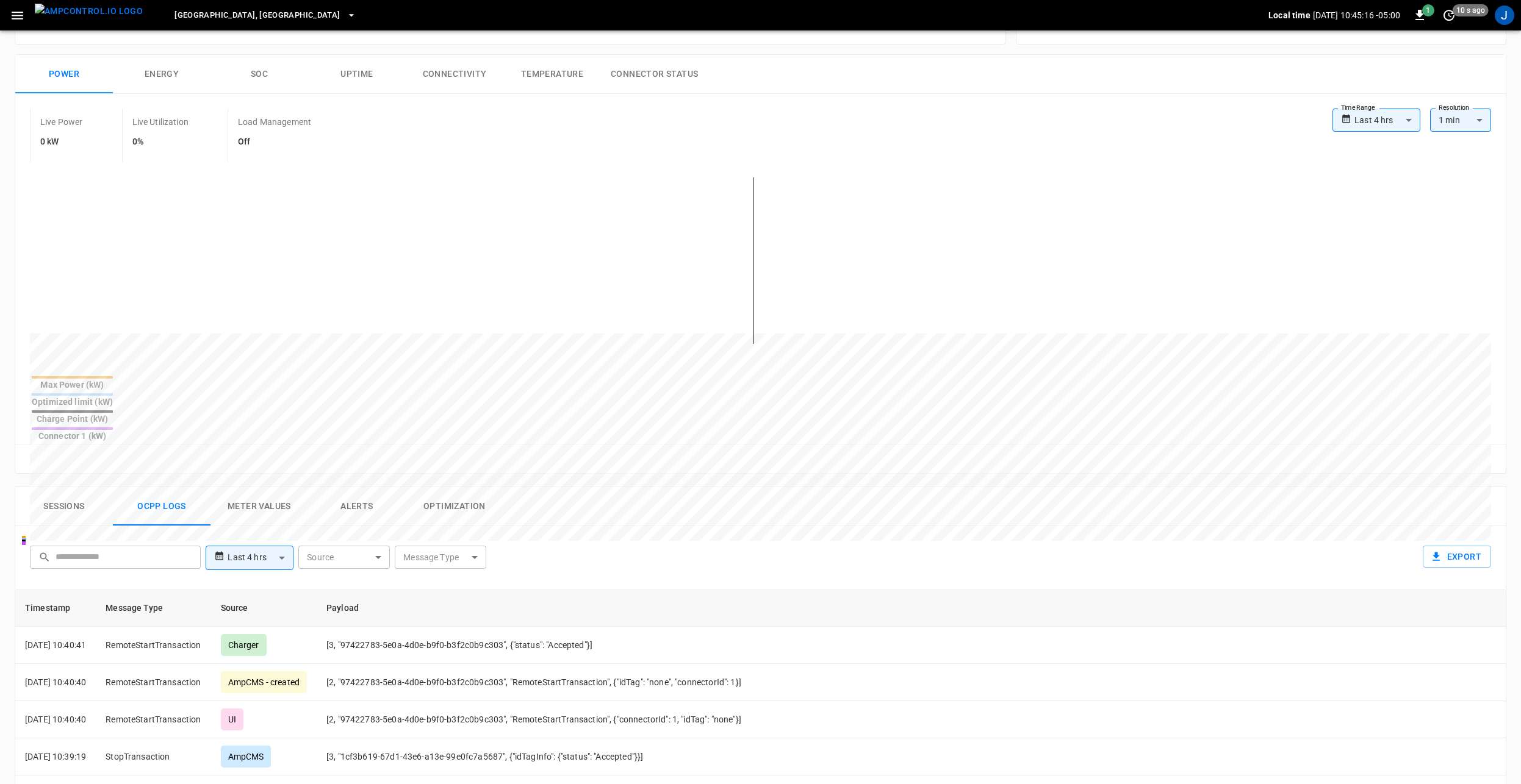
scroll to position [183, 0]
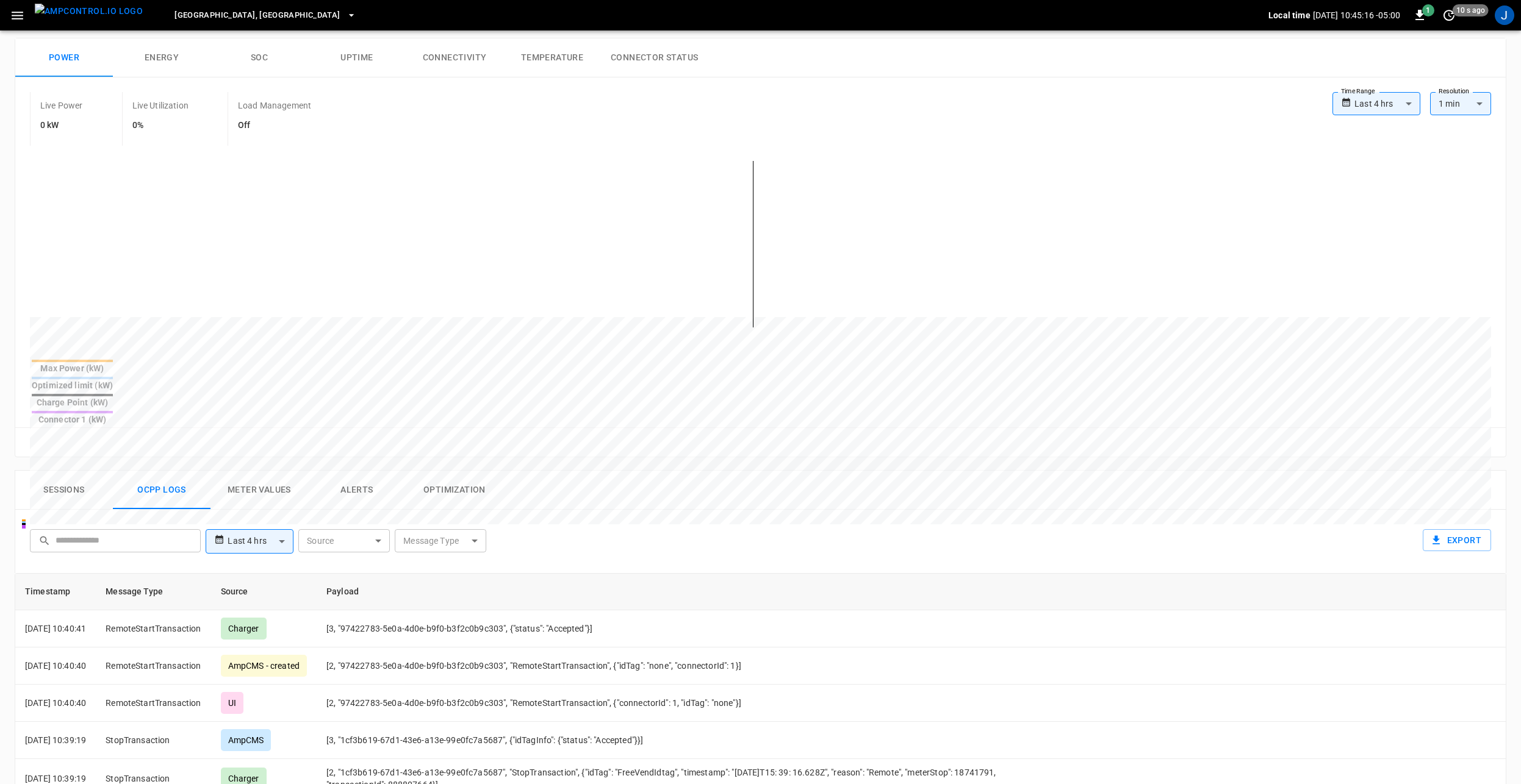
click at [57, 471] on button "Sessions" at bounding box center [64, 490] width 97 height 39
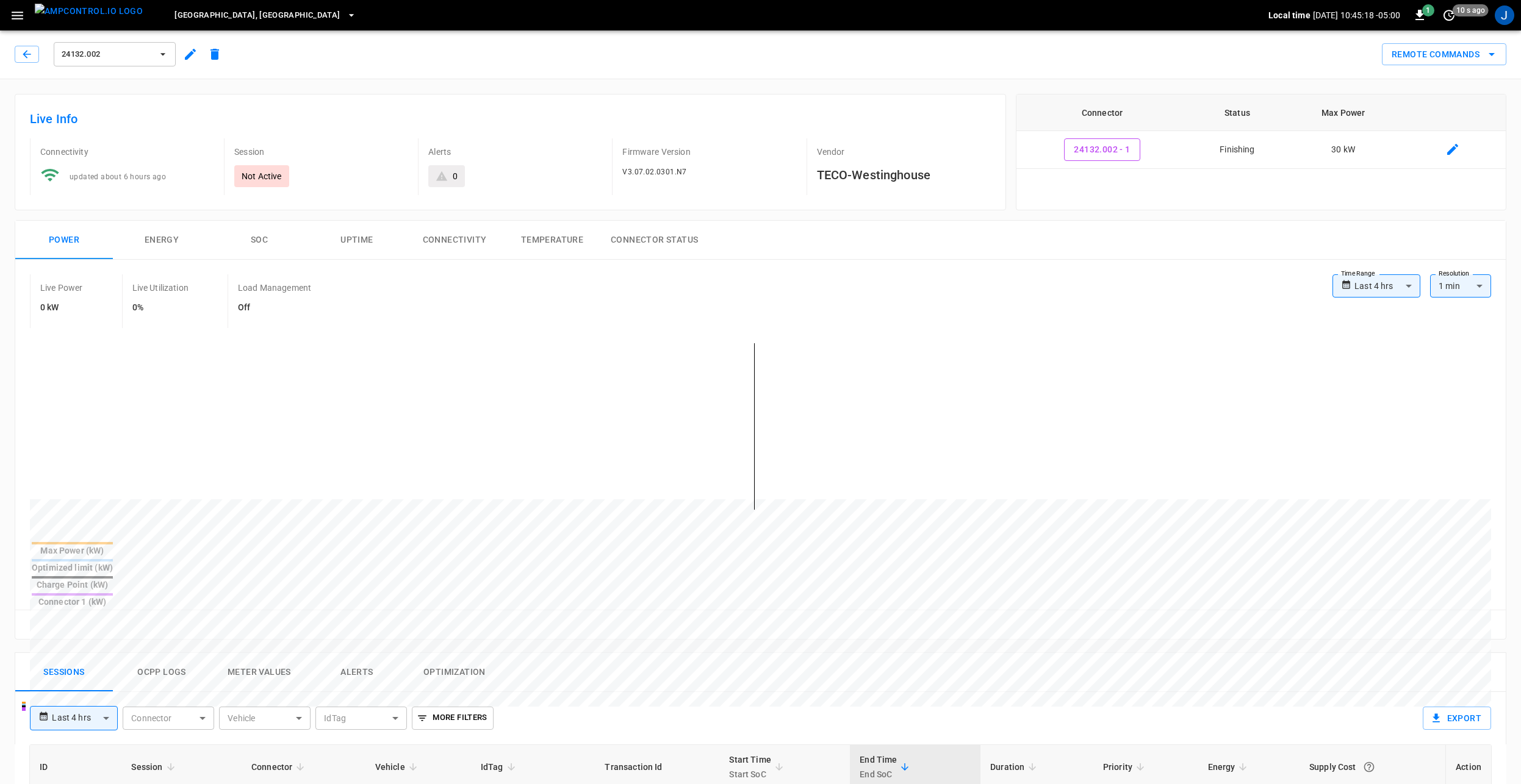
scroll to position [0, 0]
drag, startPoint x: 90, startPoint y: 14, endPoint x: 101, endPoint y: 16, distance: 11.2
click at [90, 13] on img "menu" at bounding box center [89, 11] width 108 height 15
click at [60, 17] on img "menu" at bounding box center [89, 11] width 108 height 15
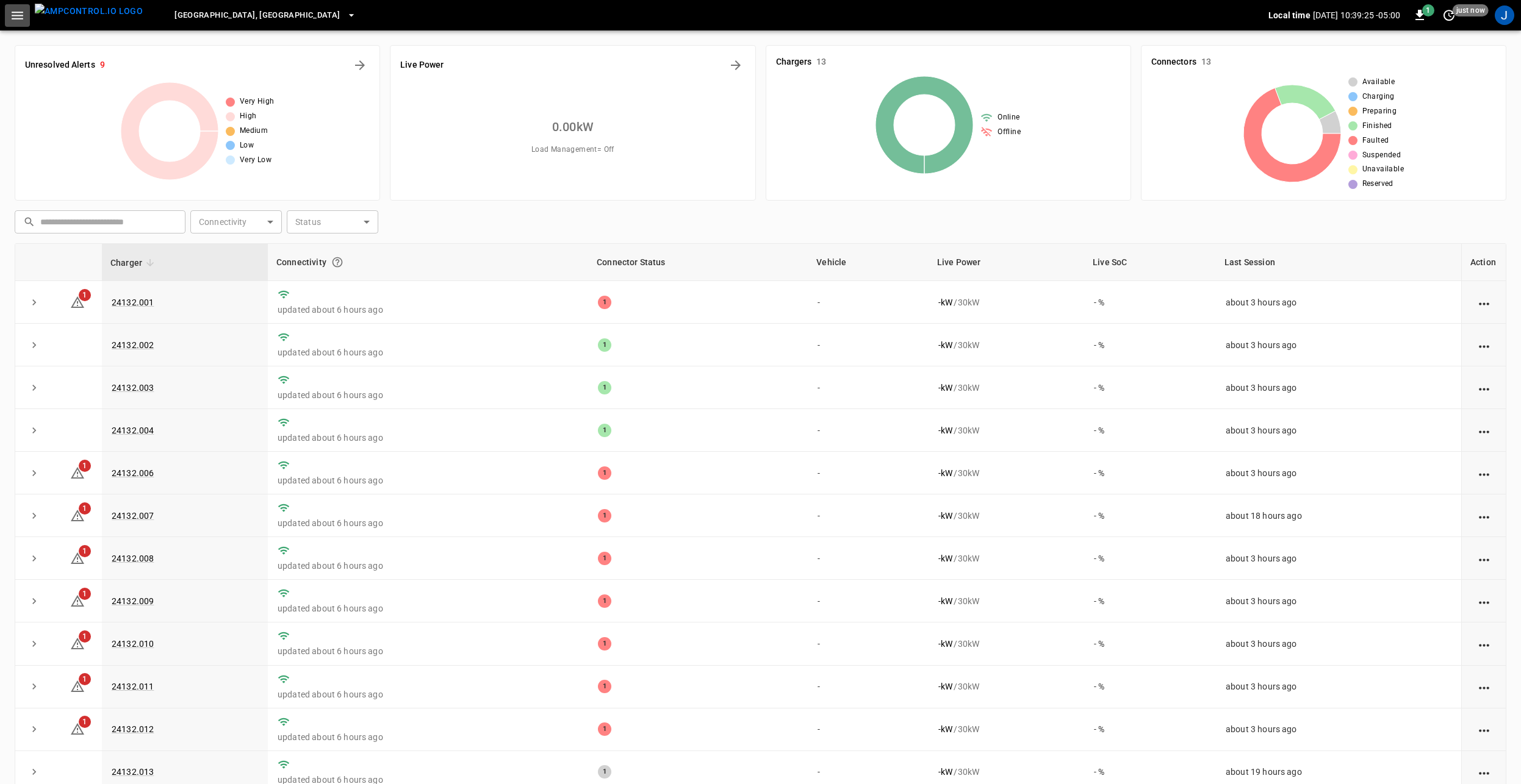
click at [11, 11] on icon "button" at bounding box center [17, 15] width 15 height 15
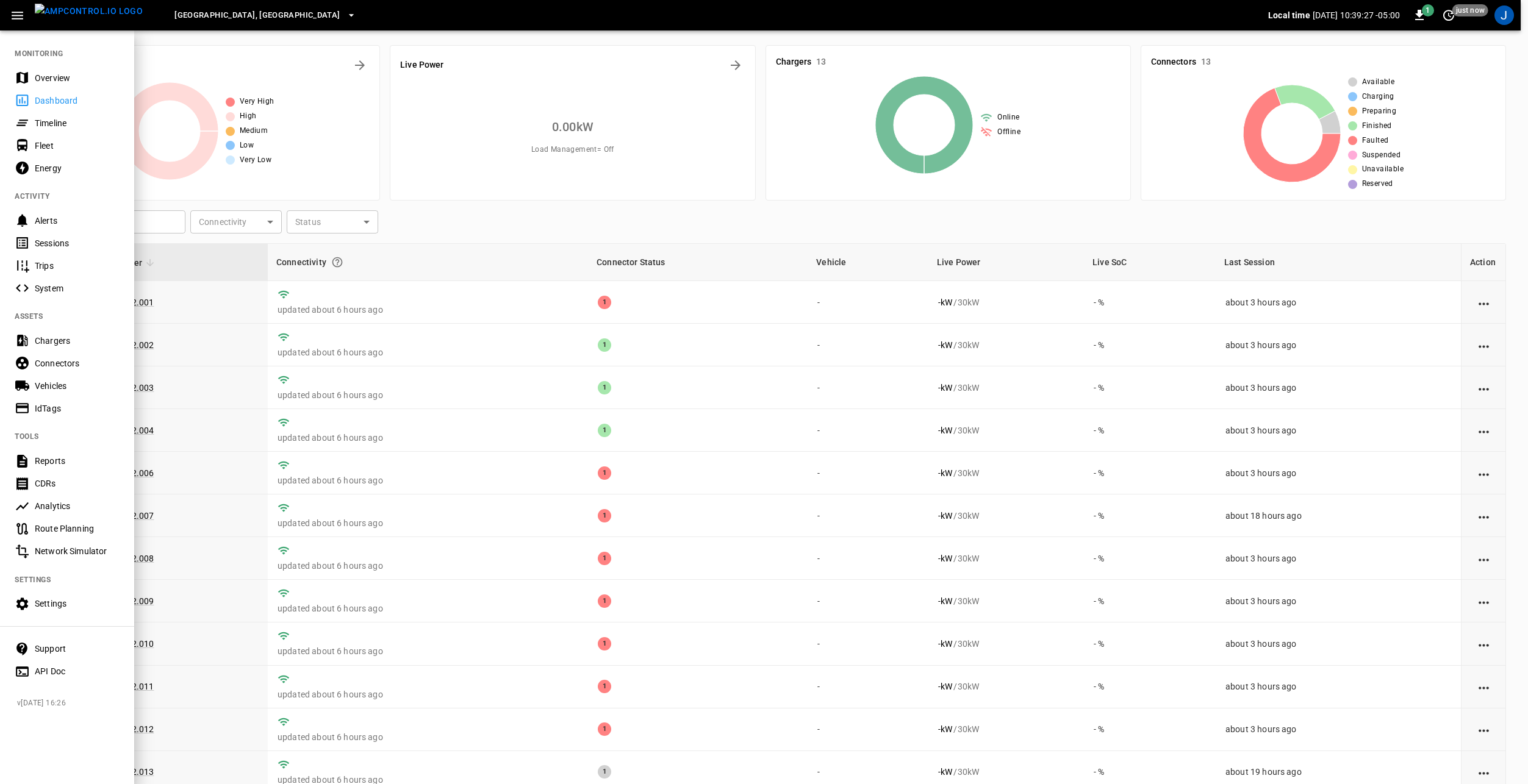
click at [180, 3] on div "[GEOGRAPHIC_DATA], [GEOGRAPHIC_DATA]" at bounding box center [710, 15] width 1115 height 29
click at [196, 21] on span "[GEOGRAPHIC_DATA], [GEOGRAPHIC_DATA]" at bounding box center [257, 15] width 165 height 14
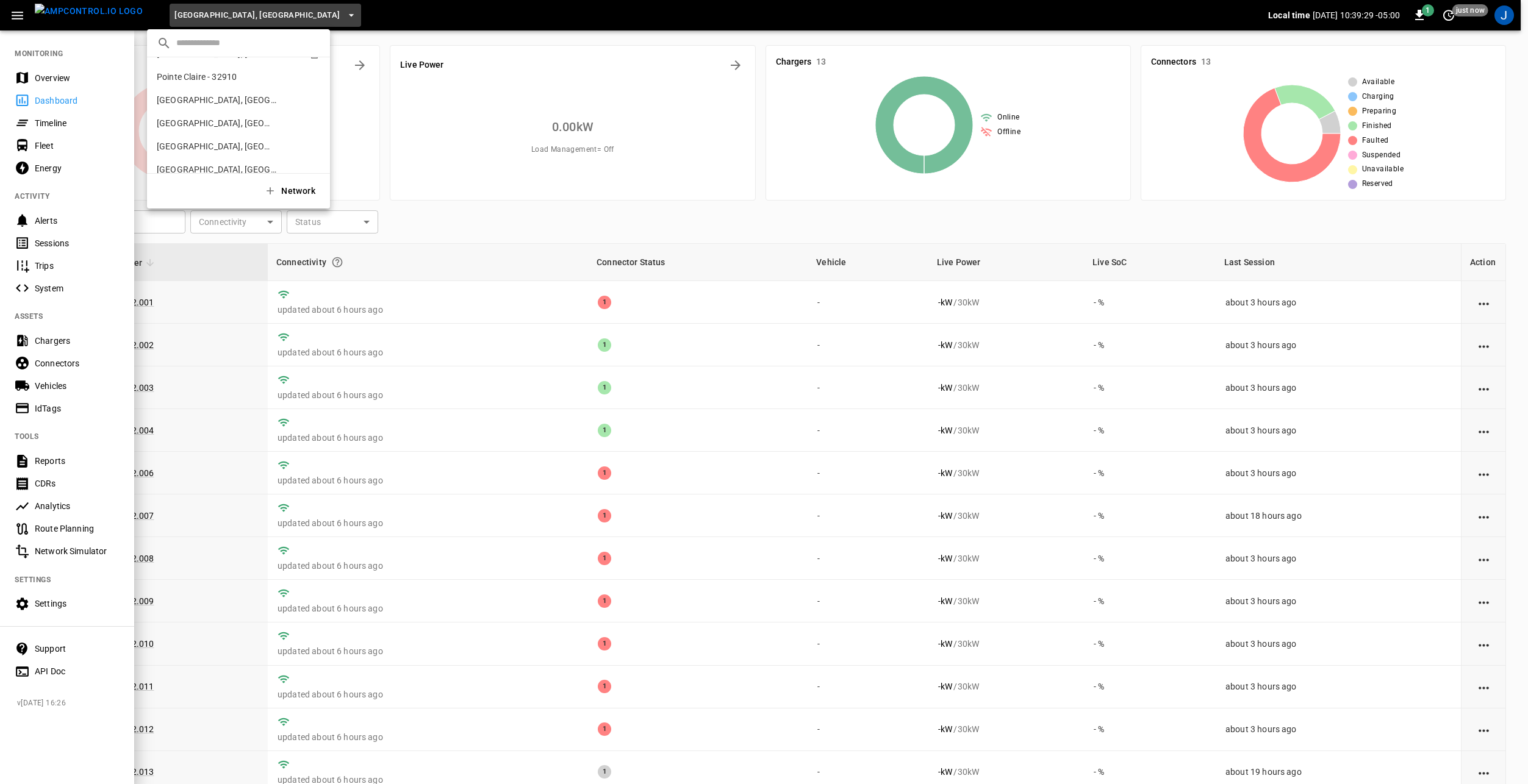
scroll to position [417, 0]
click at [327, 14] on div at bounding box center [764, 392] width 1528 height 784
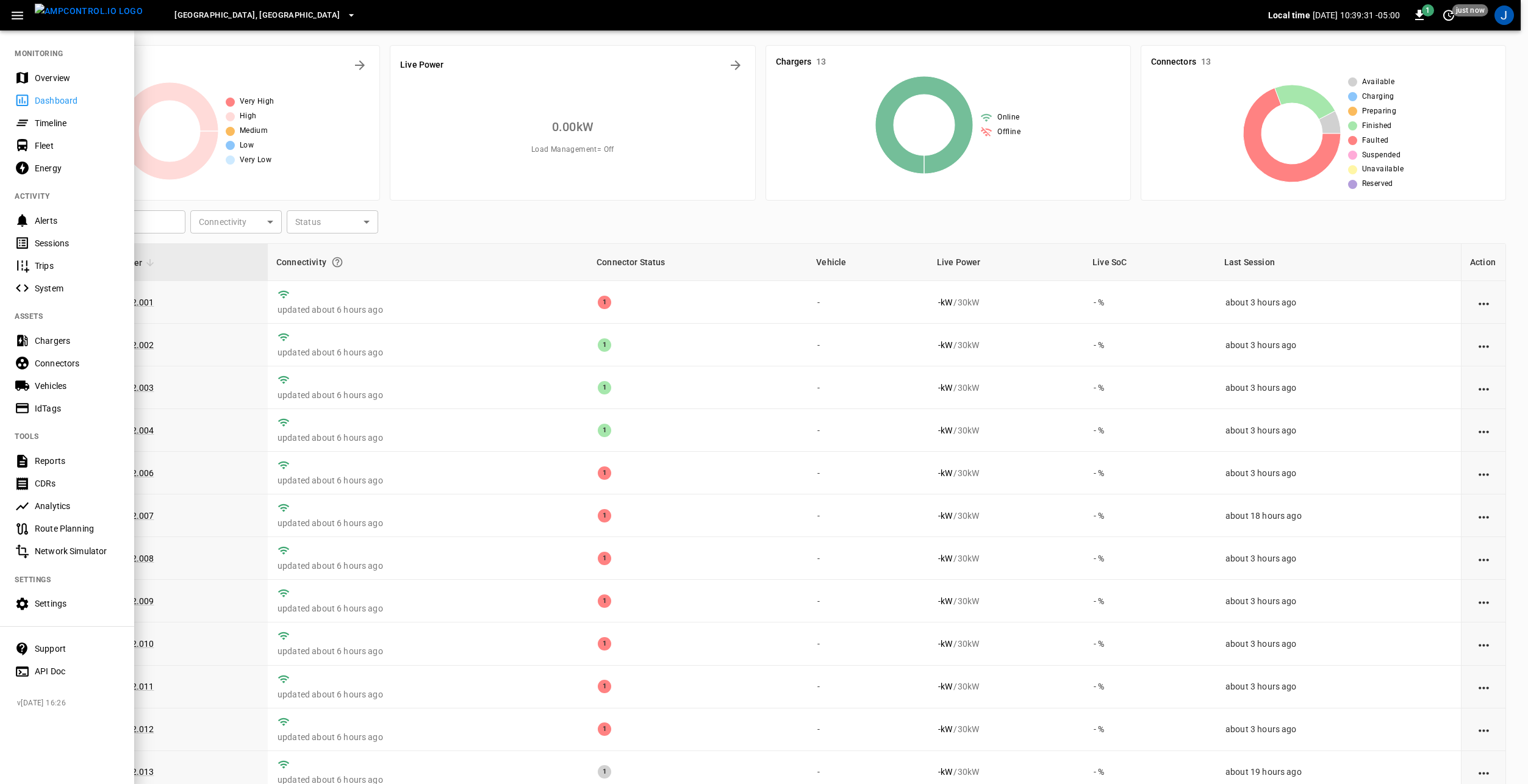
click at [19, 22] on icon "button" at bounding box center [17, 15] width 15 height 15
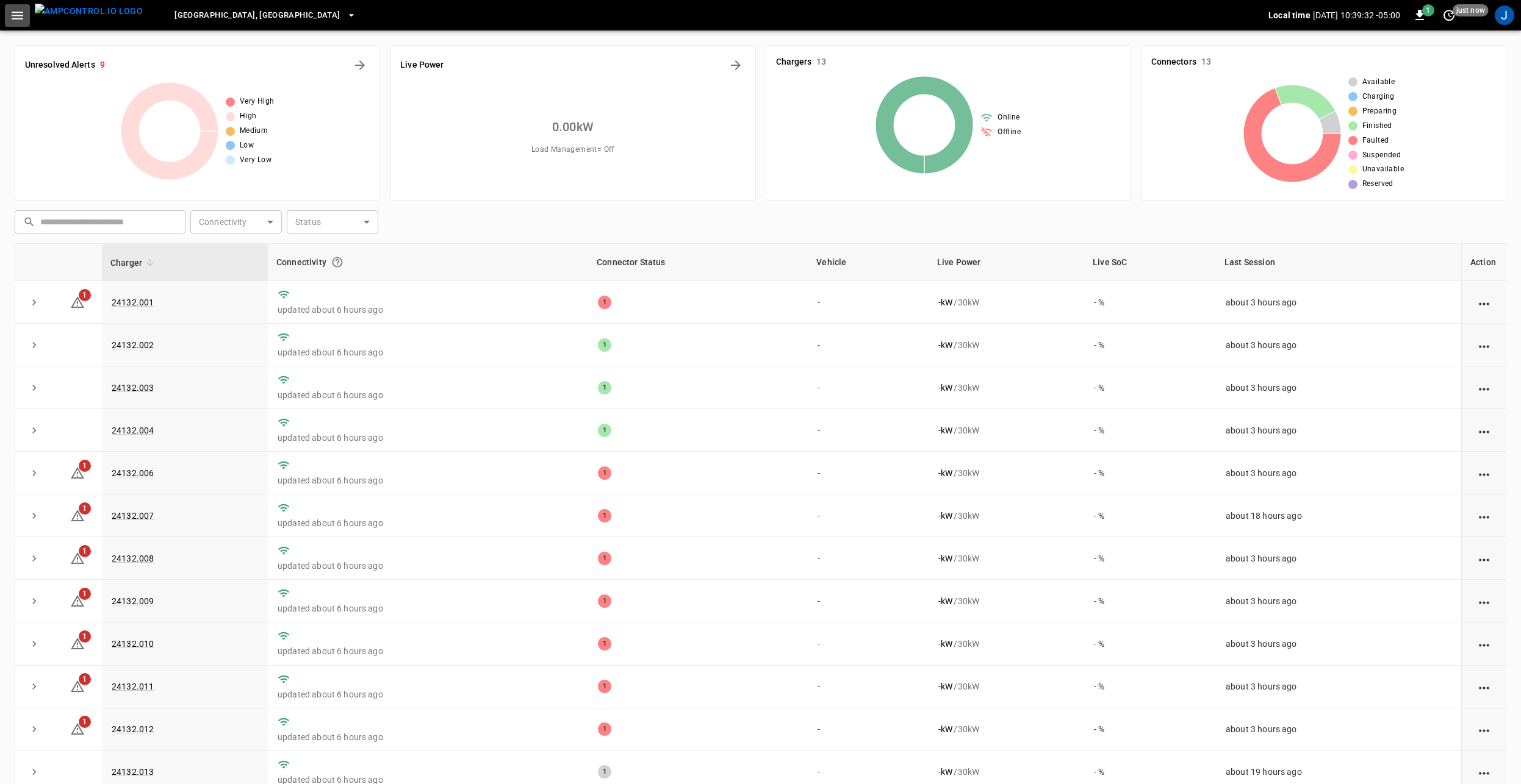
click at [19, 22] on icon "button" at bounding box center [17, 15] width 15 height 15
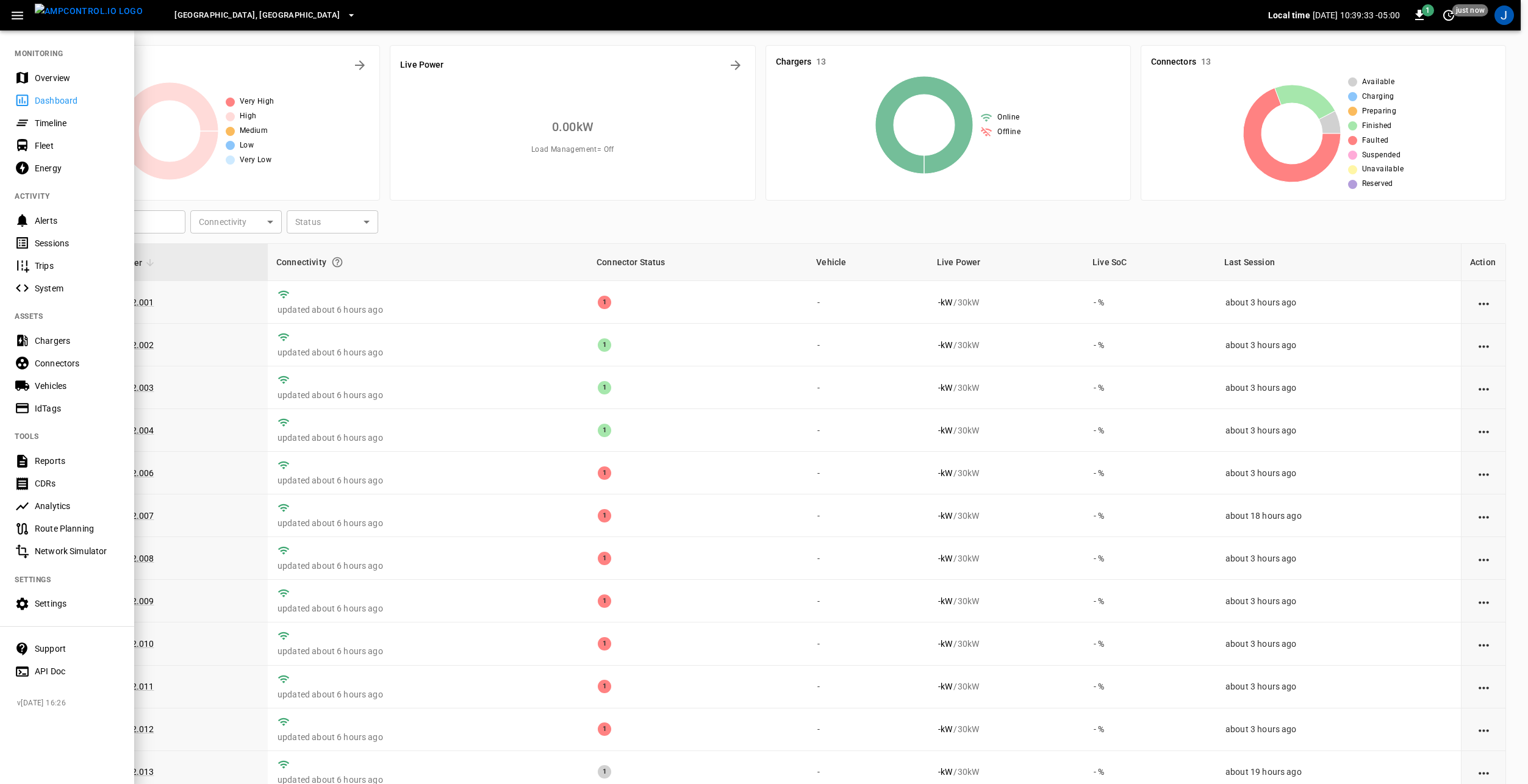
click at [67, 394] on div "Vehicles" at bounding box center [67, 385] width 134 height 22
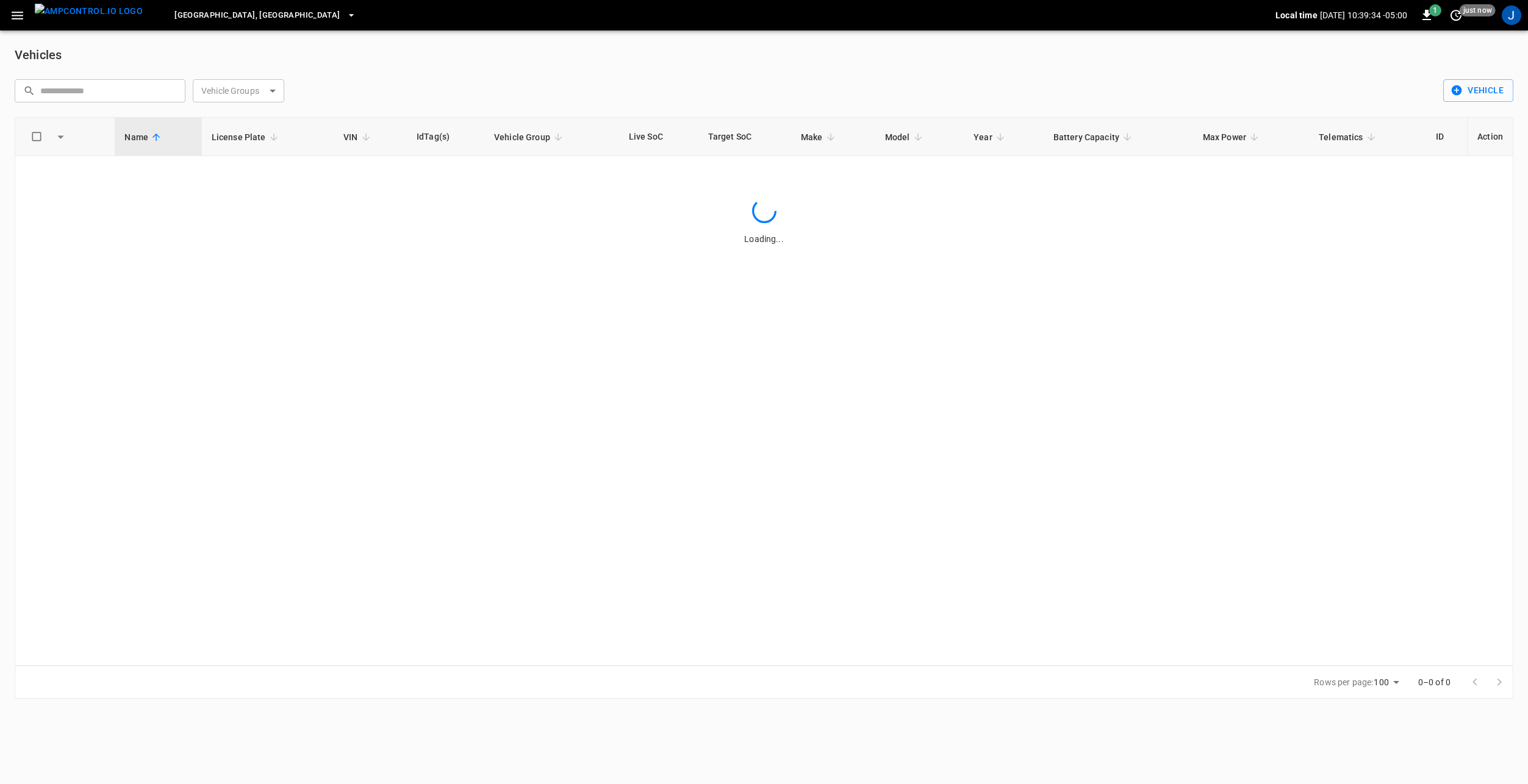
click at [234, 87] on body "El Dorado Springs, MO Local time 2025-10-08 10:39:34 -05:00 1 just now J Vehicl…" at bounding box center [764, 357] width 1528 height 713
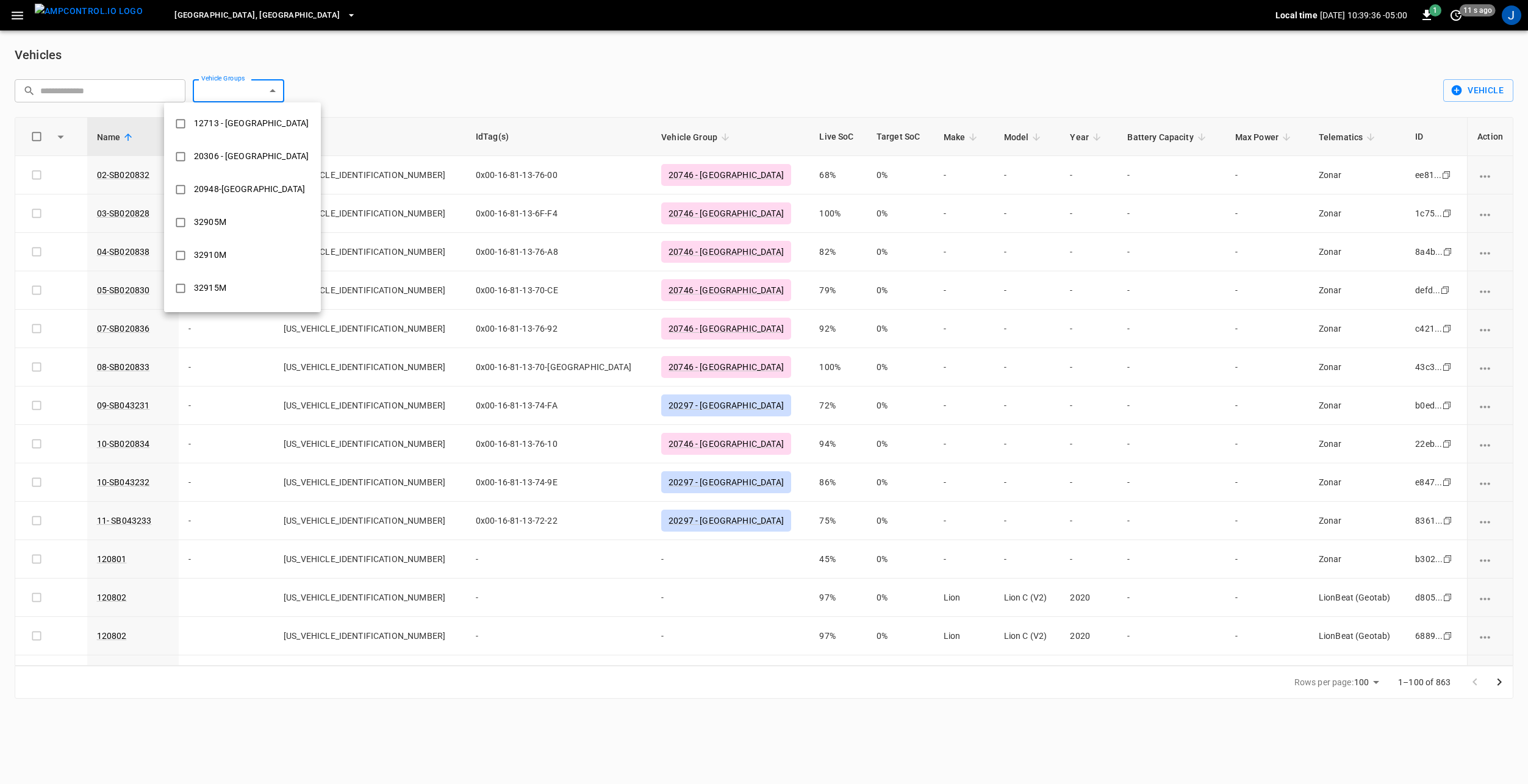
click at [244, 186] on div "20948-[GEOGRAPHIC_DATA]" at bounding box center [249, 189] width 125 height 22
type input "**********"
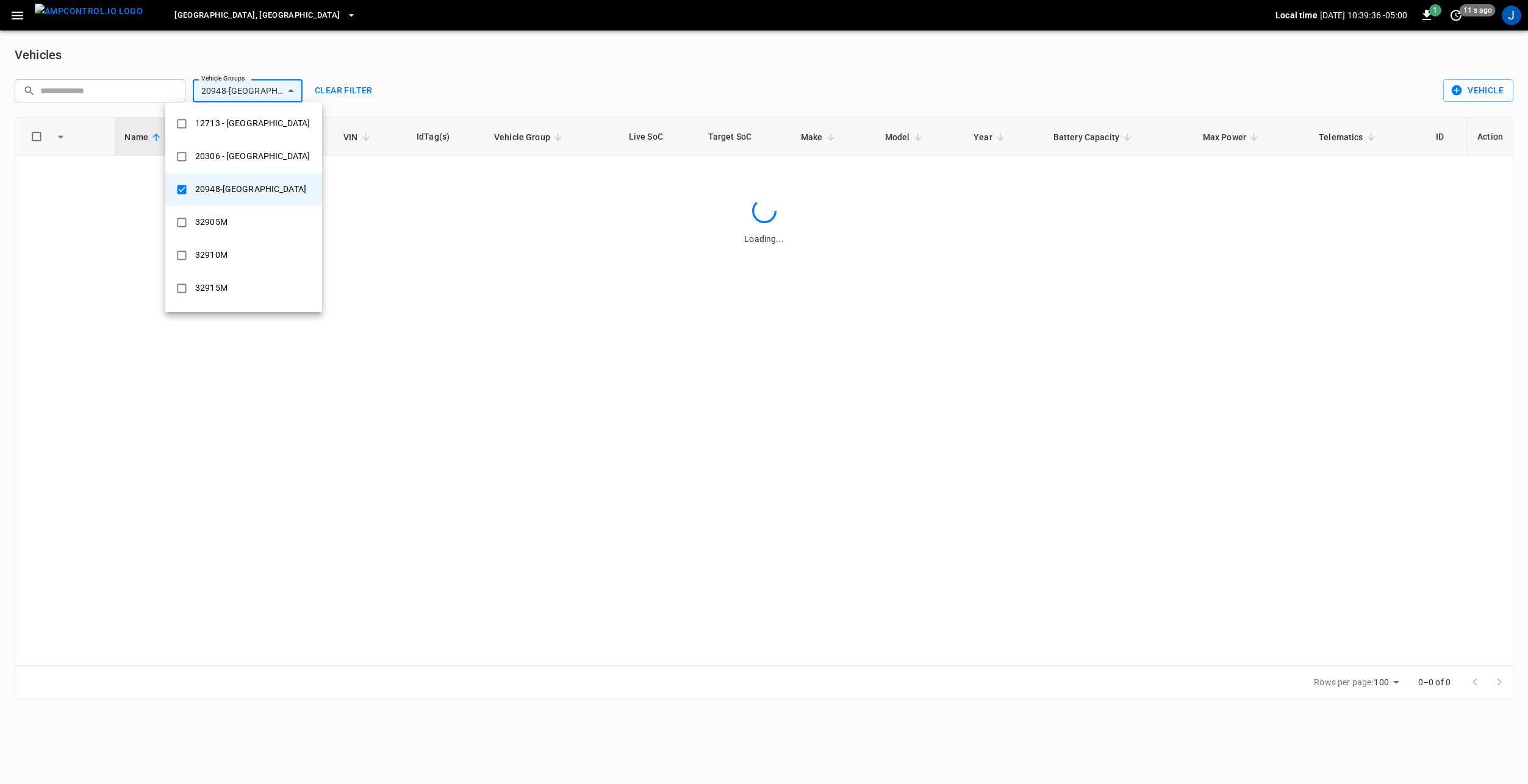
click at [413, 77] on div at bounding box center [764, 392] width 1528 height 784
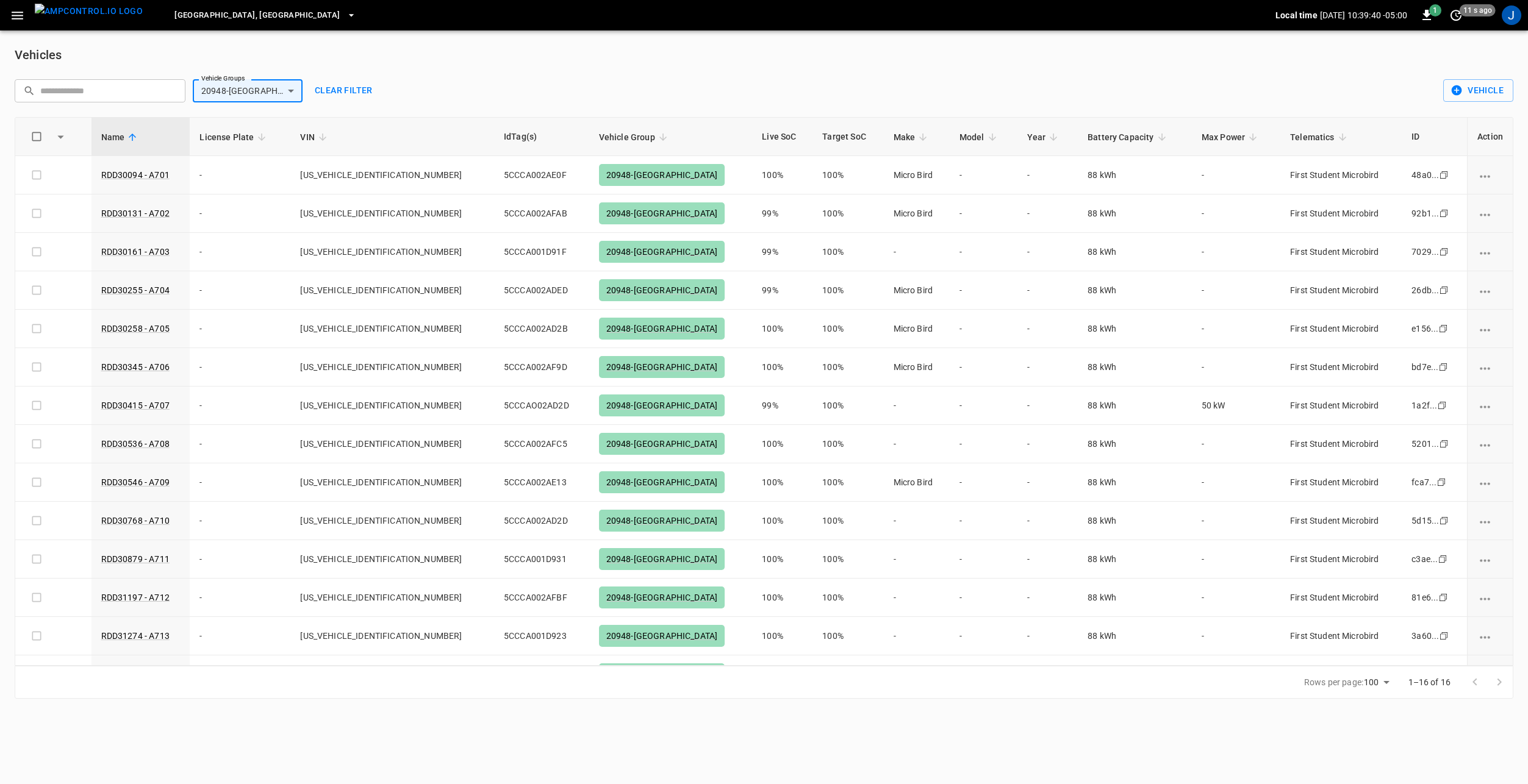
click at [90, 13] on img "menu" at bounding box center [89, 11] width 108 height 15
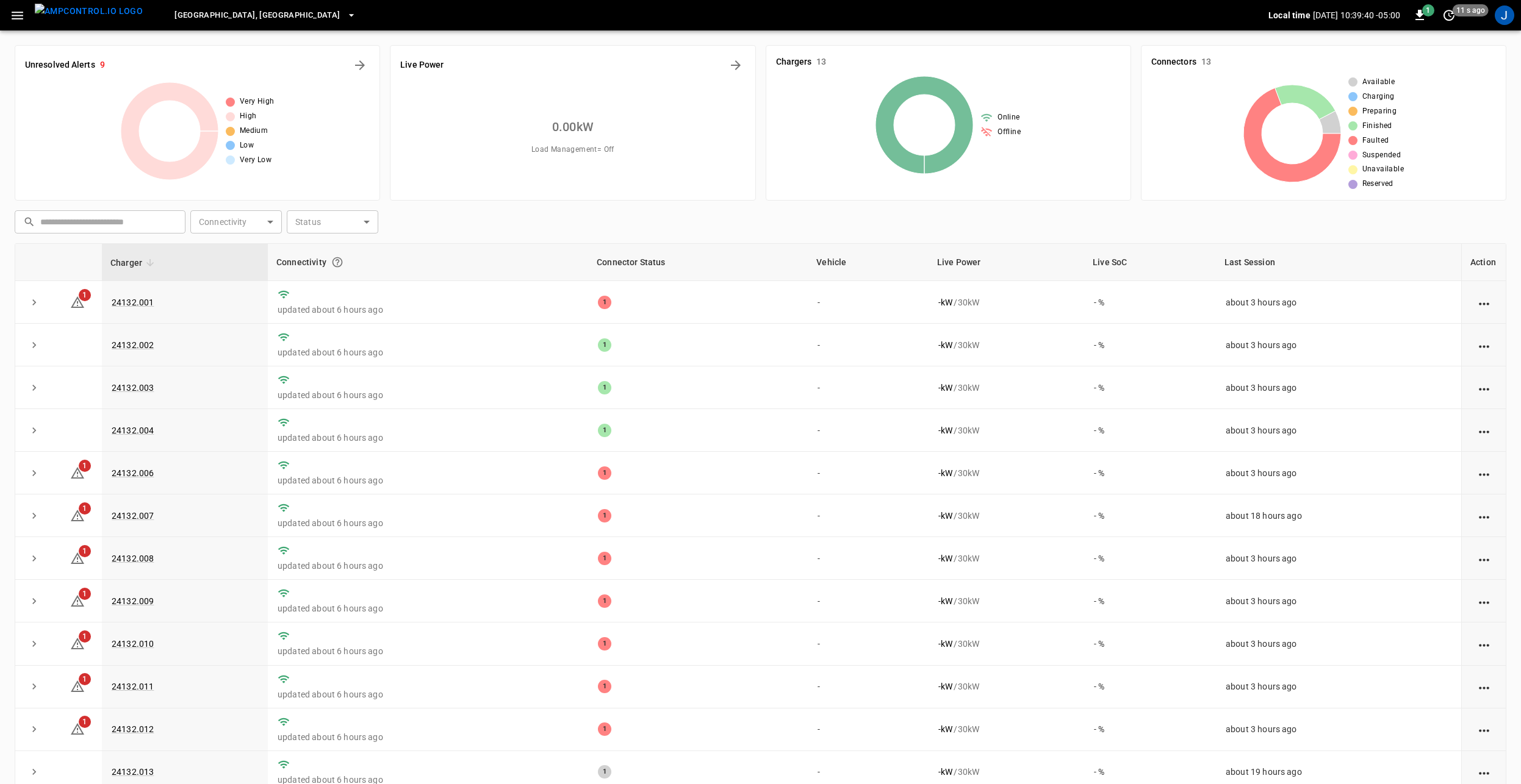
click at [197, 11] on span "[GEOGRAPHIC_DATA], [GEOGRAPHIC_DATA]" at bounding box center [257, 15] width 165 height 14
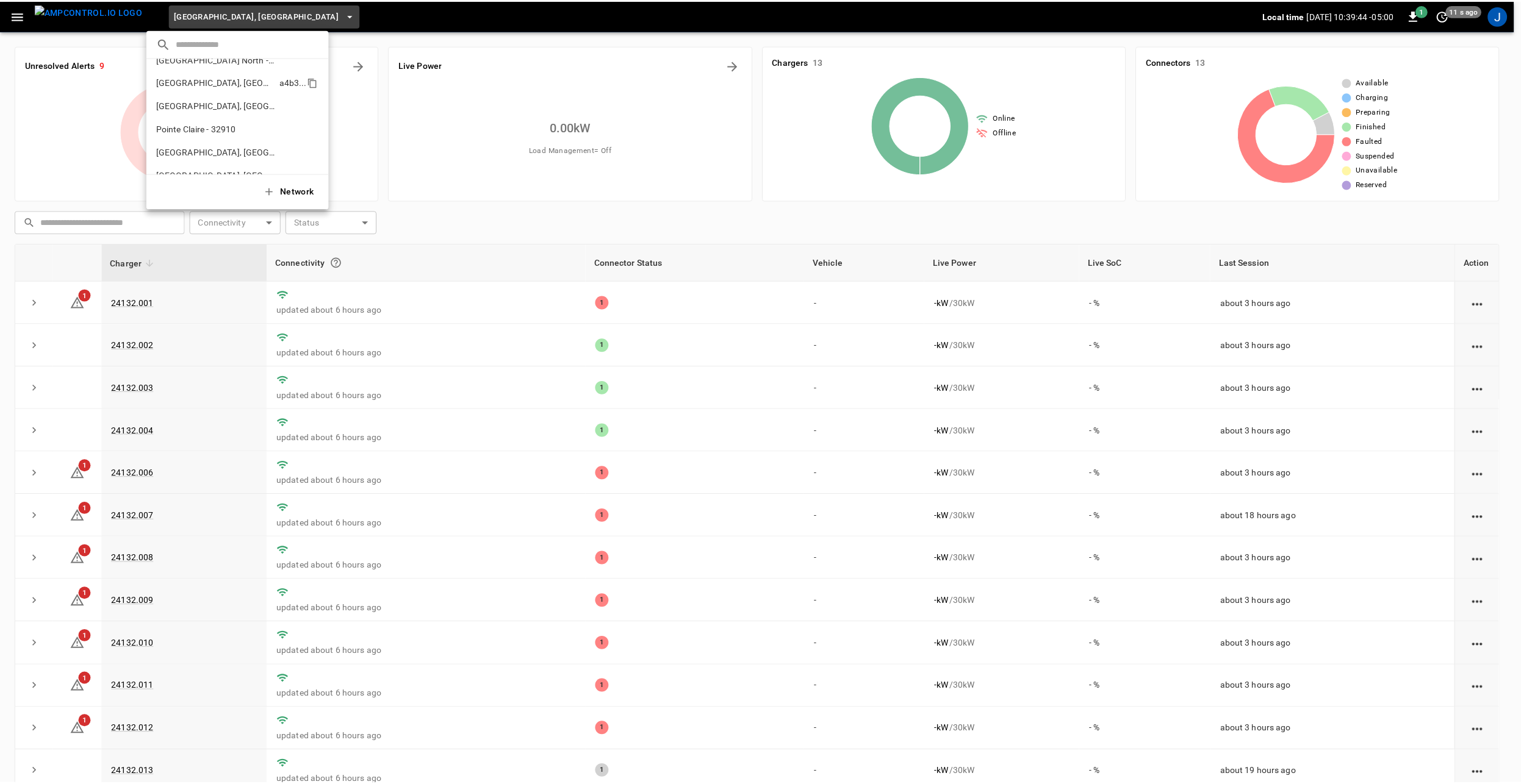
scroll to position [345, 0]
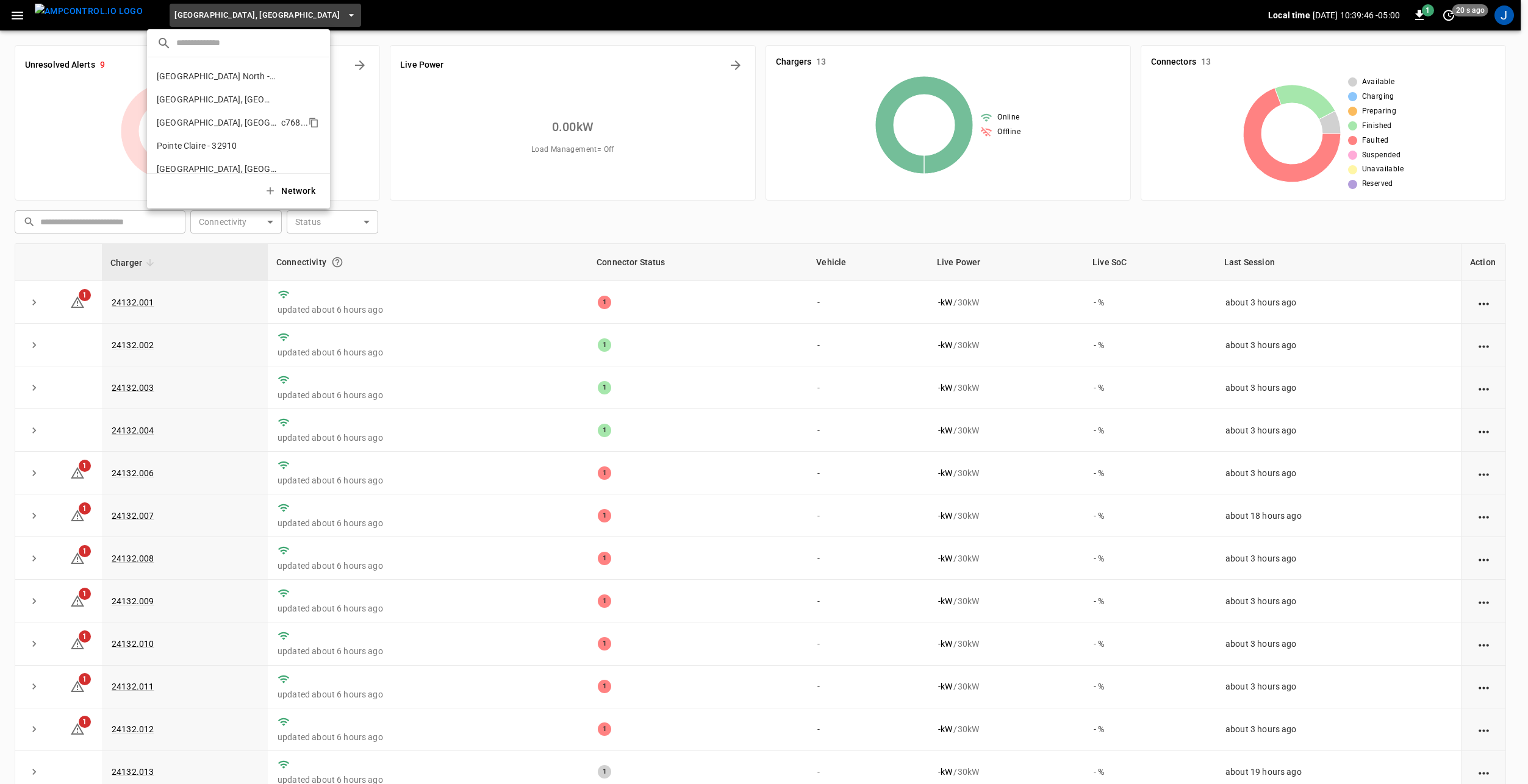
click at [219, 122] on p "[GEOGRAPHIC_DATA], [GEOGRAPHIC_DATA] (Three Rivers)" at bounding box center [217, 122] width 120 height 12
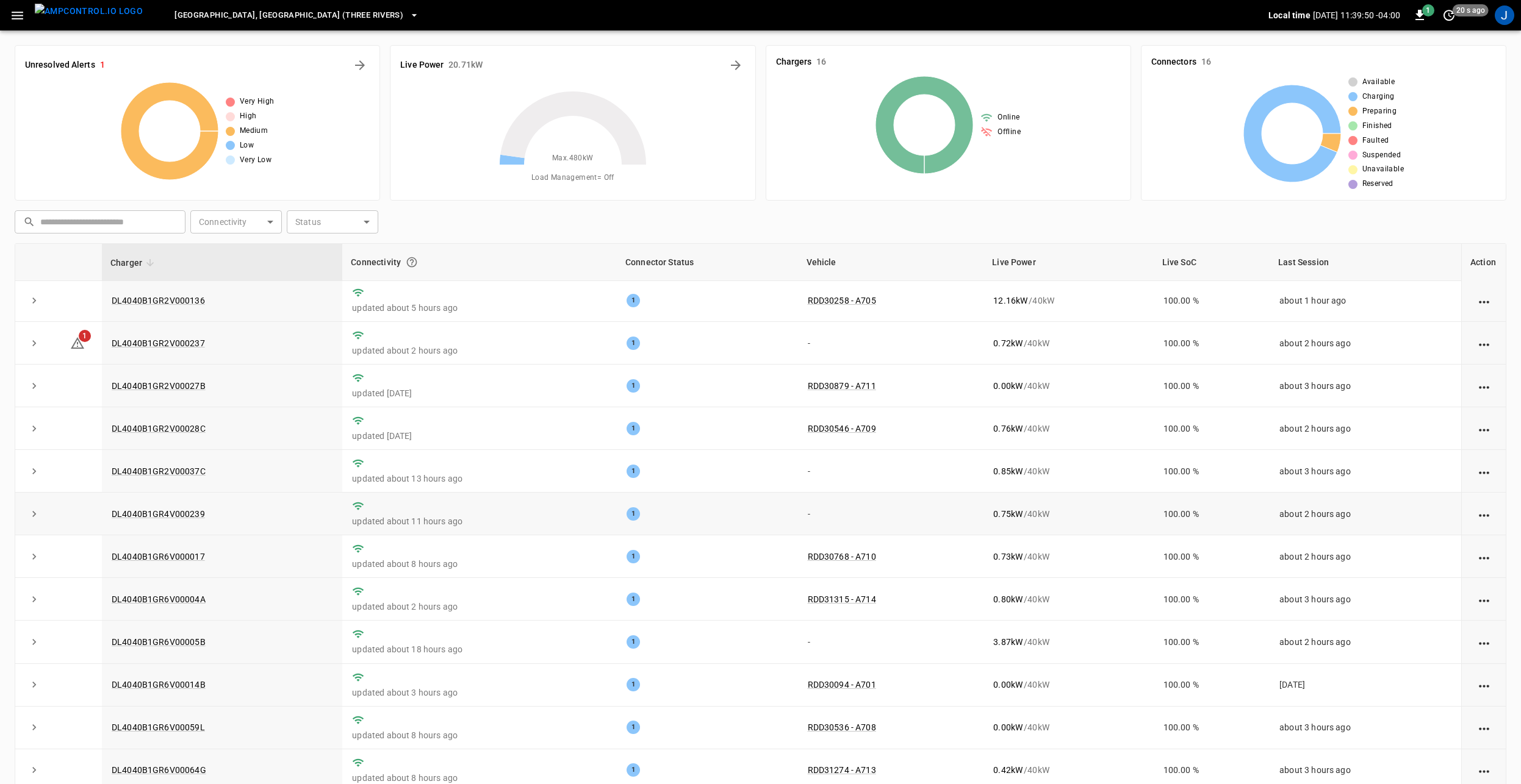
scroll to position [0, 0]
click at [140, 347] on link "DL4040B1GR2V000237" at bounding box center [158, 345] width 98 height 15
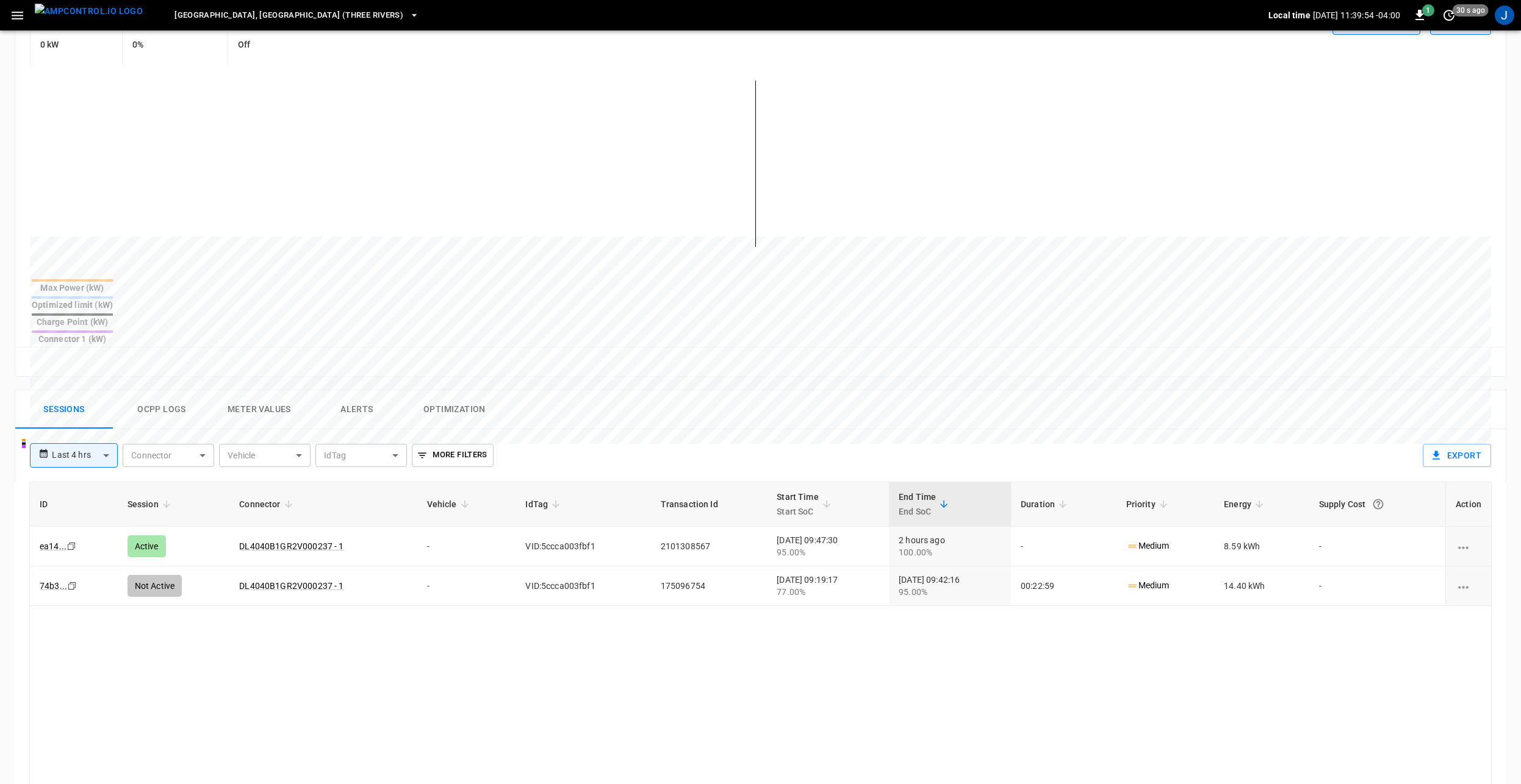
scroll to position [305, 0]
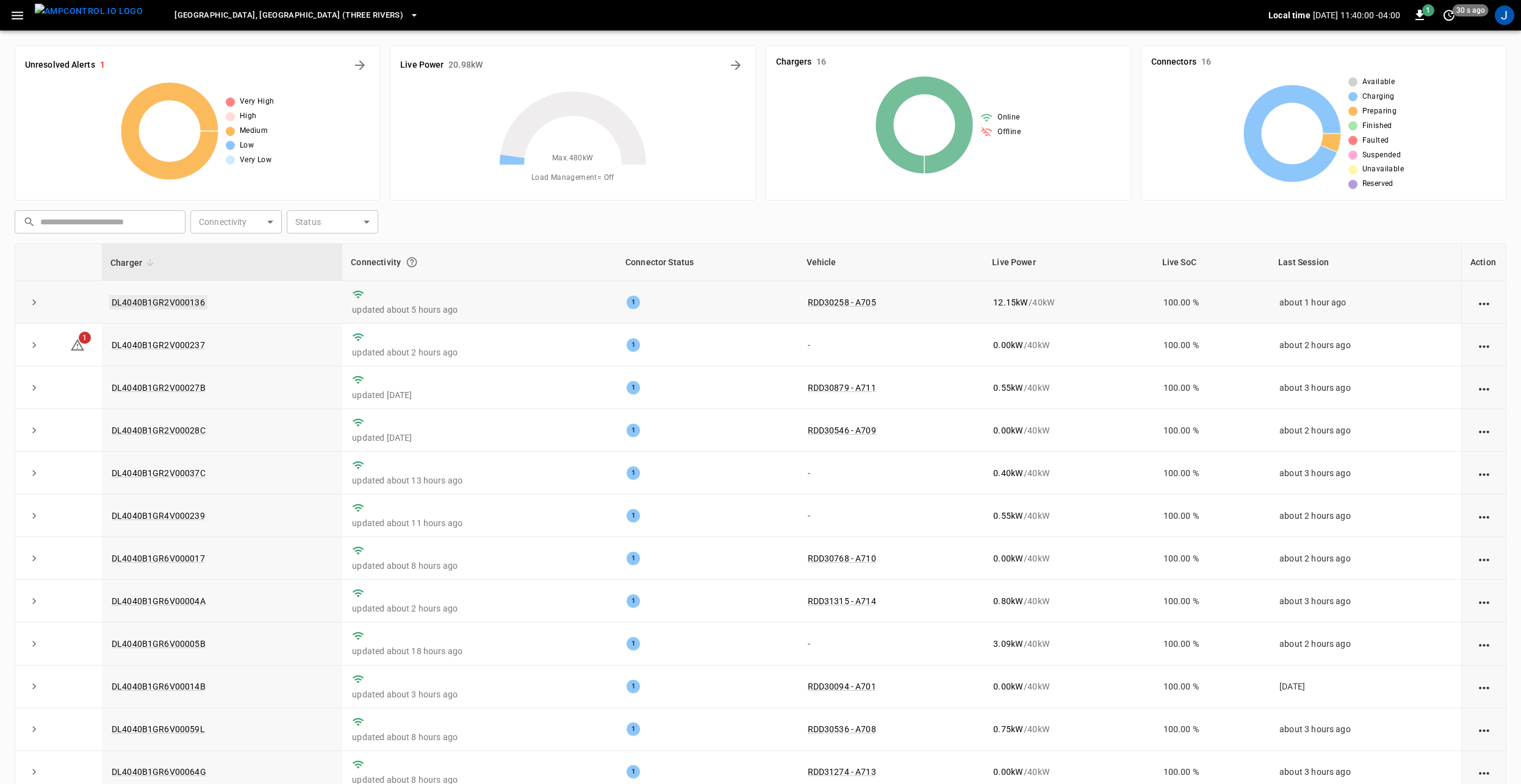
click at [169, 298] on link "DL4040B1GR2V000136" at bounding box center [158, 302] width 98 height 15
click at [18, 18] on icon "button" at bounding box center [17, 15] width 11 height 8
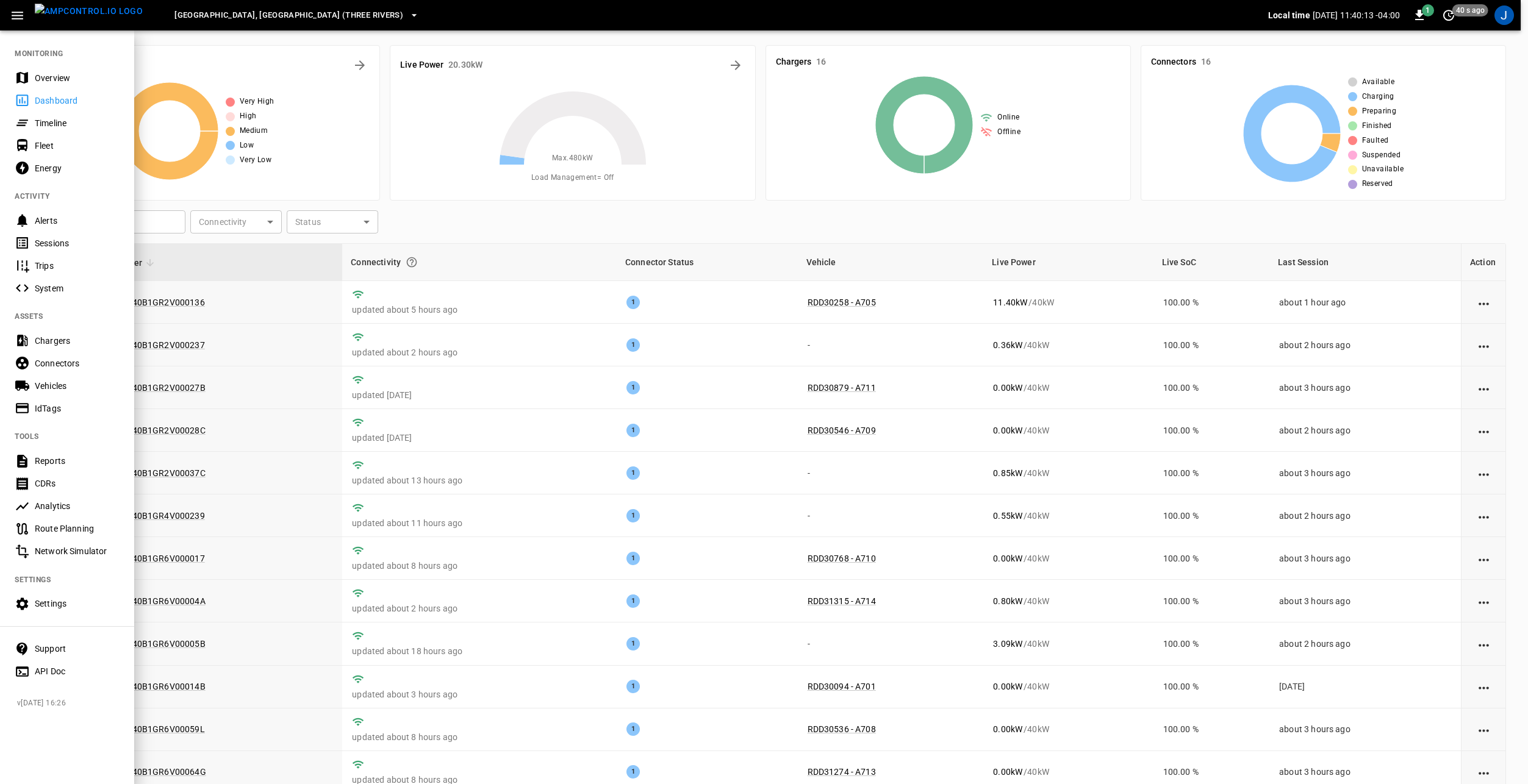
click at [62, 119] on div "Timeline" at bounding box center [77, 123] width 85 height 12
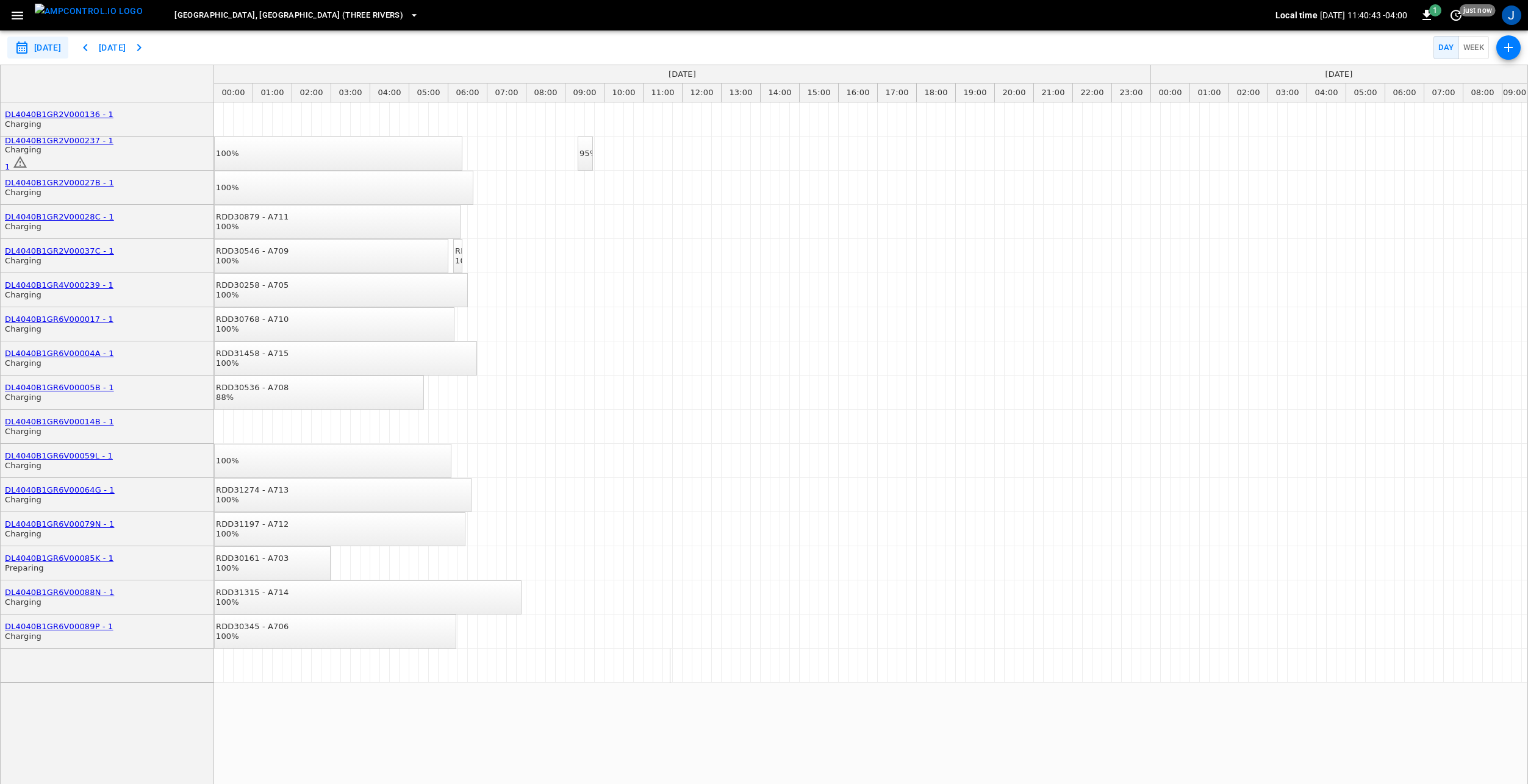
click at [55, 19] on img "menu" at bounding box center [89, 11] width 108 height 15
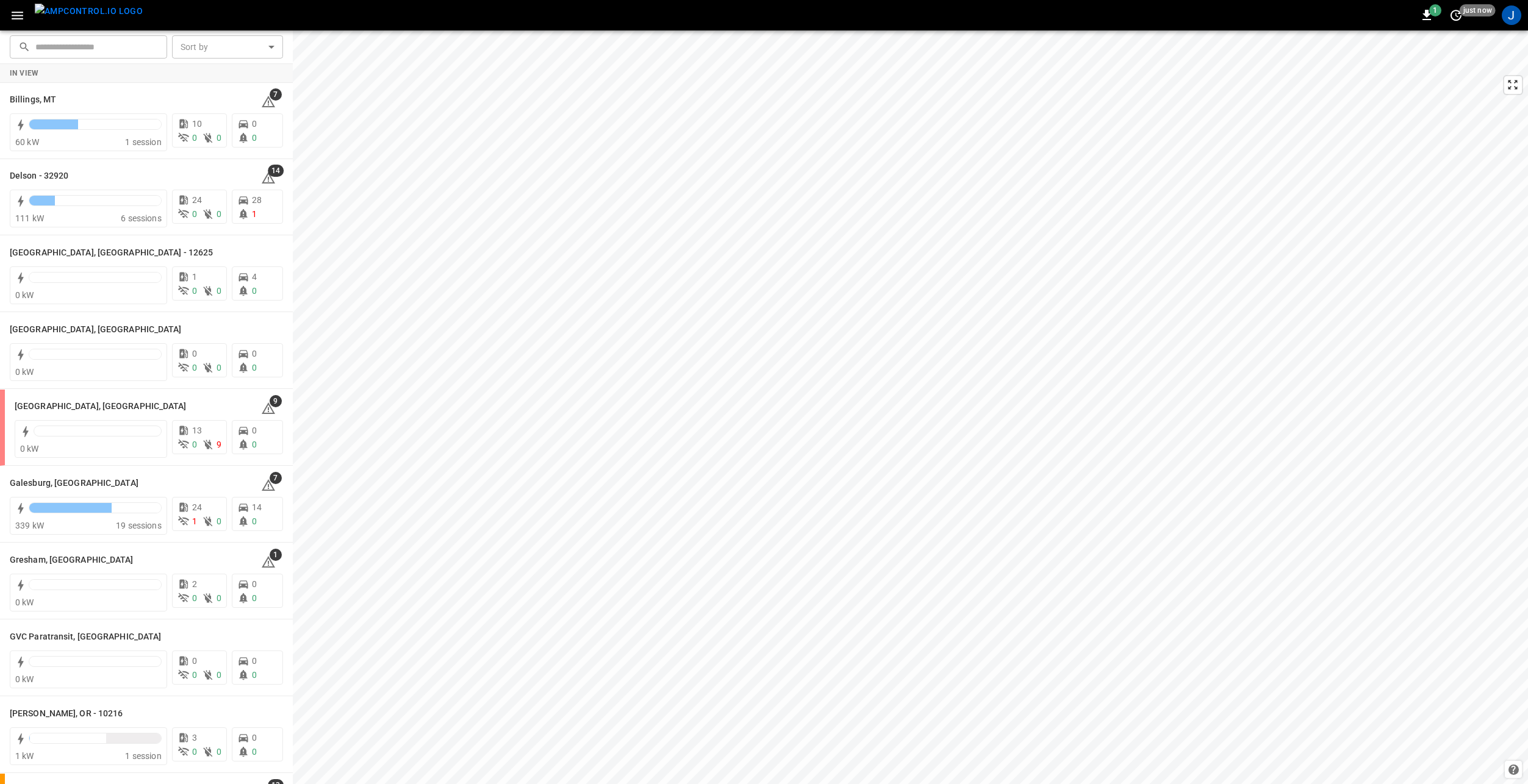
click at [24, 16] on button "button" at bounding box center [17, 15] width 25 height 22
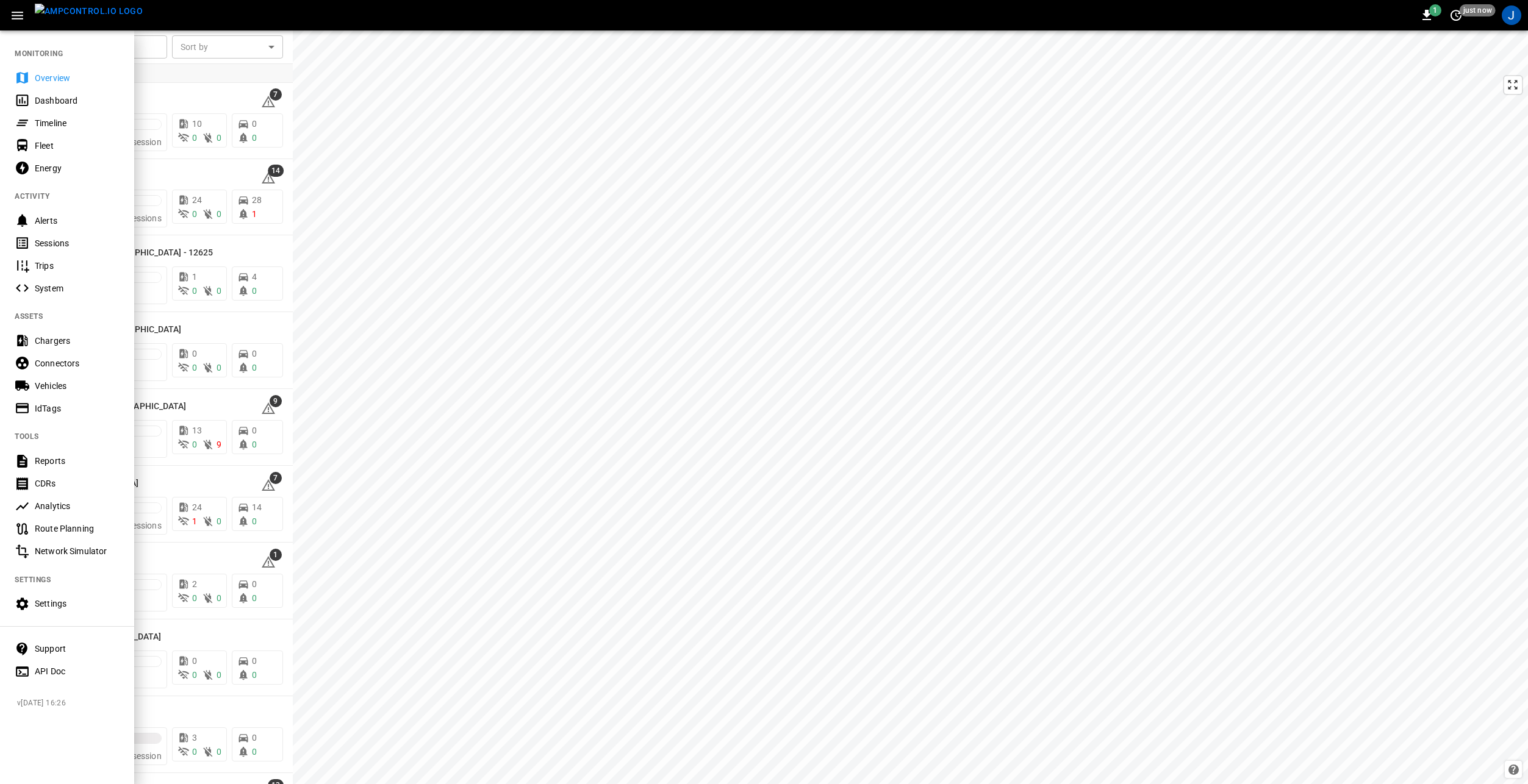
drag, startPoint x: 73, startPoint y: 409, endPoint x: 250, endPoint y: 336, distance: 191.5
click at [73, 409] on div "IdTags" at bounding box center [77, 408] width 85 height 12
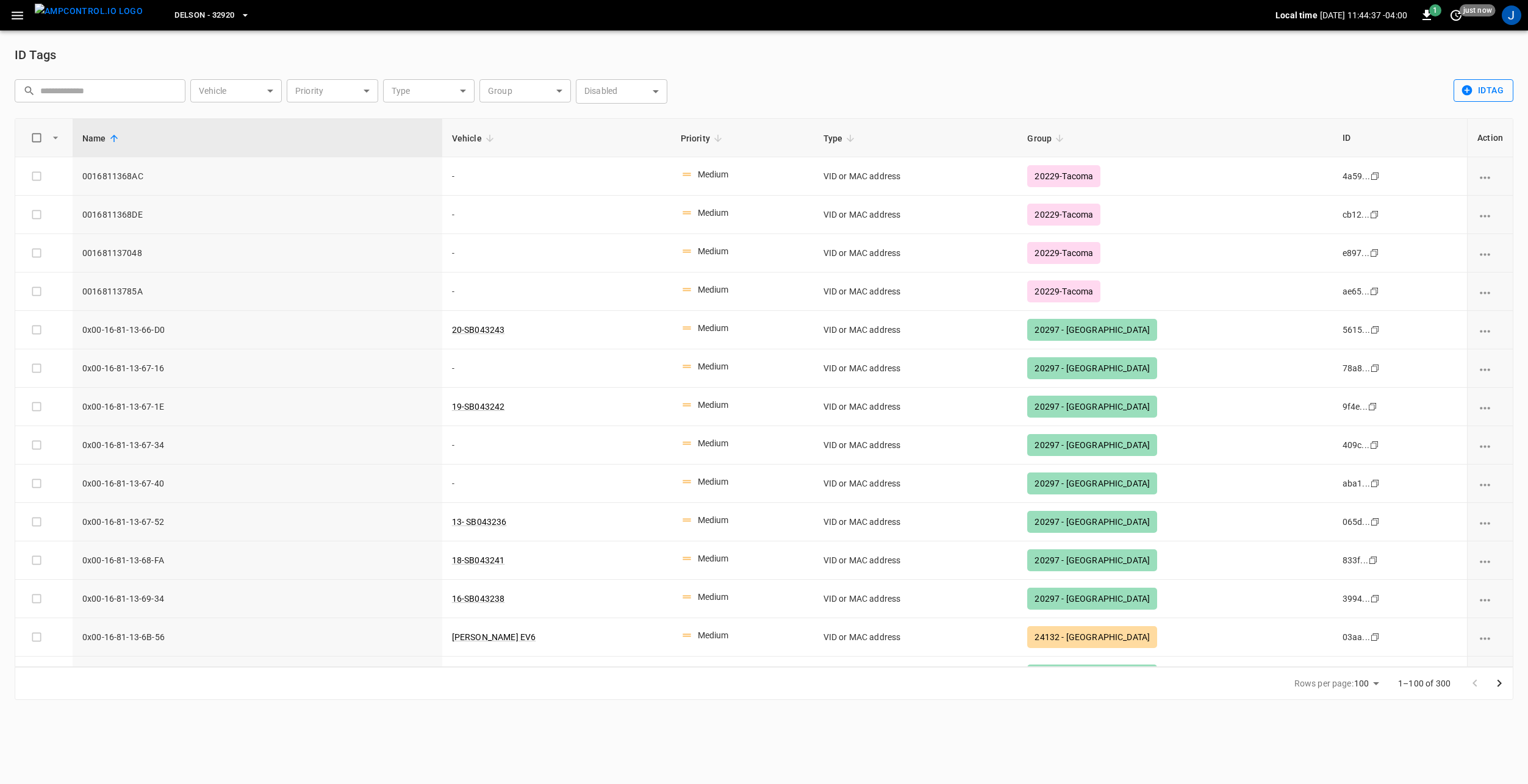
click at [1489, 83] on button "idTag" at bounding box center [1483, 90] width 60 height 22
click at [1494, 138] on li "Bulk Import" at bounding box center [1486, 137] width 64 height 20
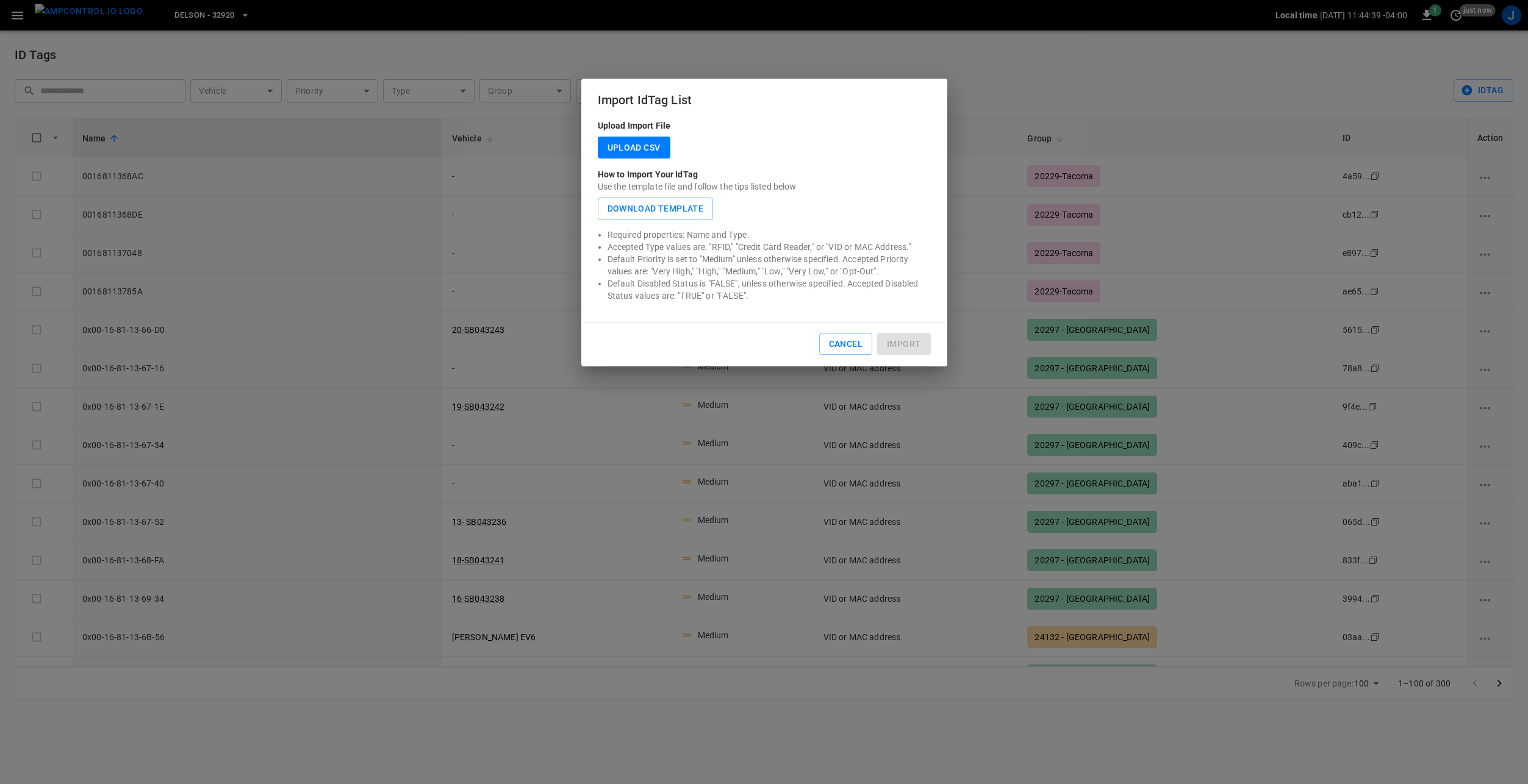
click at [643, 150] on label "Upload CSV" at bounding box center [634, 147] width 73 height 22
click at [0, 0] on input "Upload CSV" at bounding box center [0, 0] width 0 height 0
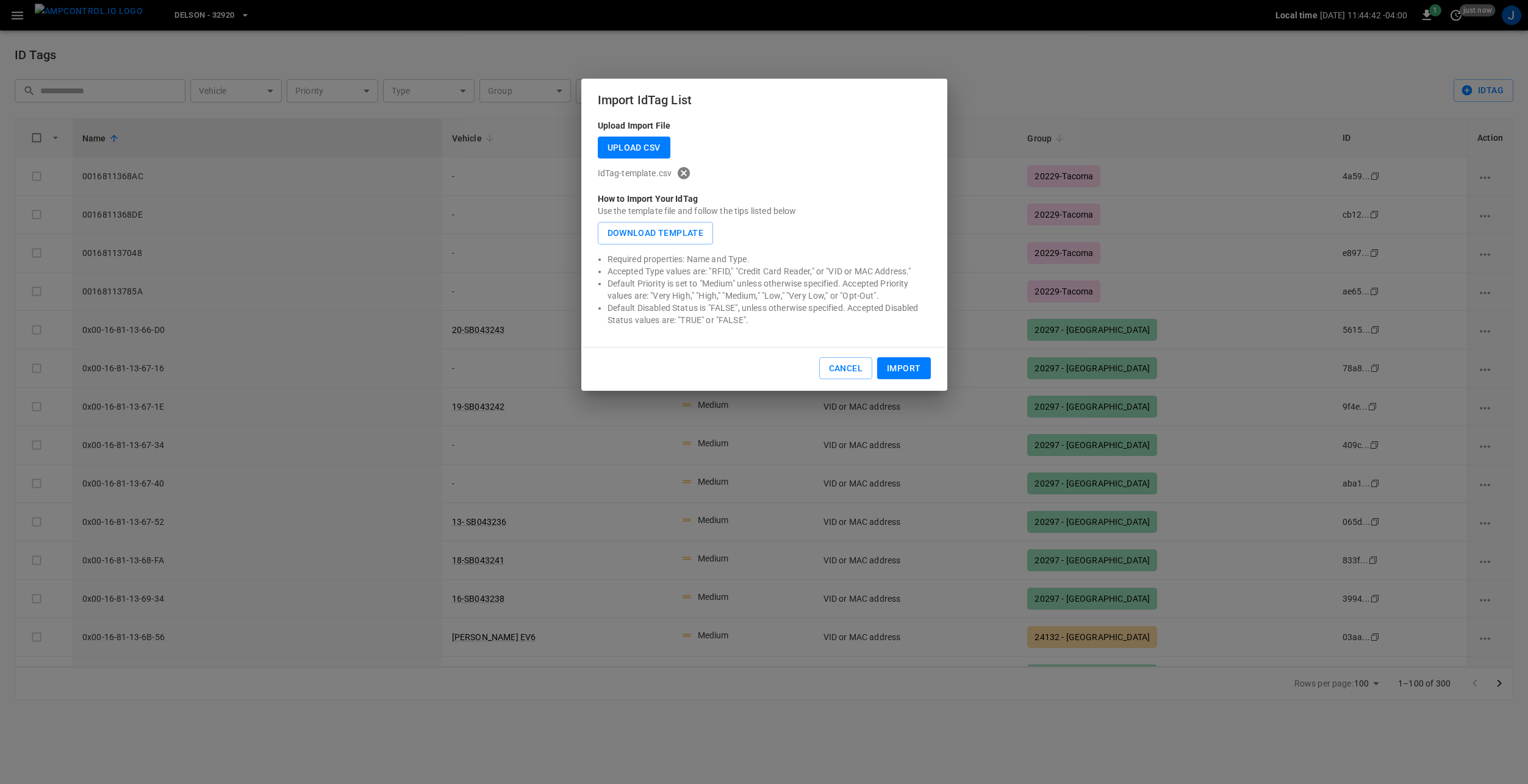
click at [906, 362] on button "Import" at bounding box center [903, 368] width 53 height 22
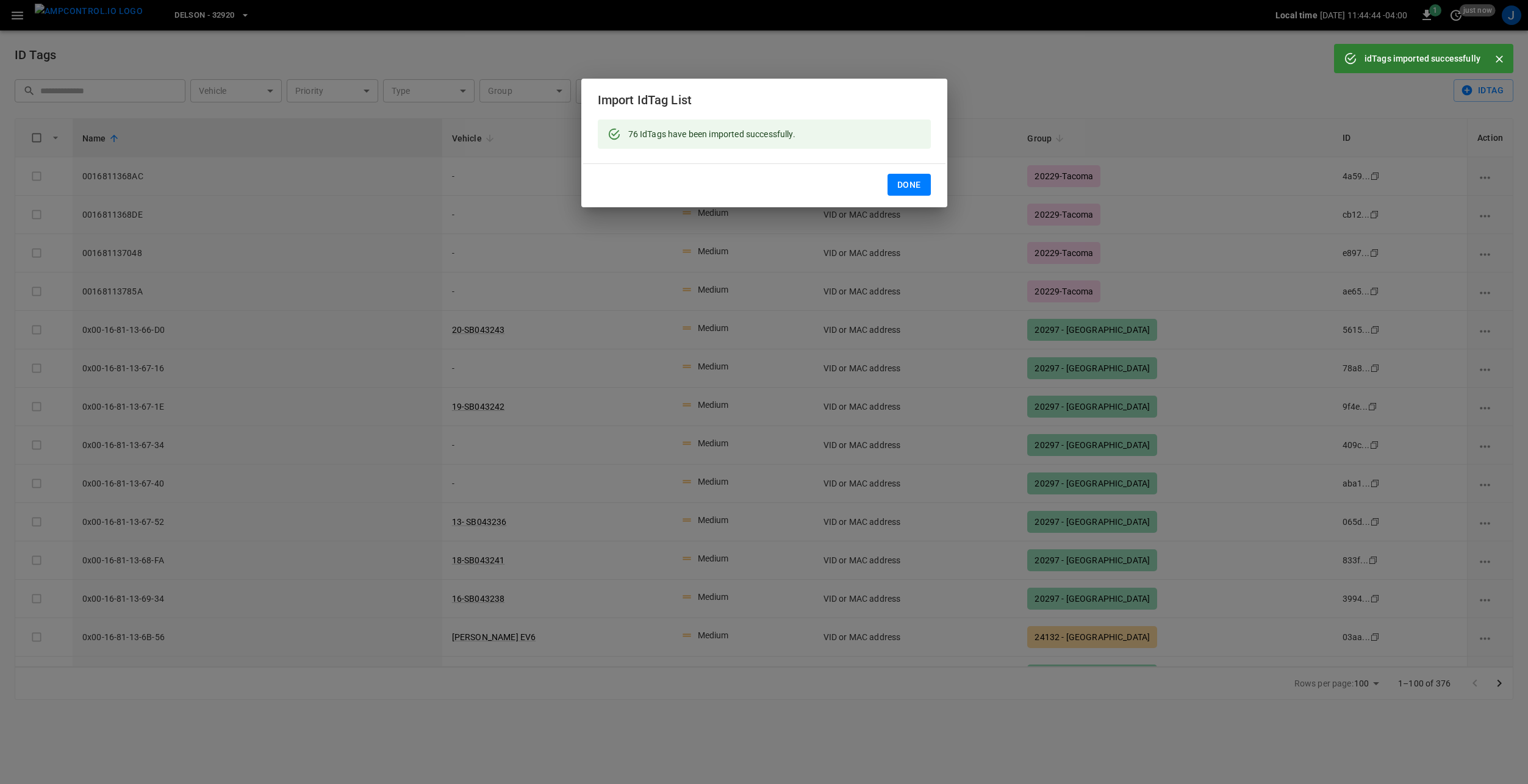
click at [911, 180] on button "Done" at bounding box center [909, 185] width 43 height 22
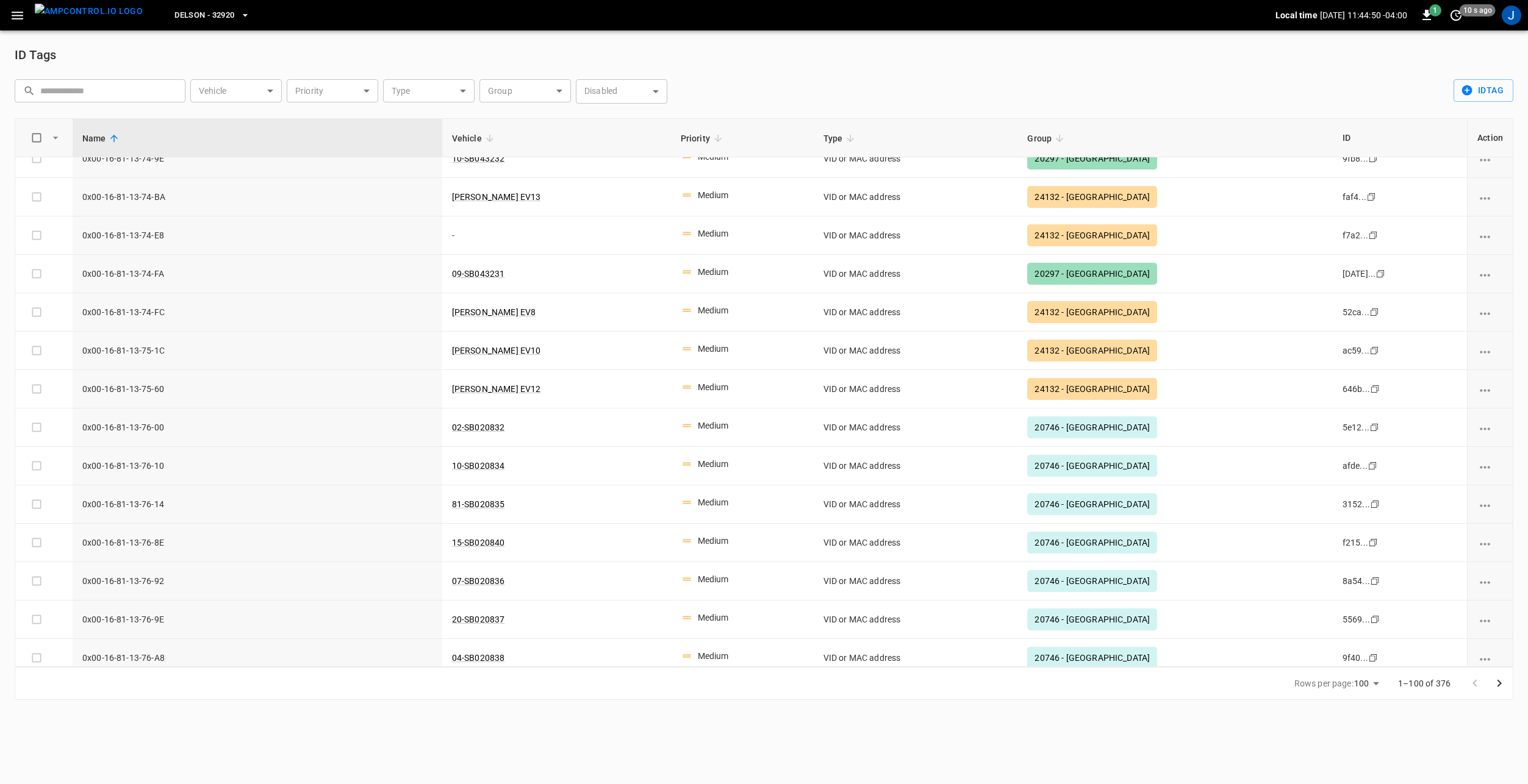
scroll to position [1464, 0]
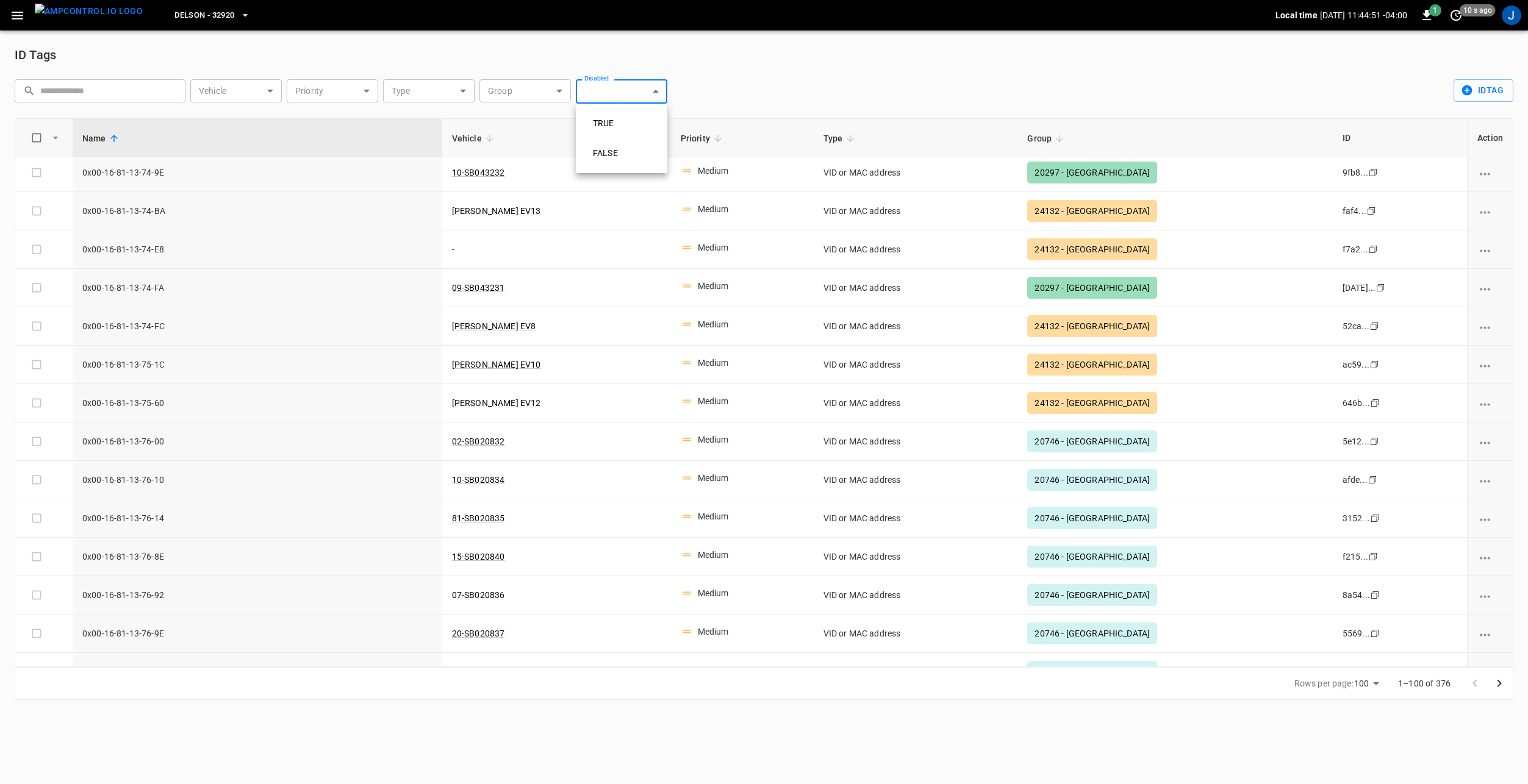
click at [620, 94] on body "Delson - 32920 Local time 2025-10-08 11:44:51 -04:00 1 10 s ago J ID Tags ​ ​ V…" at bounding box center [764, 357] width 1528 height 715
drag, startPoint x: 771, startPoint y: 88, endPoint x: 747, endPoint y: 89, distance: 24.0
click at [769, 88] on div at bounding box center [764, 392] width 1528 height 784
click at [539, 100] on body "Delson - 32920 Local time 2025-10-08 11:44:52 -04:00 1 10 s ago J ID Tags ​ ​ V…" at bounding box center [764, 357] width 1528 height 715
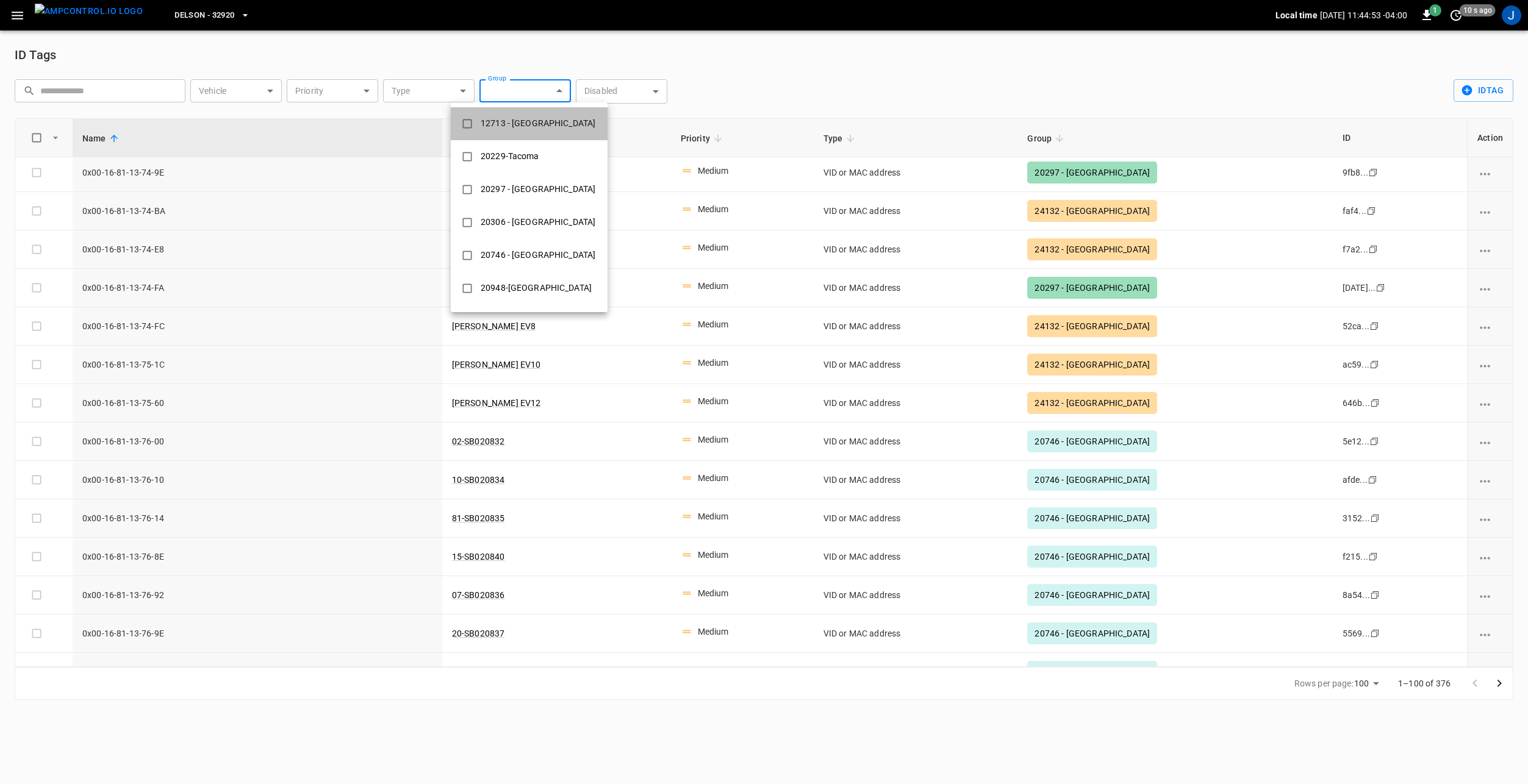
click at [548, 122] on div "12713 - [GEOGRAPHIC_DATA]" at bounding box center [538, 123] width 129 height 22
type input "**********"
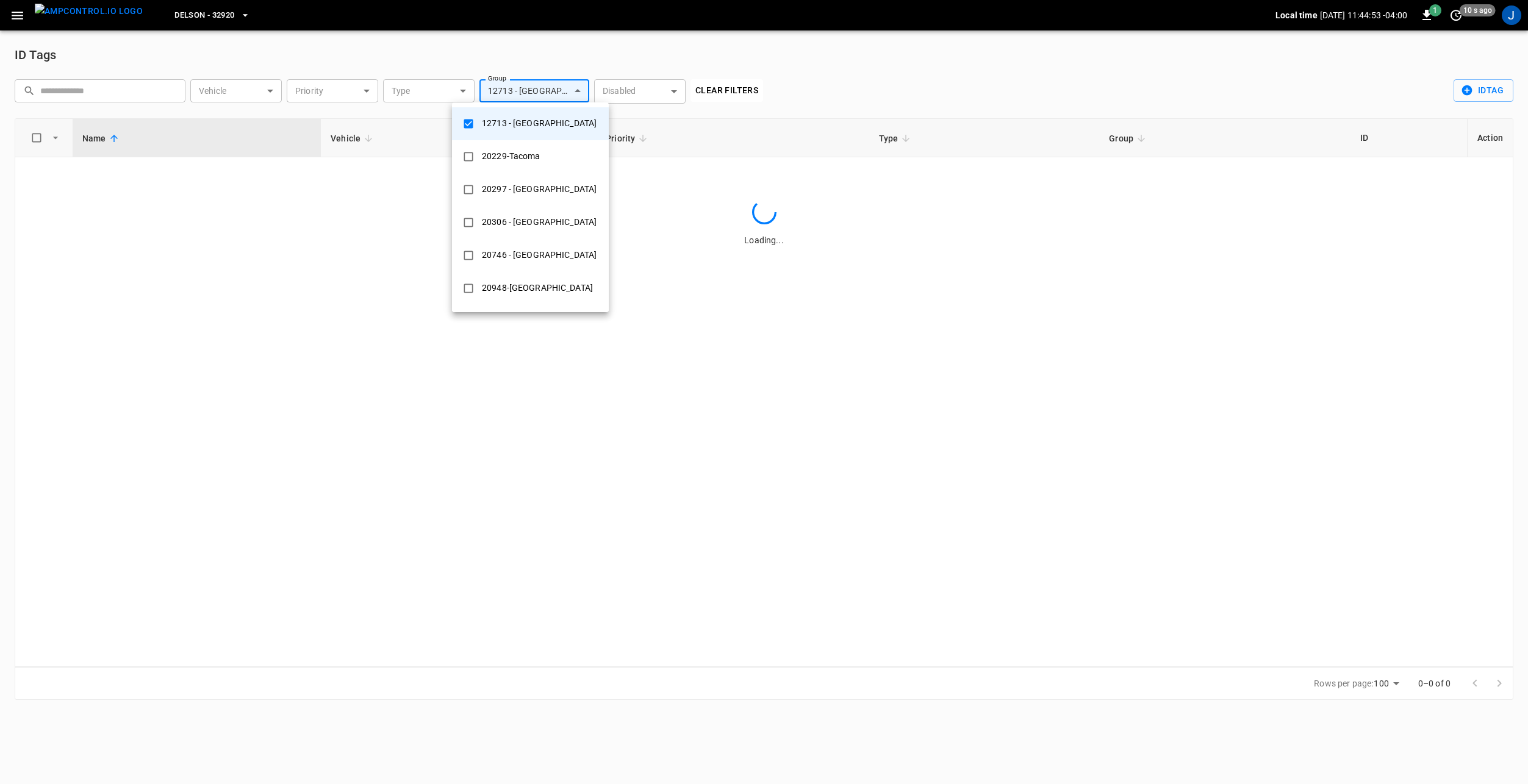
click at [841, 53] on div at bounding box center [764, 392] width 1528 height 784
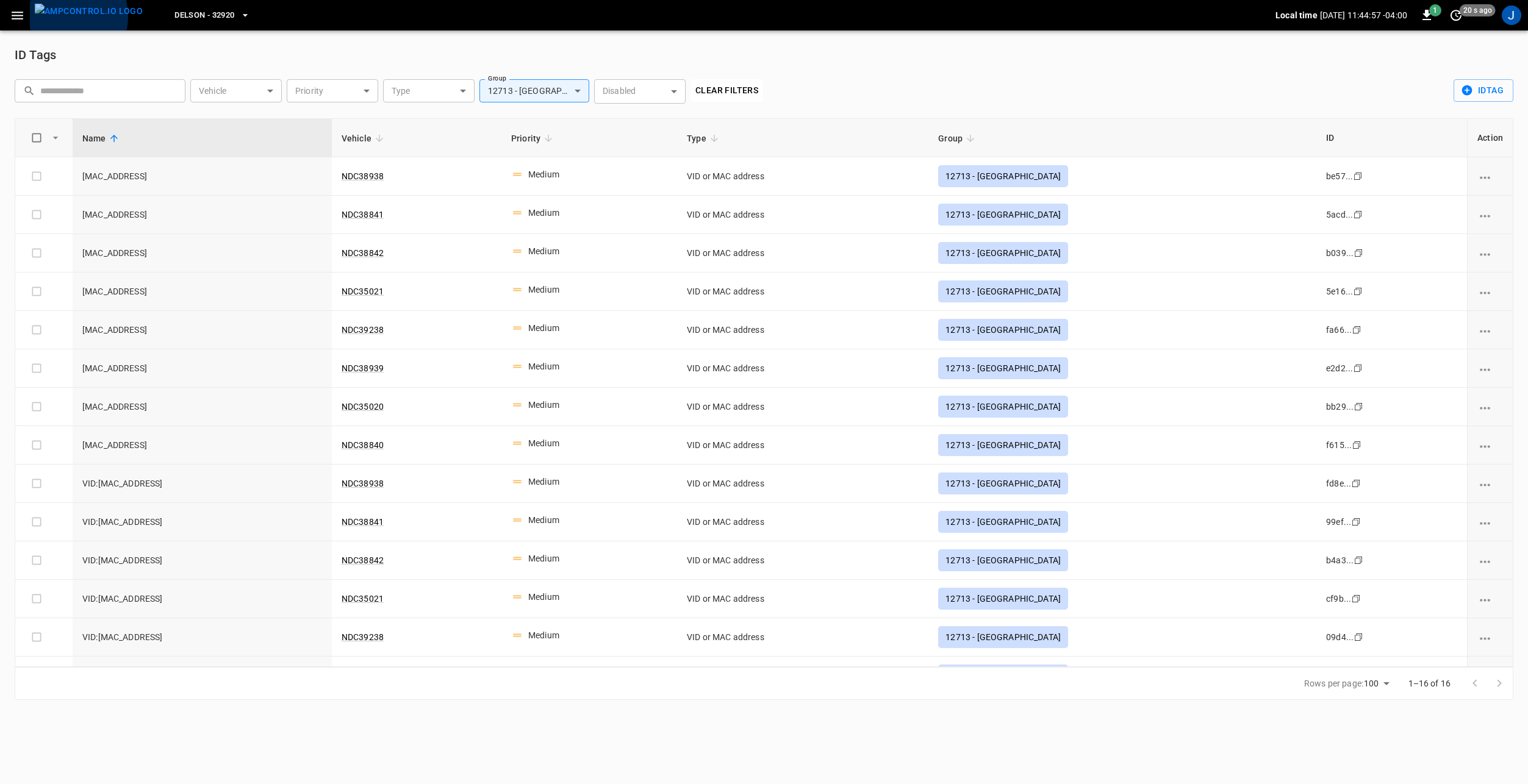
click at [62, 17] on img "menu" at bounding box center [89, 11] width 108 height 15
